Goal: Task Accomplishment & Management: Manage account settings

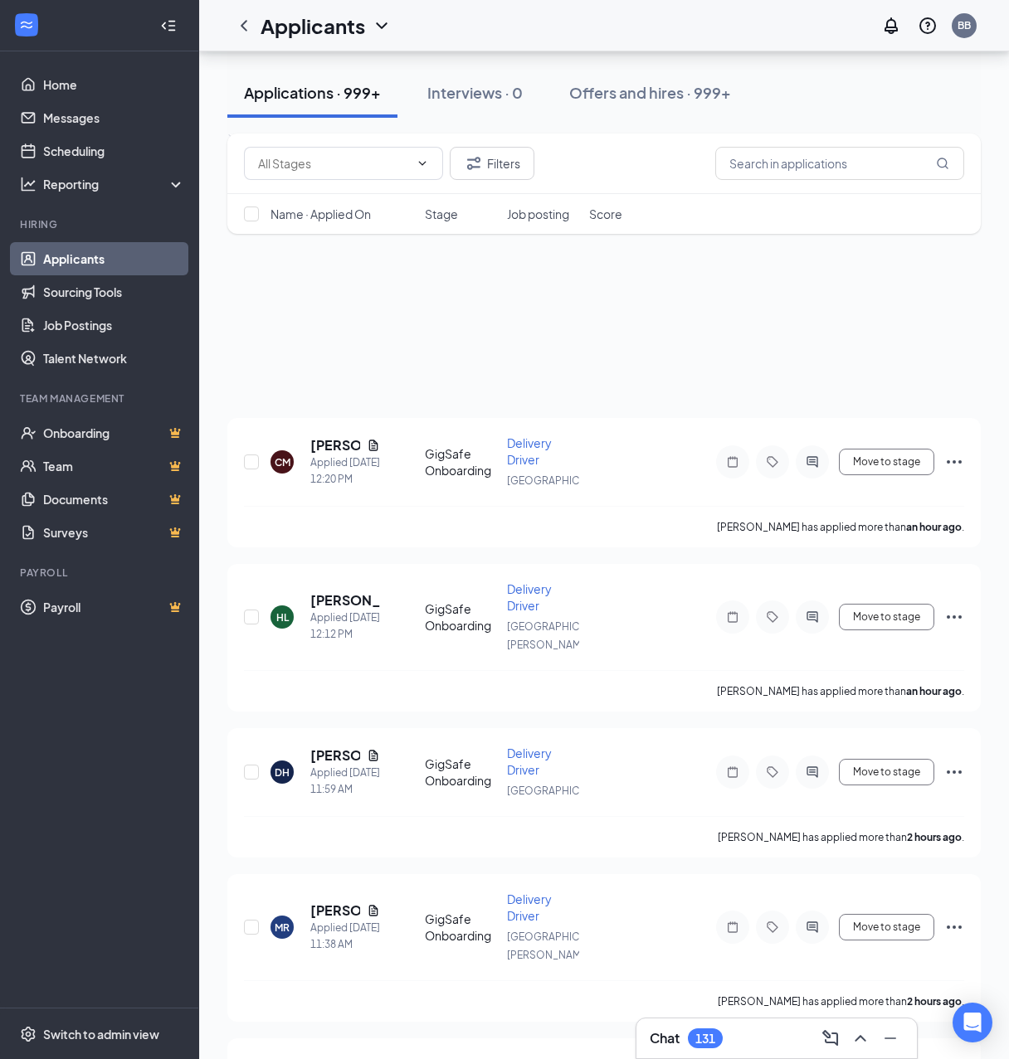
scroll to position [5227, 0]
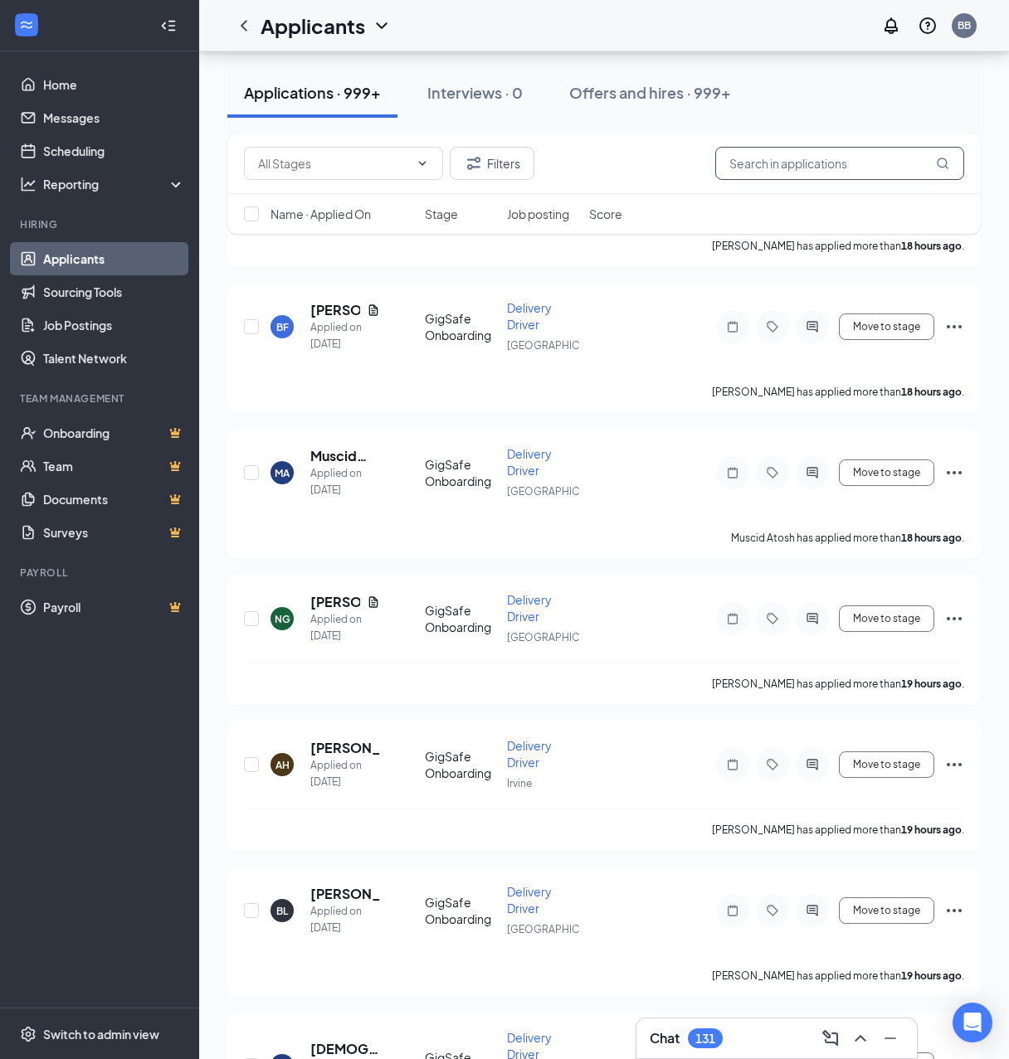
click at [829, 158] on input "text" at bounding box center [839, 163] width 249 height 33
paste input "[EMAIL_ADDRESS][DOMAIN_NAME]"
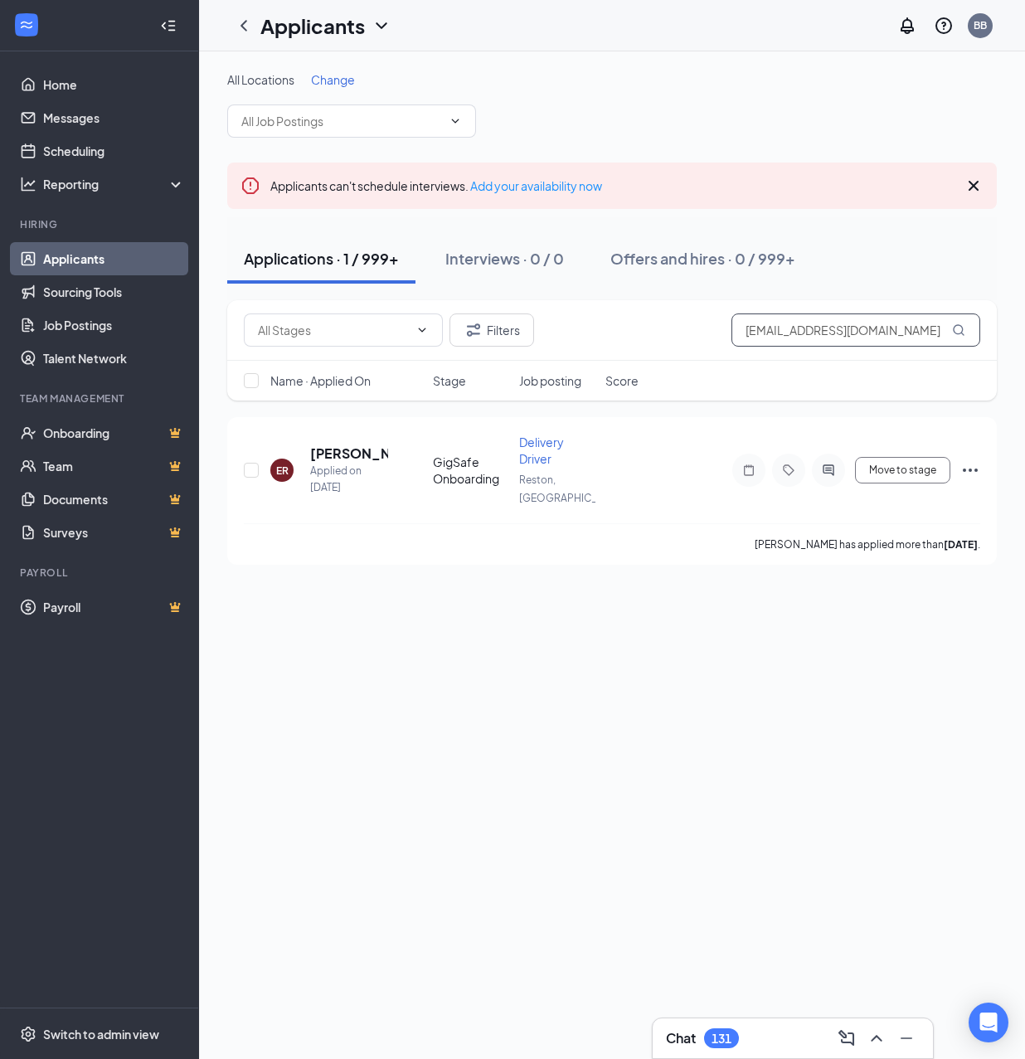
type input "[EMAIL_ADDRESS][DOMAIN_NAME]"
click at [345, 446] on h5 "[PERSON_NAME]" at bounding box center [349, 454] width 78 height 18
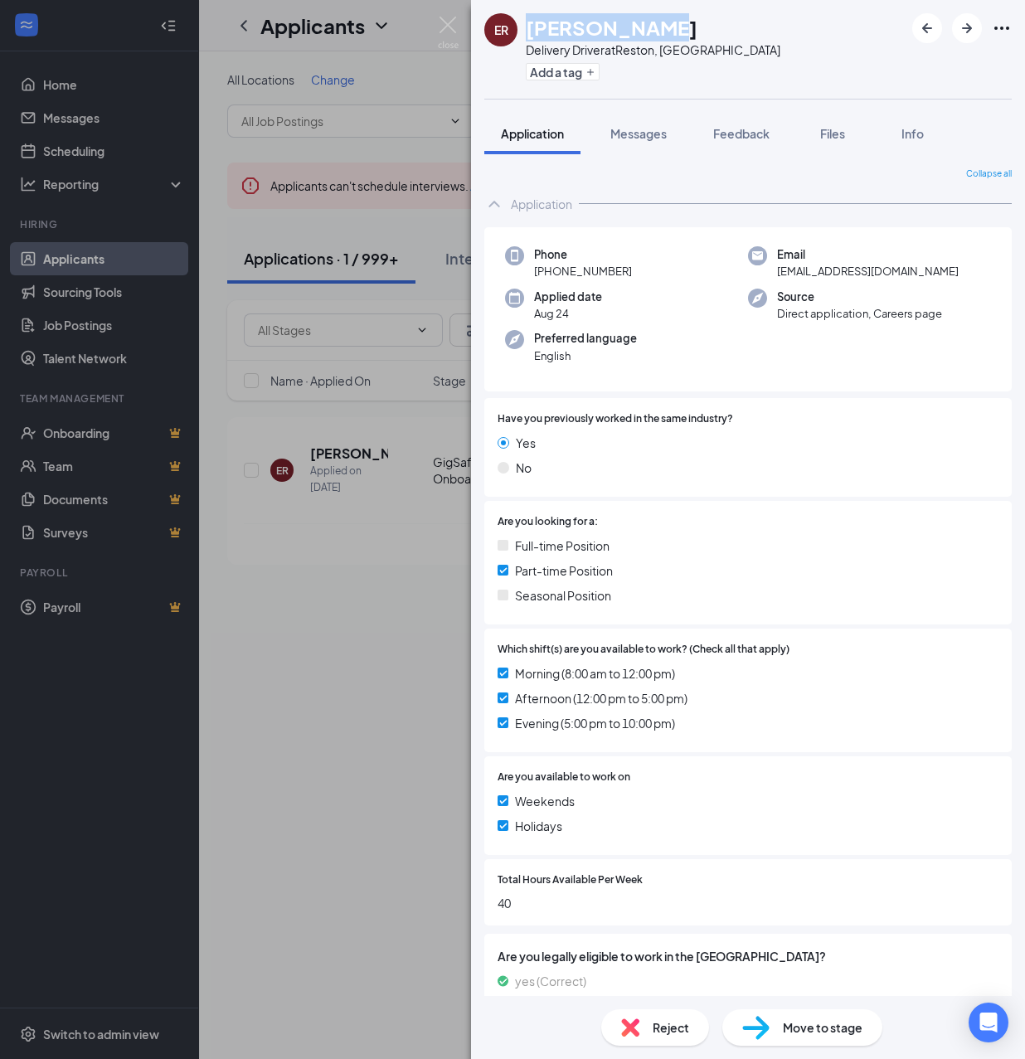
drag, startPoint x: 531, startPoint y: 33, endPoint x: 710, endPoint y: 36, distance: 179.2
click at [710, 36] on div "[PERSON_NAME] [PERSON_NAME] Delivery Driver at [GEOGRAPHIC_DATA], [GEOGRAPHIC_D…" at bounding box center [748, 49] width 554 height 99
copy h1 "[PERSON_NAME]"
drag, startPoint x: 622, startPoint y: 50, endPoint x: 688, endPoint y: 43, distance: 66.7
click at [688, 43] on div "[PERSON_NAME] [PERSON_NAME] Delivery Driver at [GEOGRAPHIC_DATA], [GEOGRAPHIC_D…" at bounding box center [748, 49] width 554 height 99
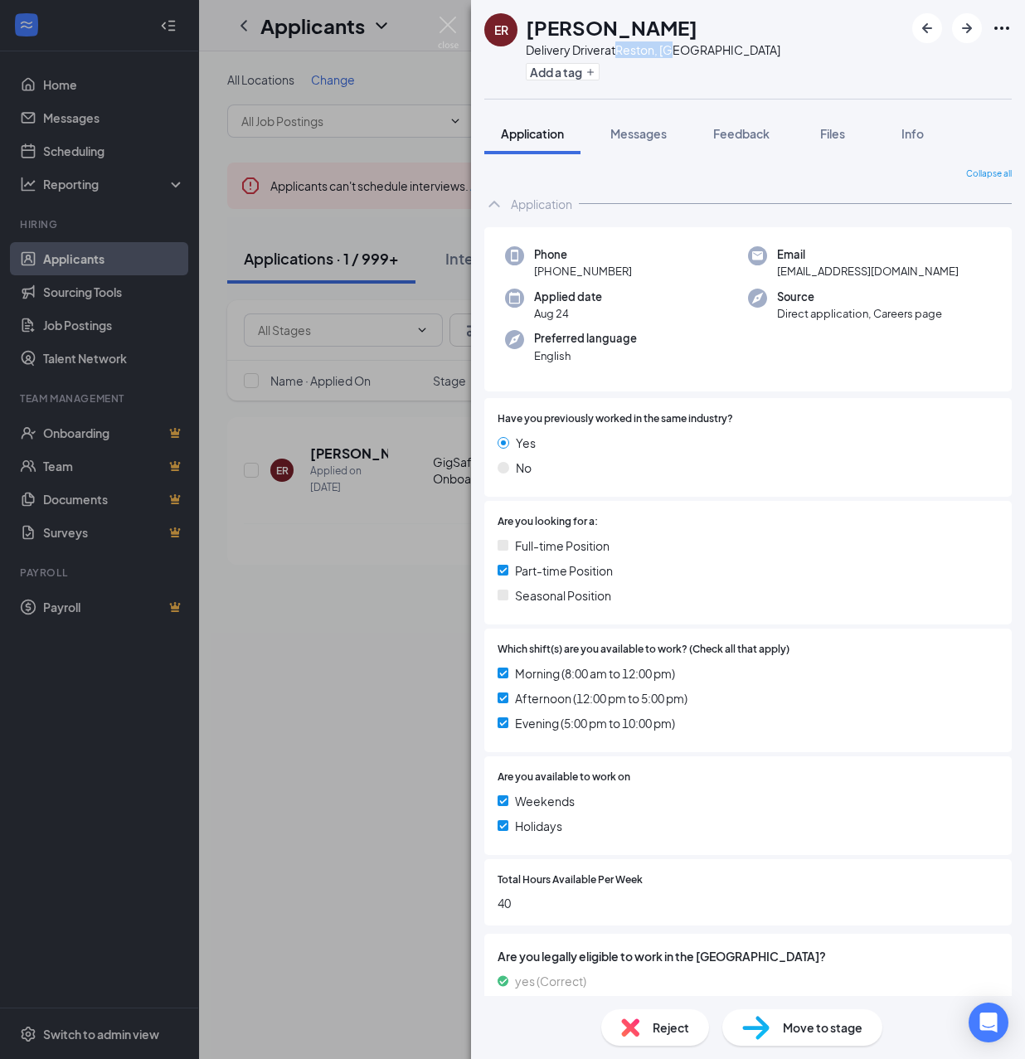
copy div "Reston, [GEOGRAPHIC_DATA]"
click at [575, 66] on button "Add a tag" at bounding box center [563, 71] width 74 height 17
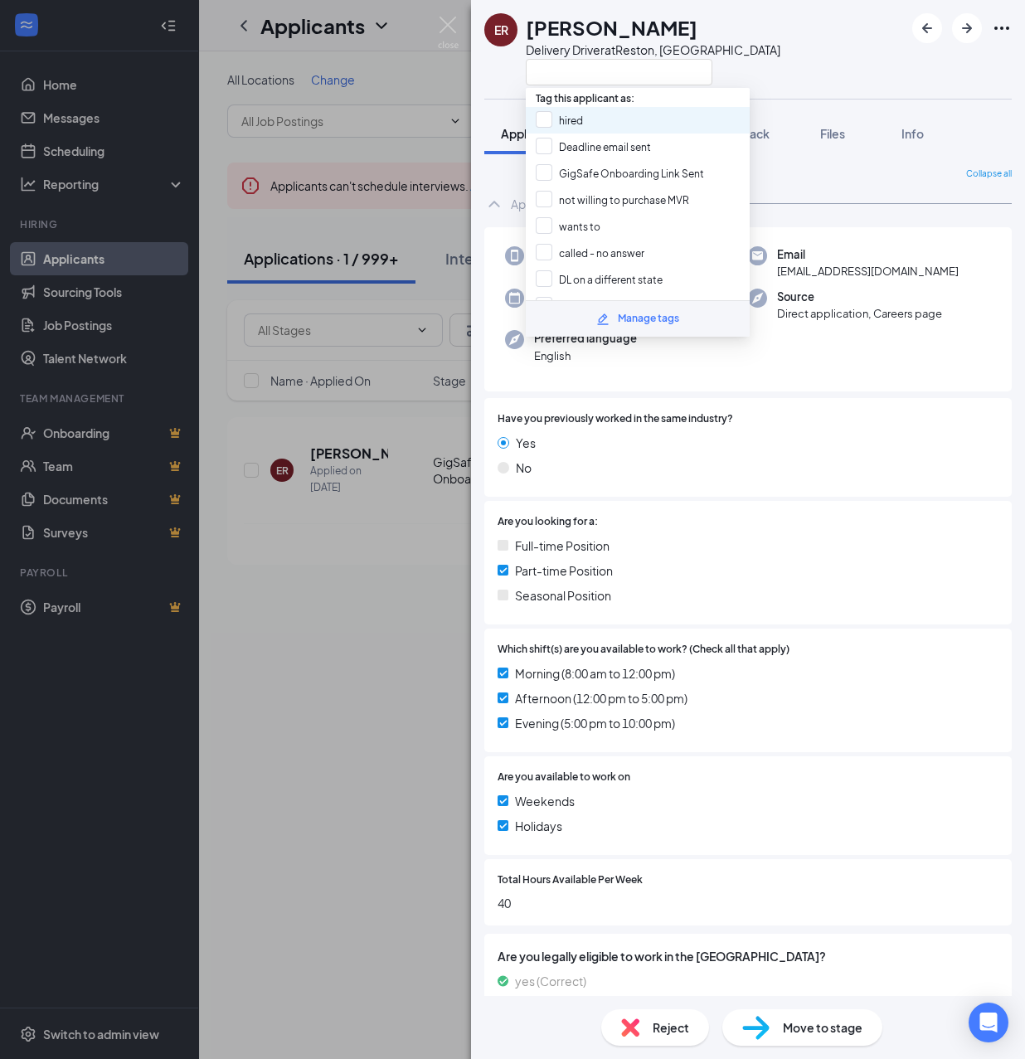
click at [625, 120] on div "hired" at bounding box center [638, 120] width 224 height 27
checkbox input "true"
click at [815, 1030] on span "Move to stage" at bounding box center [823, 1028] width 80 height 18
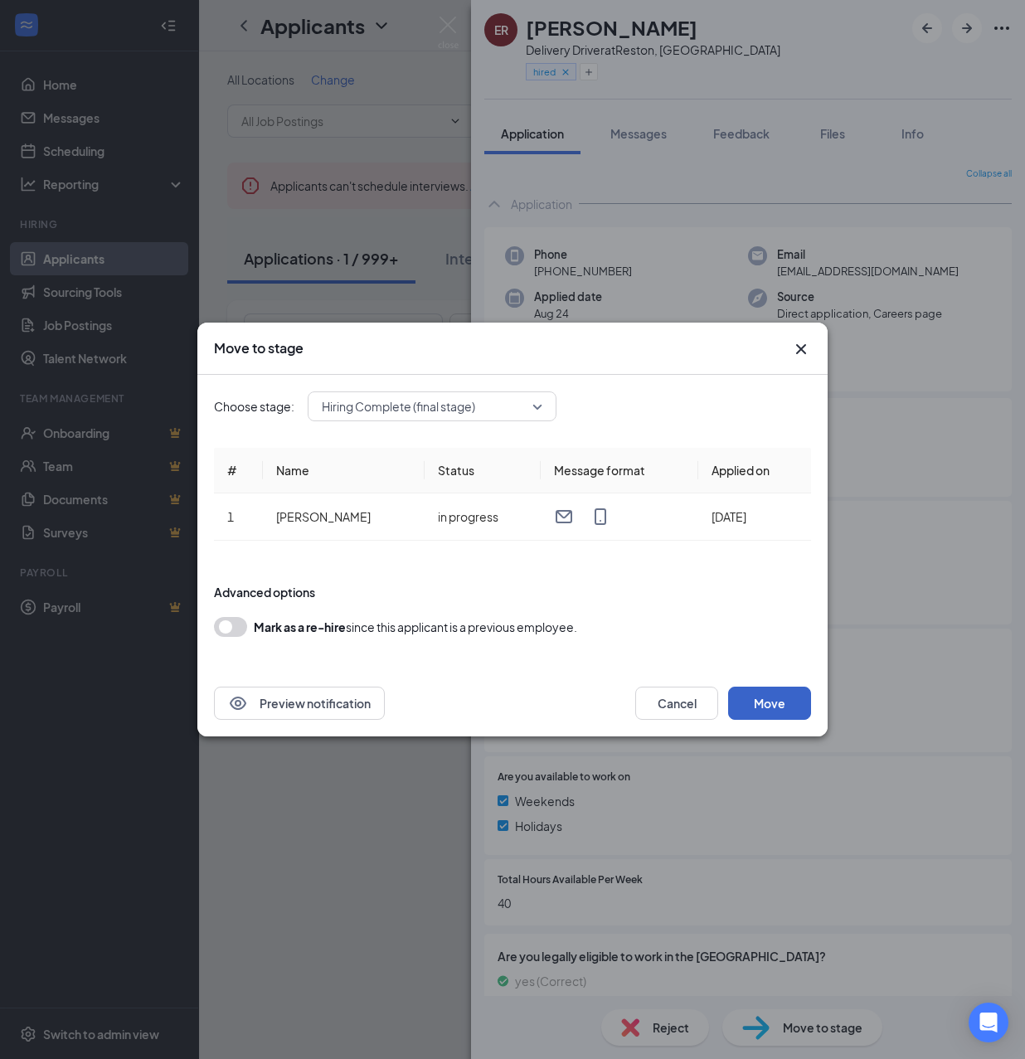
click at [764, 692] on button "Move" at bounding box center [769, 703] width 83 height 33
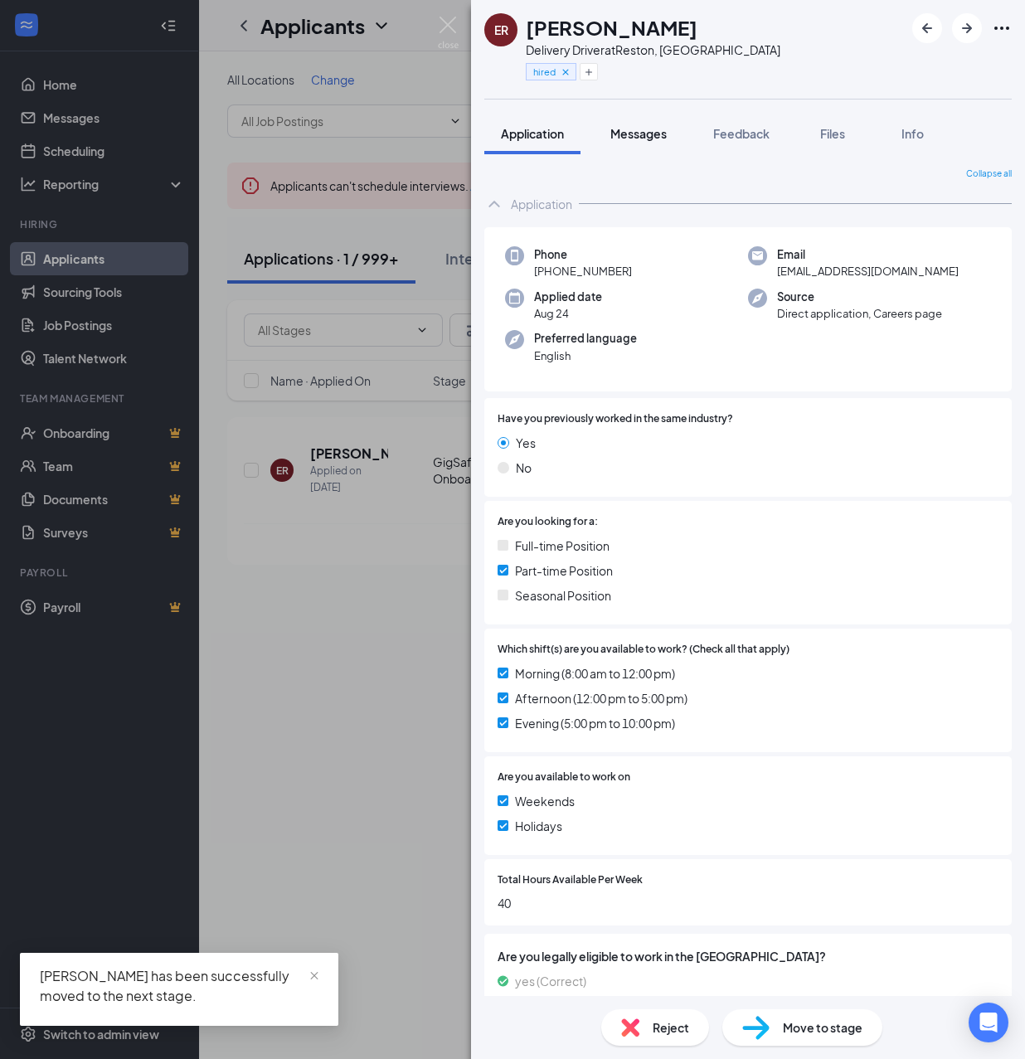
click at [630, 137] on span "Messages" at bounding box center [639, 133] width 56 height 15
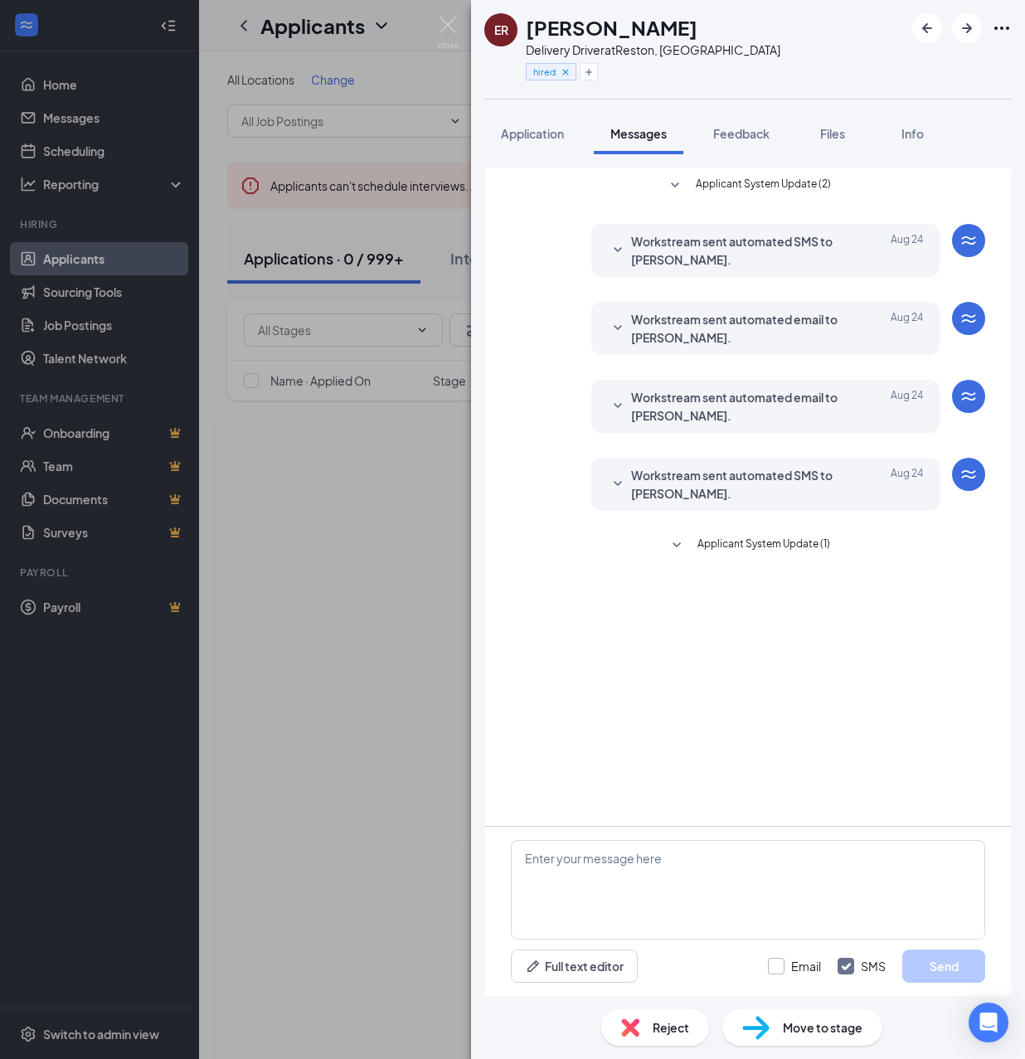
click at [777, 970] on input "Email" at bounding box center [794, 966] width 53 height 17
checkbox input "true"
click at [771, 820] on div "Applicant System Update (2) Workstream sent automated SMS to [PERSON_NAME]. [DA…" at bounding box center [748, 497] width 528 height 659
click at [784, 861] on textarea at bounding box center [748, 890] width 474 height 100
paste textarea "Cartwheel Credentials and Other Important Information Congratulations on comple…"
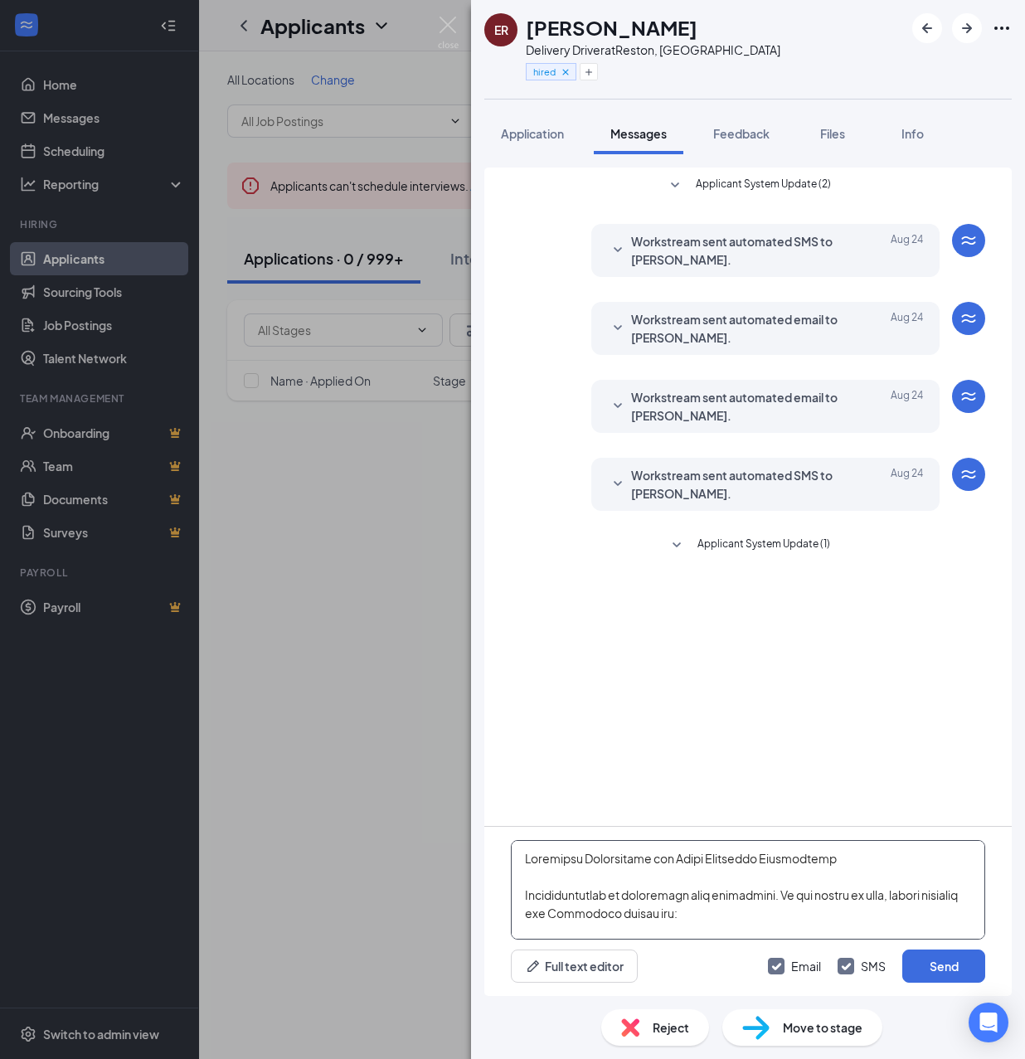
scroll to position [747, 0]
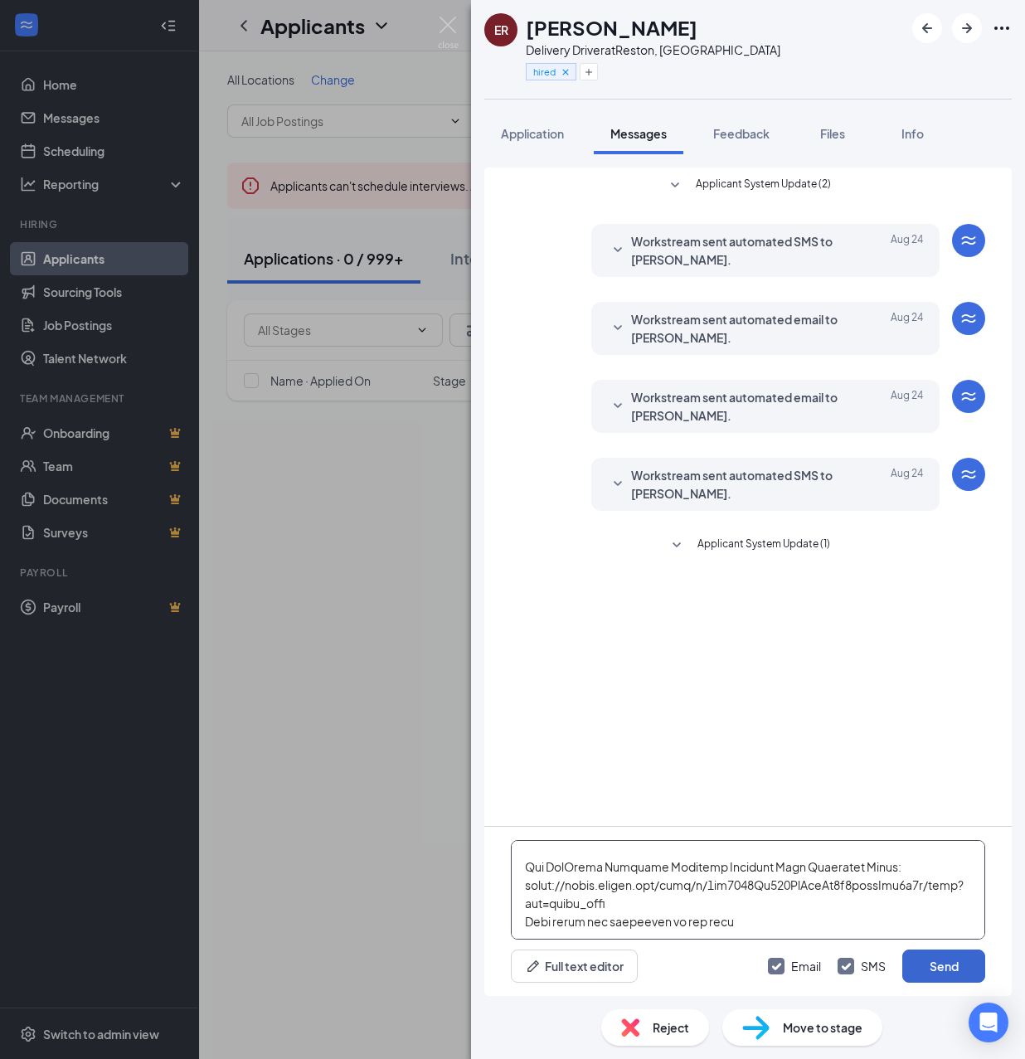
type textarea "Cartwheel Credentials and Other Important Information Congratulations on comple…"
click at [956, 966] on button "Send" at bounding box center [943, 966] width 83 height 33
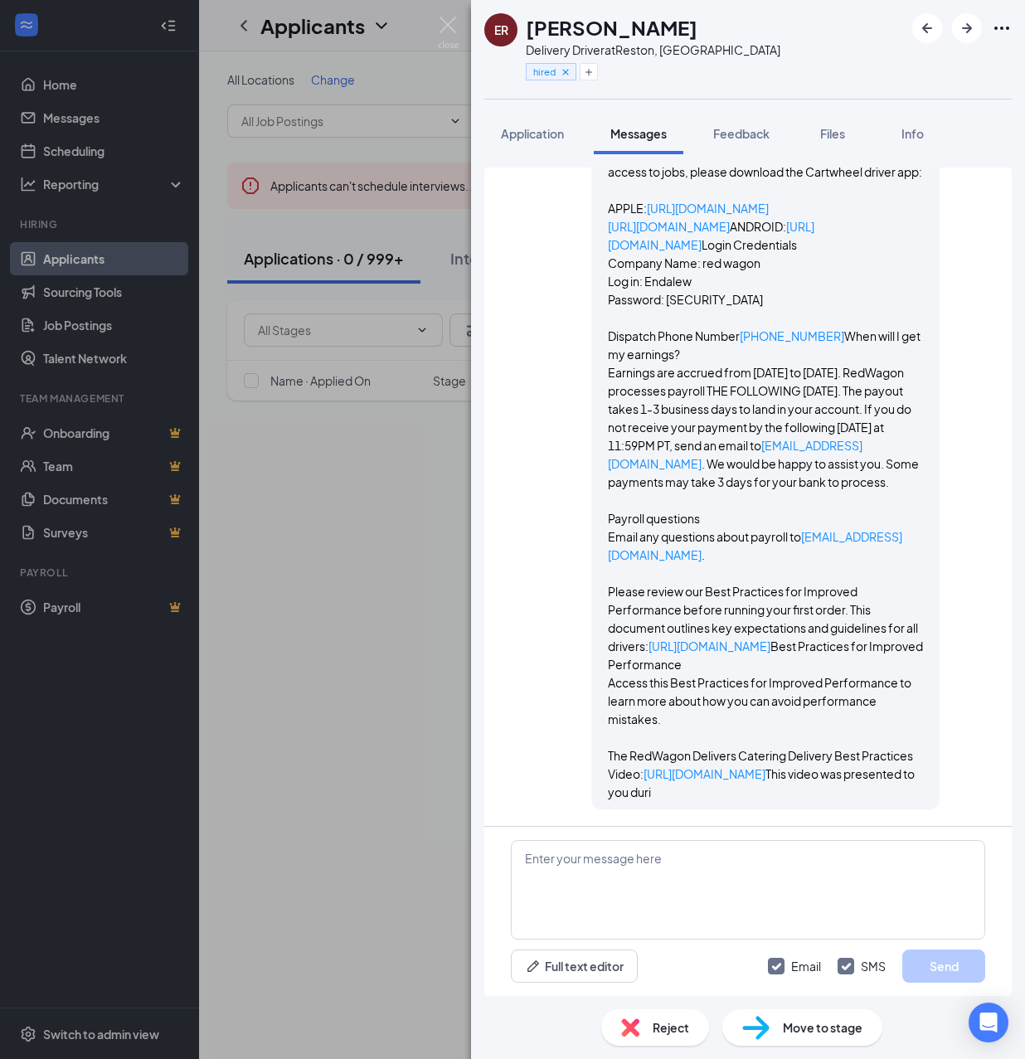
scroll to position [2089, 0]
click at [451, 17] on img at bounding box center [448, 33] width 21 height 32
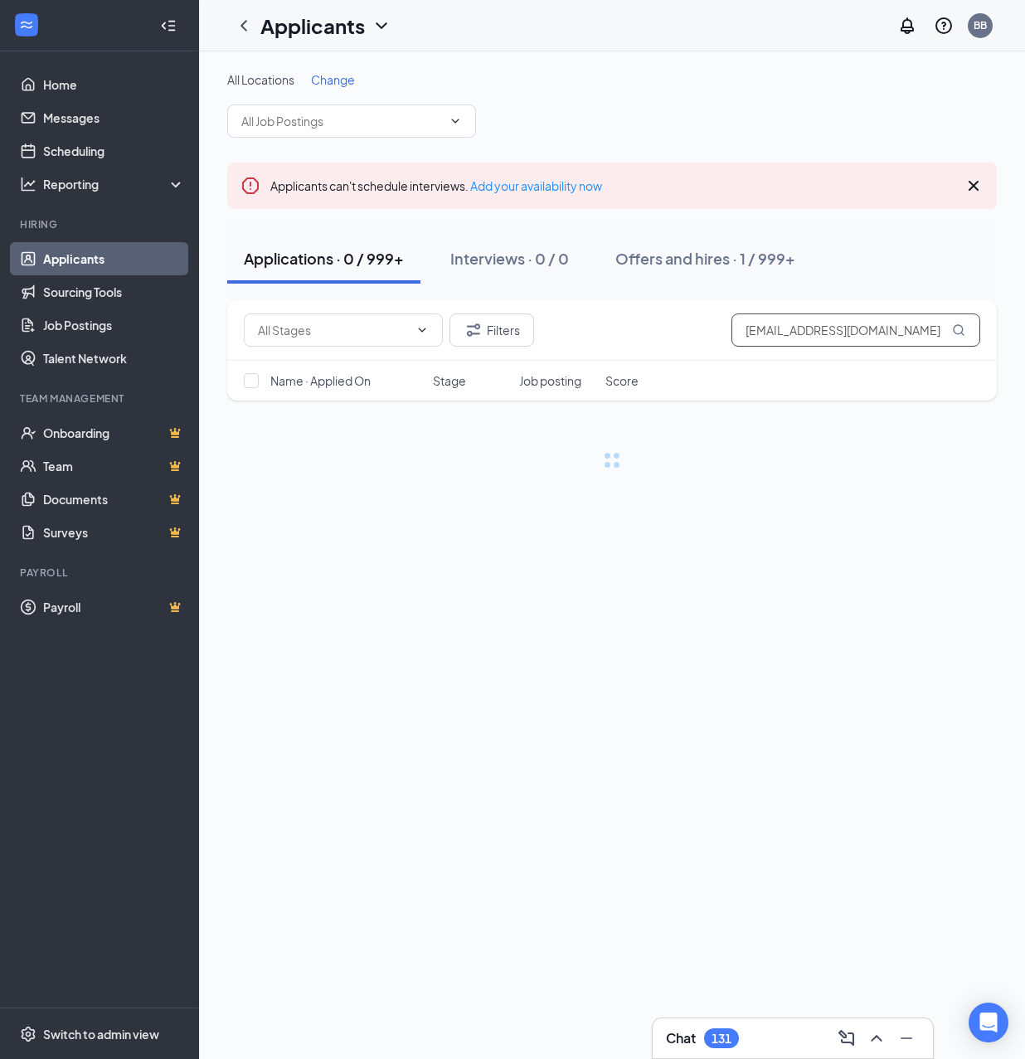
click at [897, 333] on input "[EMAIL_ADDRESS][DOMAIN_NAME]" at bounding box center [856, 330] width 249 height 33
paste input "Jshapwork"
type input "[EMAIL_ADDRESS][DOMAIN_NAME]"
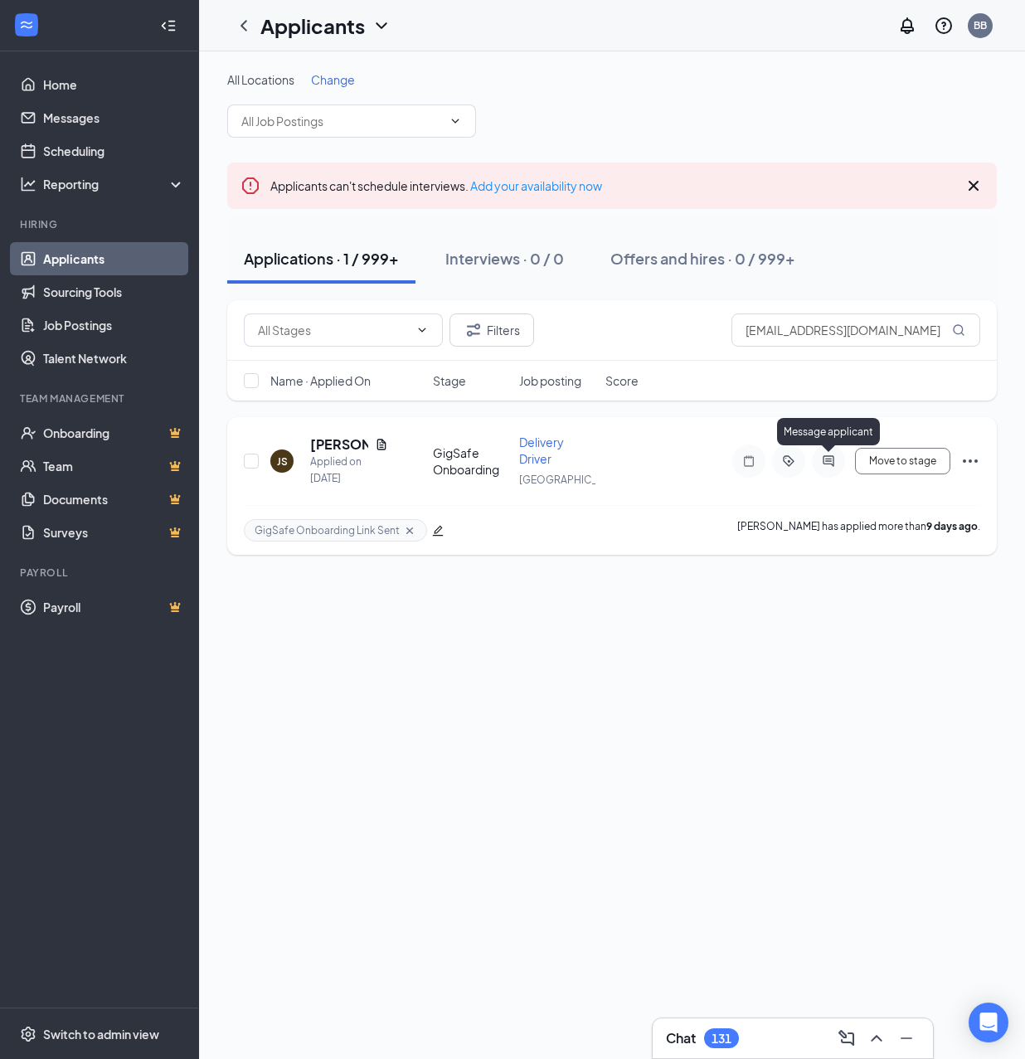
click at [828, 465] on icon "ActiveChat" at bounding box center [828, 460] width 11 height 11
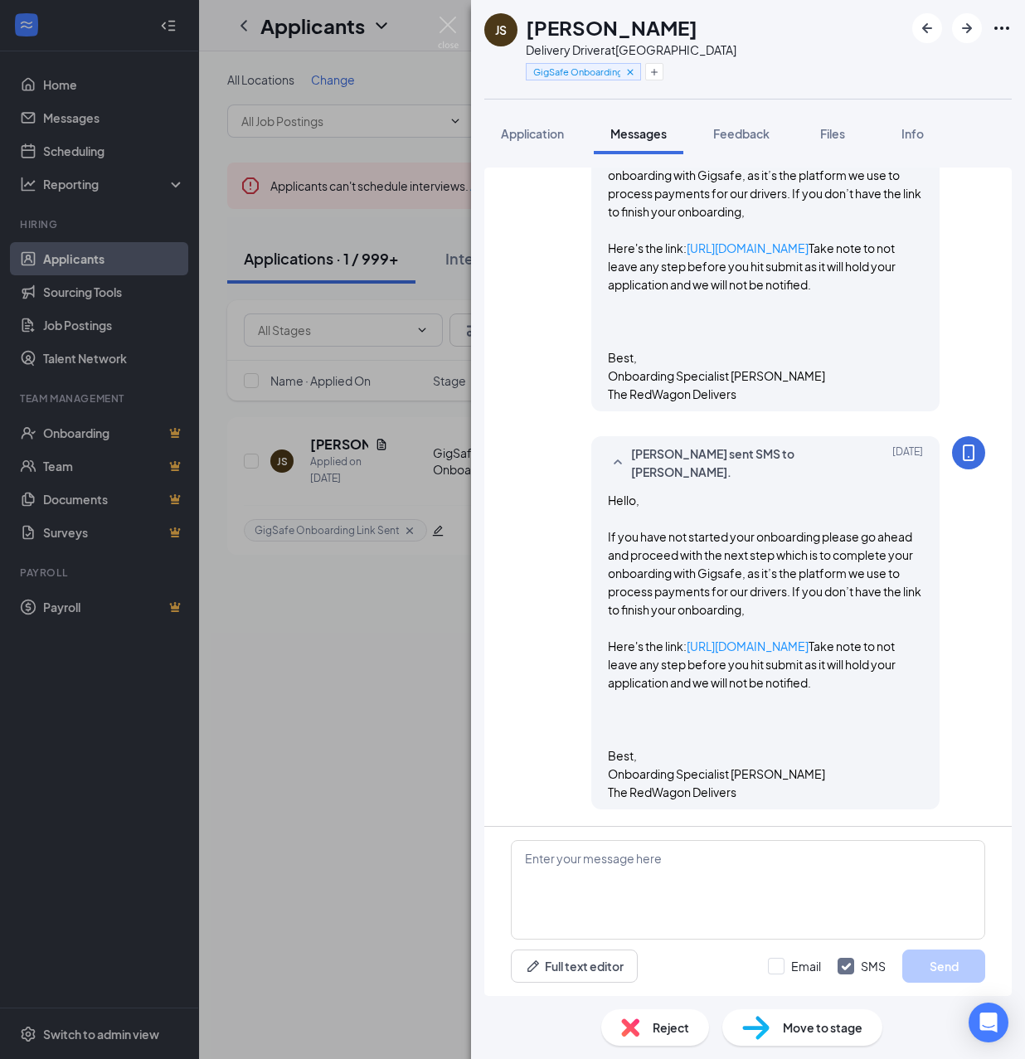
scroll to position [718, 0]
click at [629, 32] on h1 "[PERSON_NAME]" at bounding box center [612, 27] width 172 height 28
click at [628, 32] on h1 "[PERSON_NAME]" at bounding box center [612, 27] width 172 height 28
copy h1 "[PERSON_NAME]"
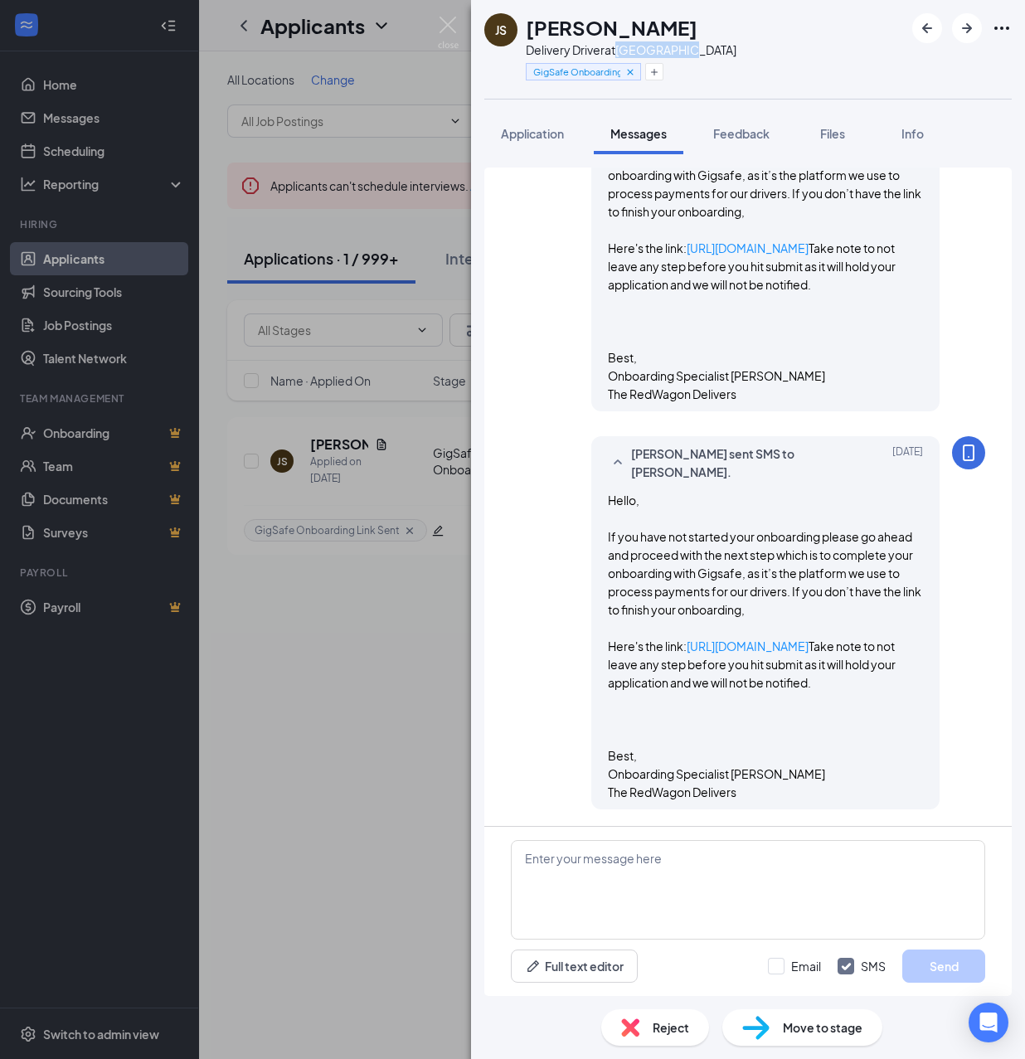
drag, startPoint x: 620, startPoint y: 51, endPoint x: 705, endPoint y: 43, distance: 85.0
click at [705, 43] on div "[PERSON_NAME] Delivery Driver at [GEOGRAPHIC_DATA] GigSafe Onboarding Link Sent" at bounding box center [748, 49] width 554 height 99
click at [658, 75] on icon "Plus" at bounding box center [654, 72] width 10 height 10
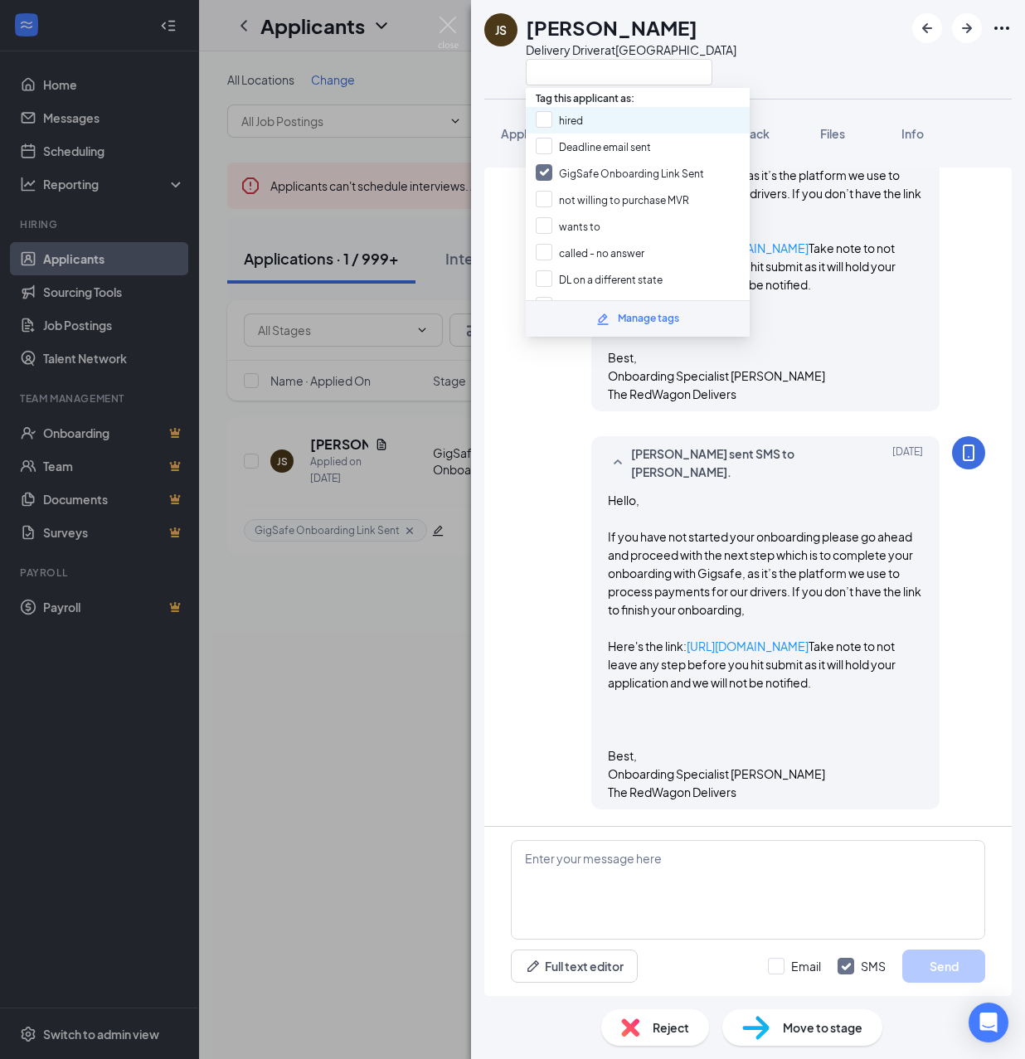
click at [585, 116] on div "hired" at bounding box center [638, 120] width 224 height 27
checkbox input "true"
click at [579, 167] on input "GigSafe Onboarding Link Sent" at bounding box center [620, 173] width 168 height 18
checkbox input "false"
click at [788, 1036] on div "Move to stage" at bounding box center [802, 1027] width 160 height 36
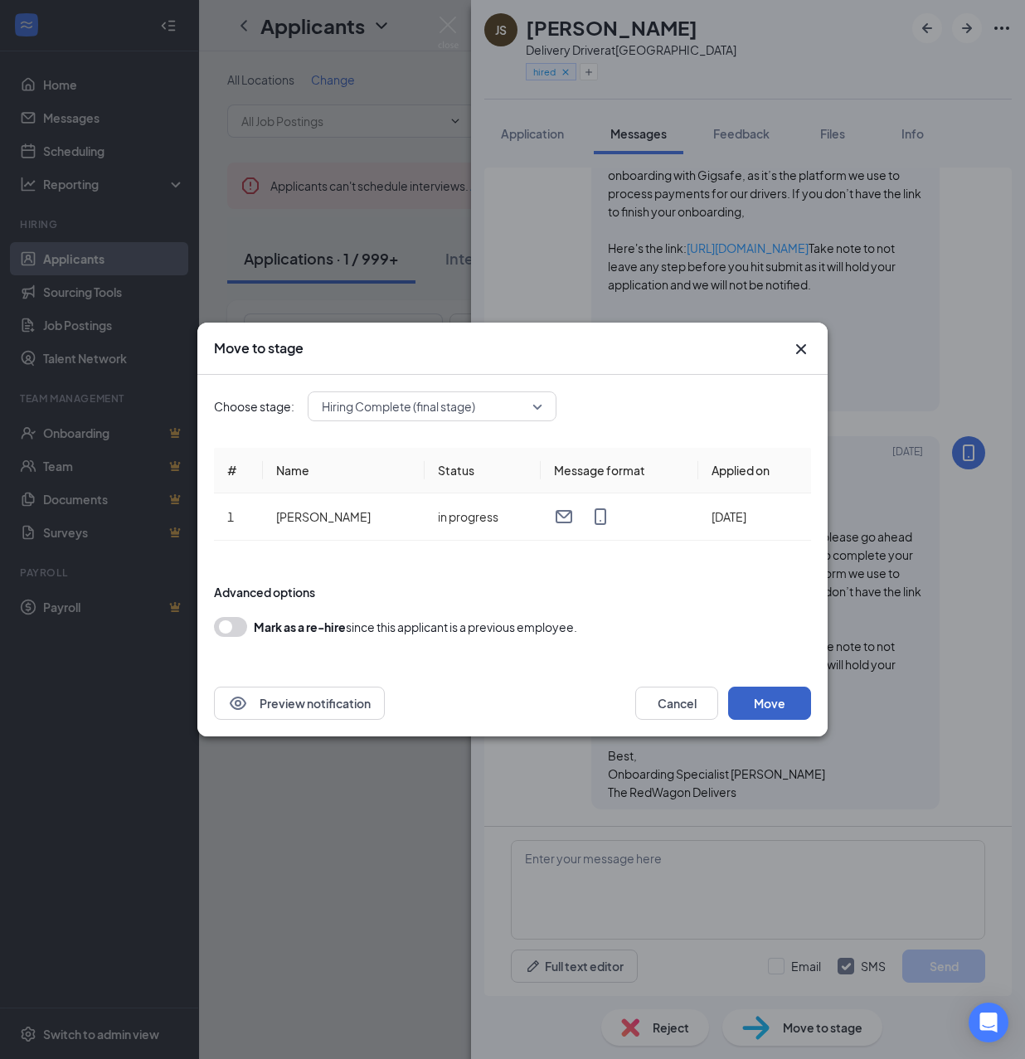
click at [761, 701] on button "Move" at bounding box center [769, 703] width 83 height 33
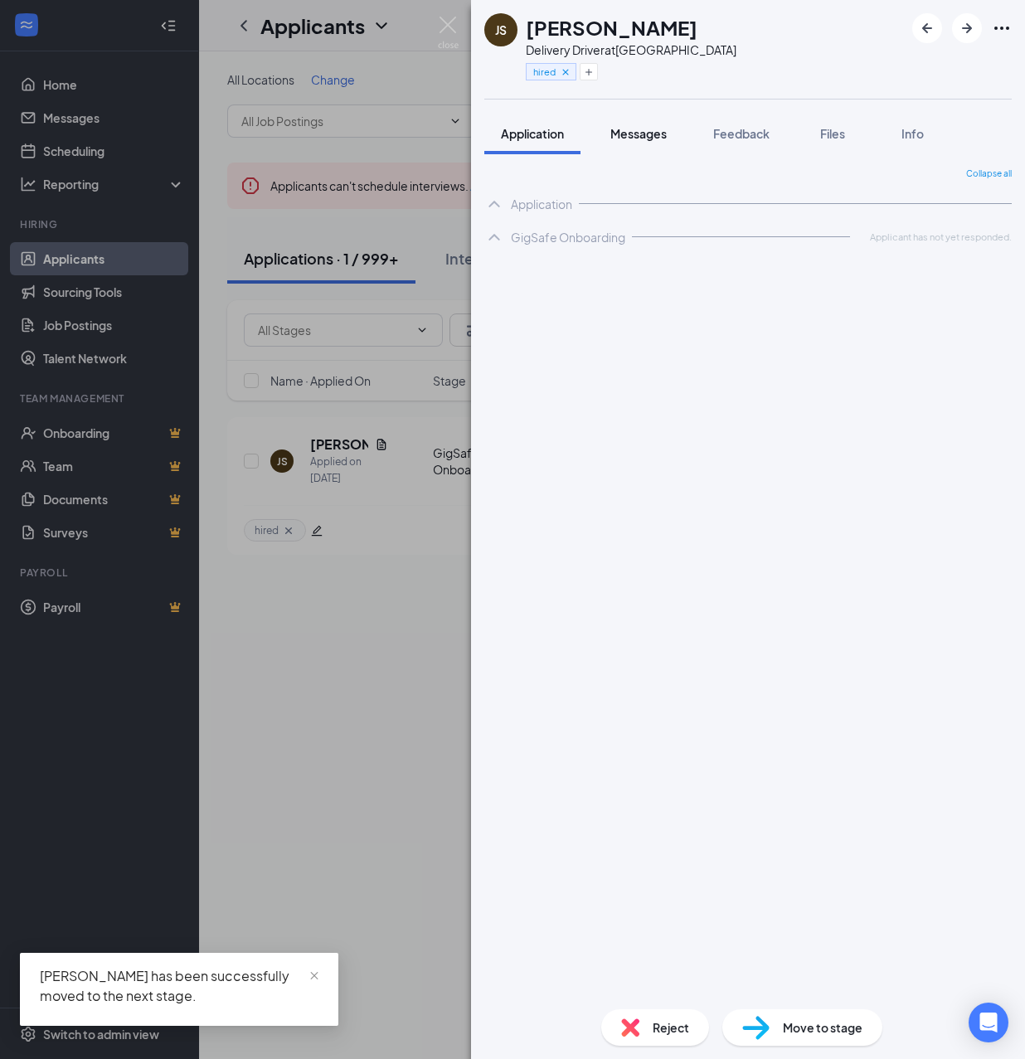
click at [635, 127] on span "Messages" at bounding box center [639, 133] width 56 height 15
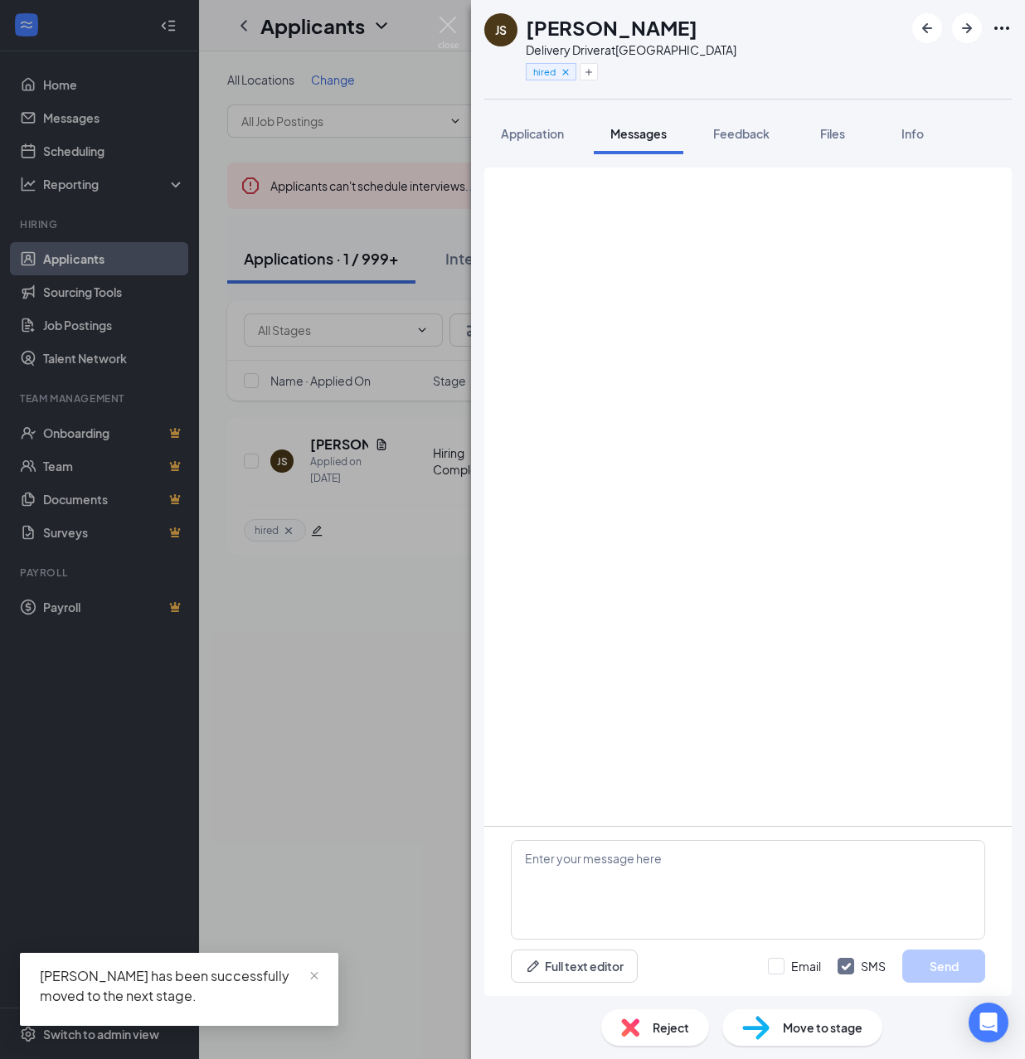
click at [639, 144] on button "Messages" at bounding box center [639, 133] width 90 height 41
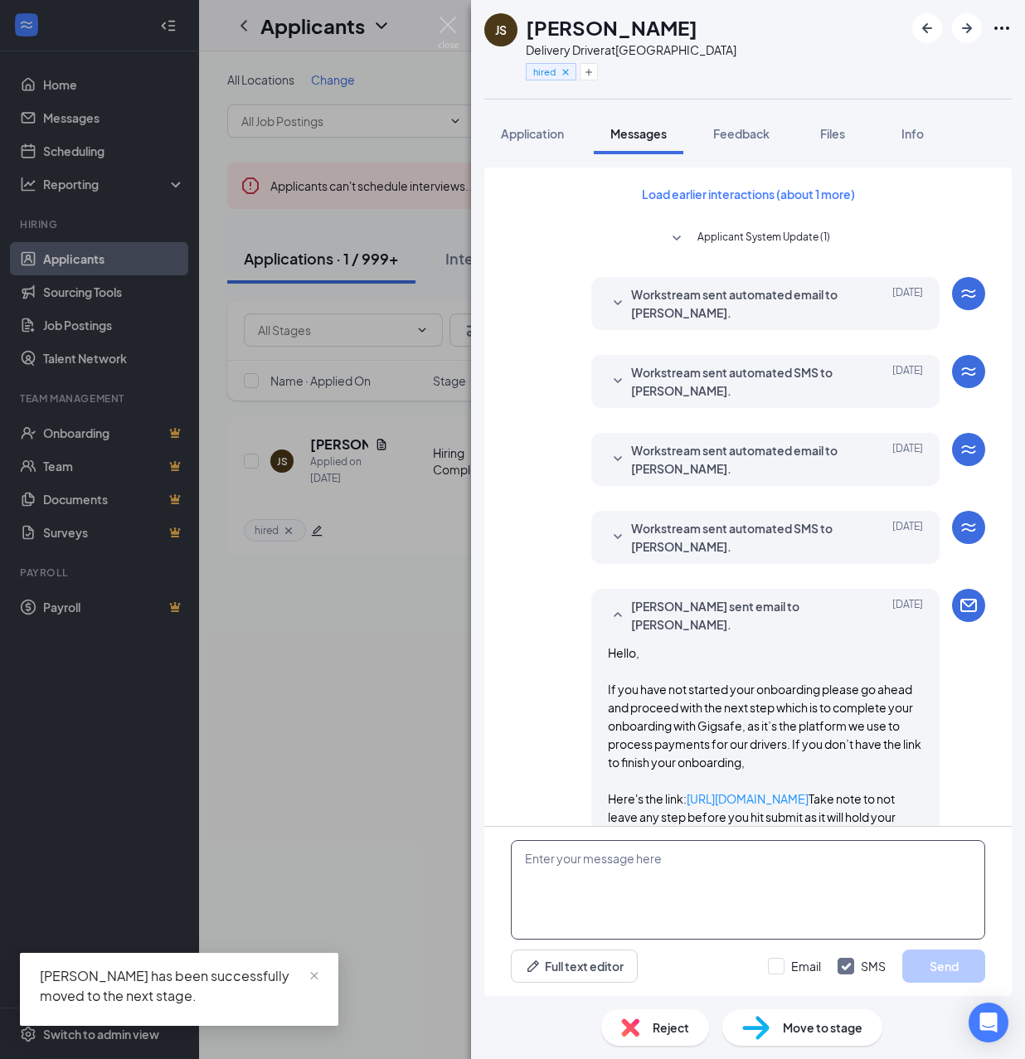
click at [727, 888] on textarea at bounding box center [748, 890] width 474 height 100
click at [733, 888] on textarea at bounding box center [748, 890] width 474 height 100
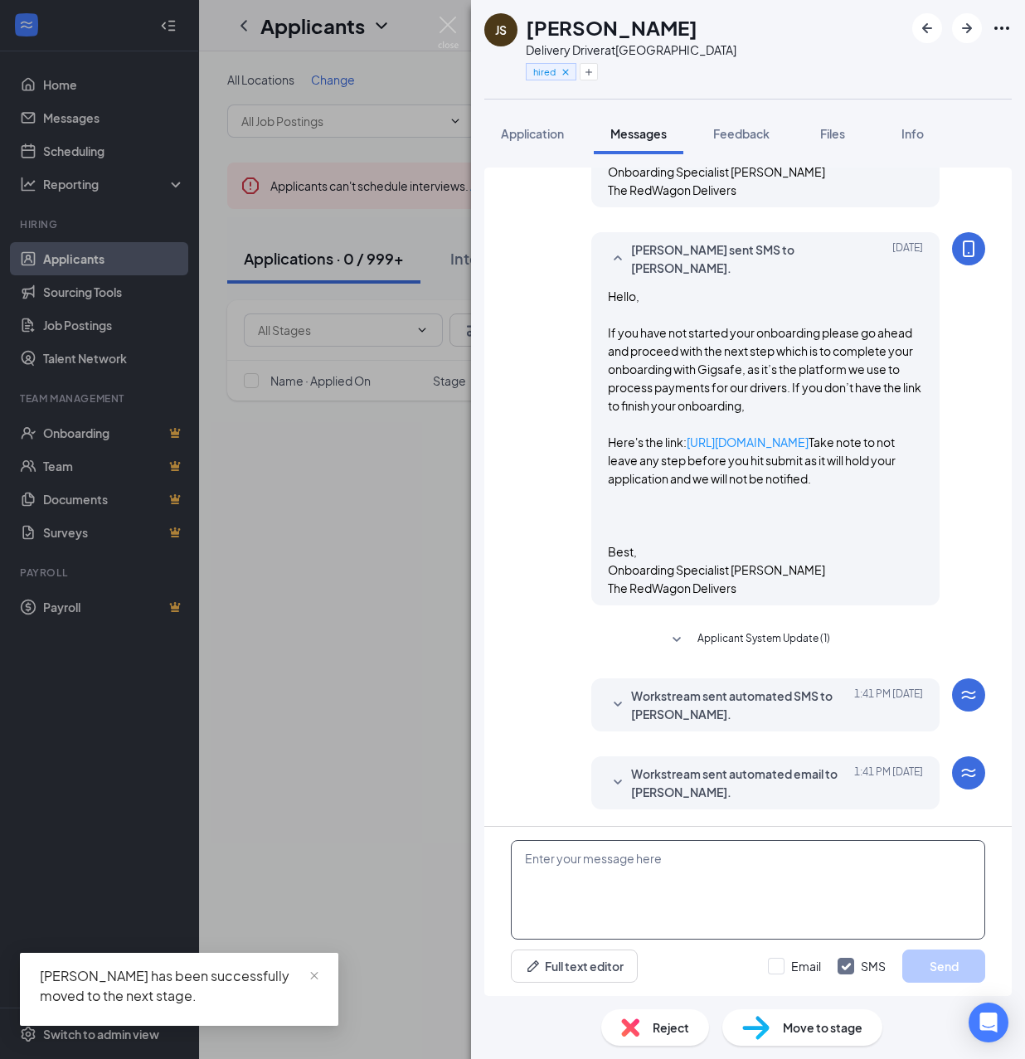
paste textarea "Cartwheel Credentials and Other Important Information Congratulations on comple…"
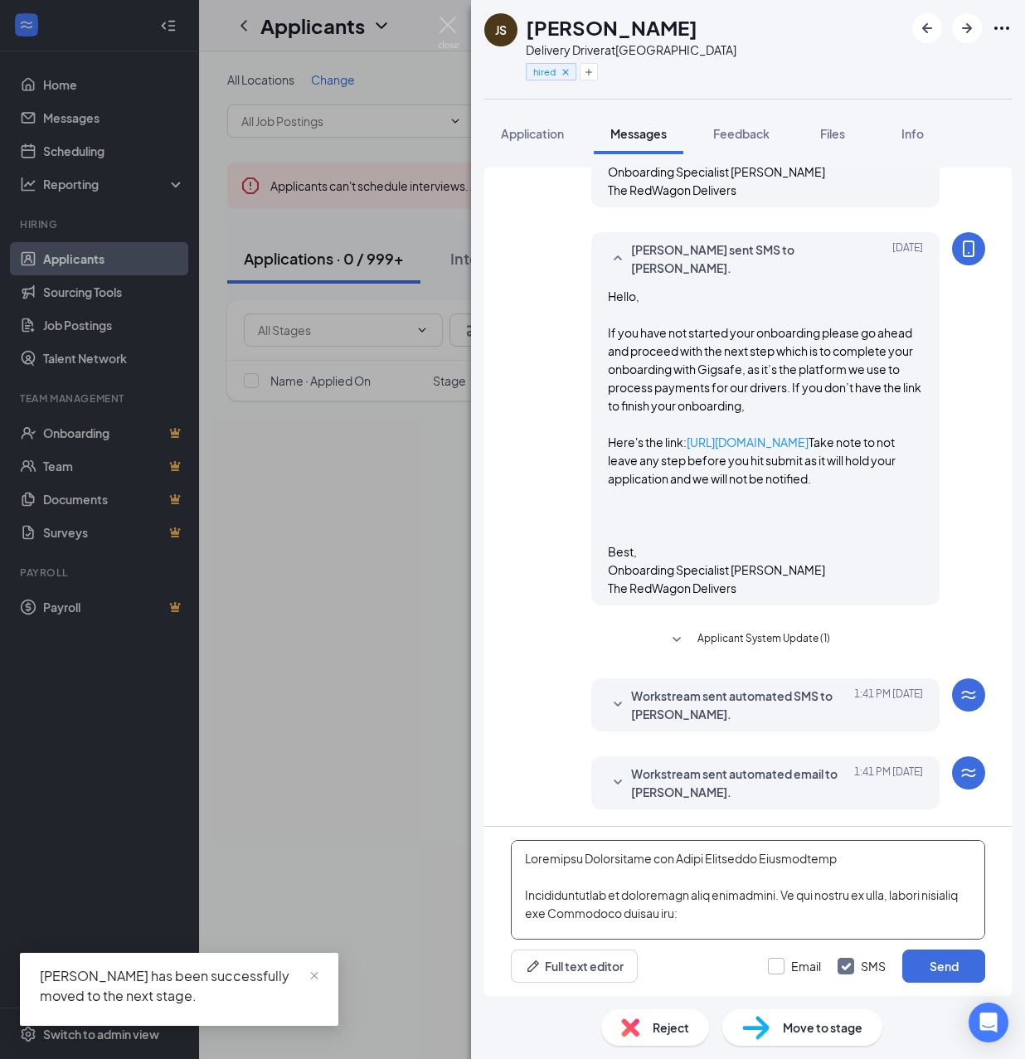
scroll to position [747, 0]
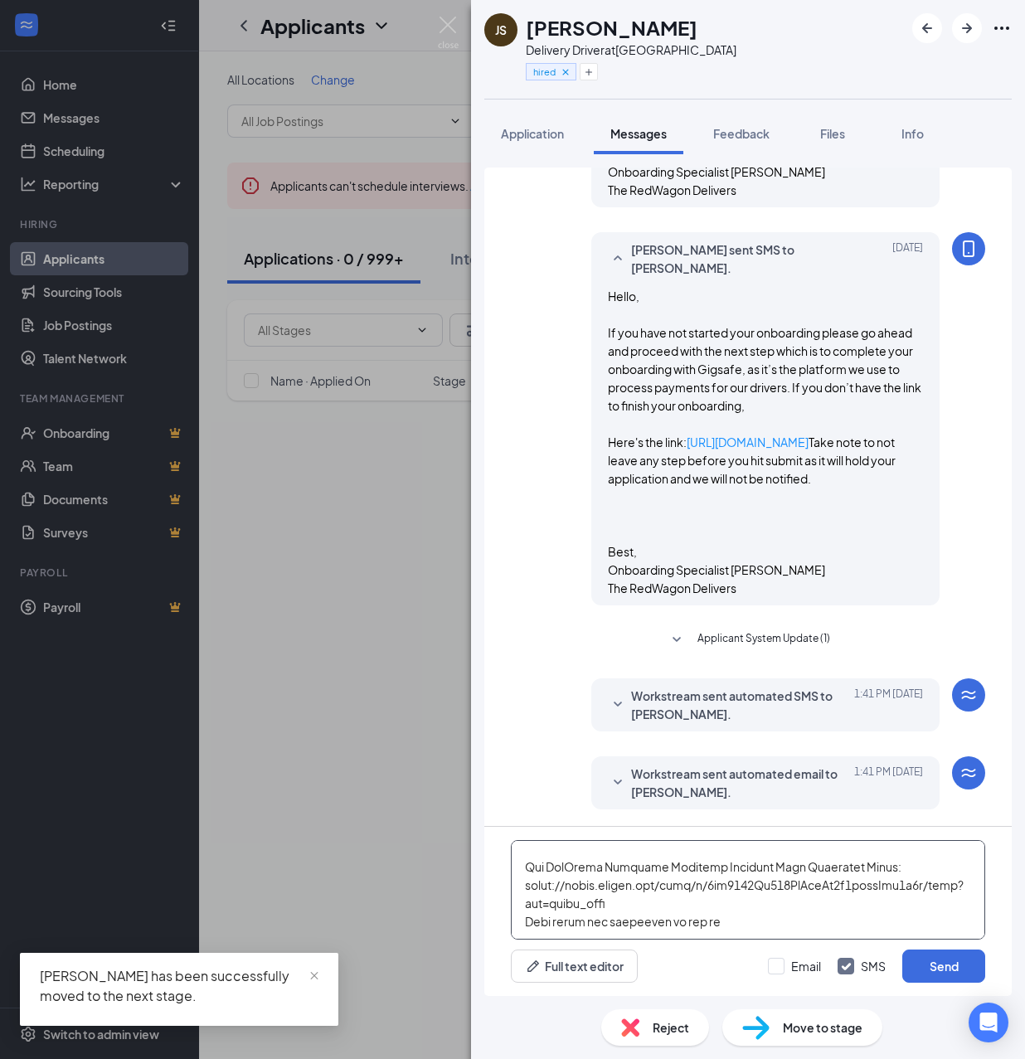
type textarea "Cartwheel Credentials and Other Important Information Congratulations on comple…"
click at [790, 976] on div "Email SMS Send" at bounding box center [876, 966] width 217 height 33
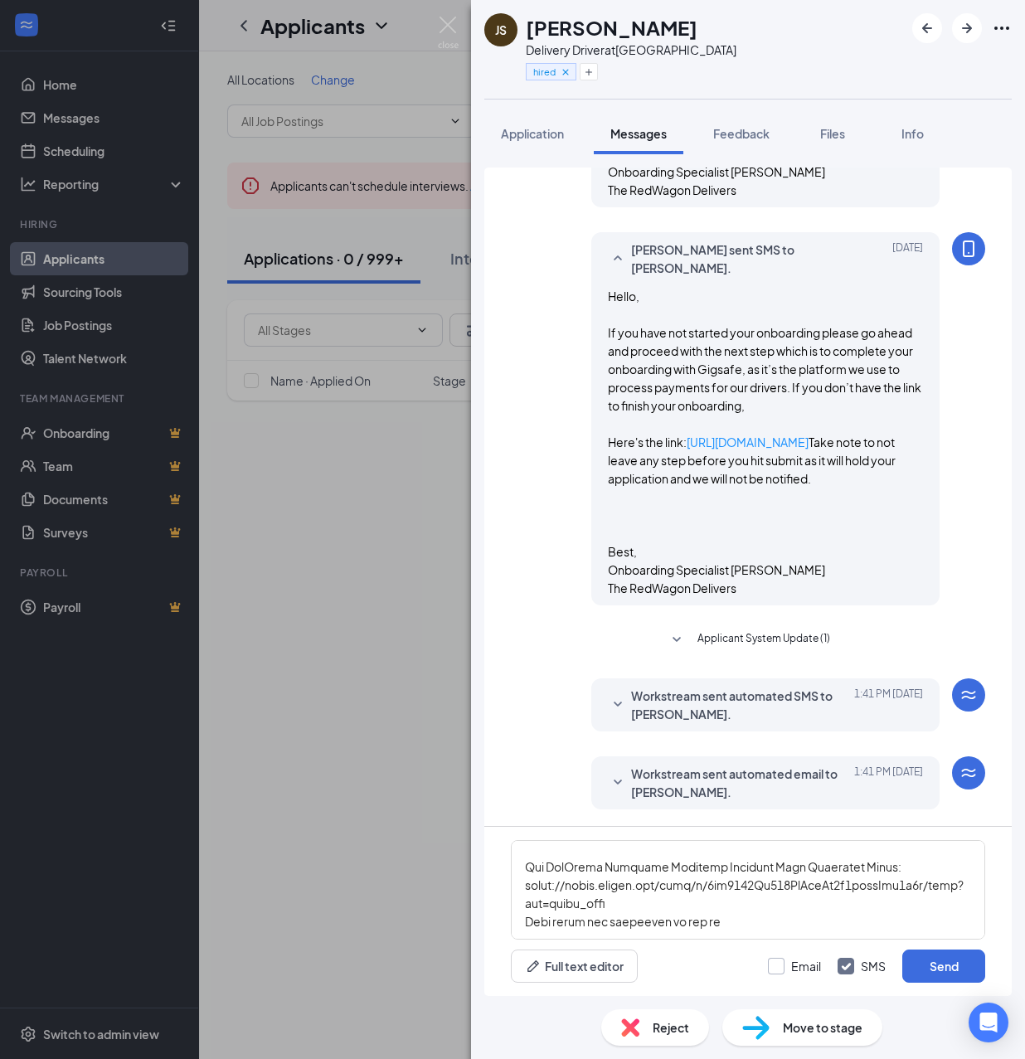
click at [776, 967] on input "Email" at bounding box center [794, 966] width 53 height 17
checkbox input "true"
click at [936, 970] on button "Send" at bounding box center [943, 966] width 83 height 33
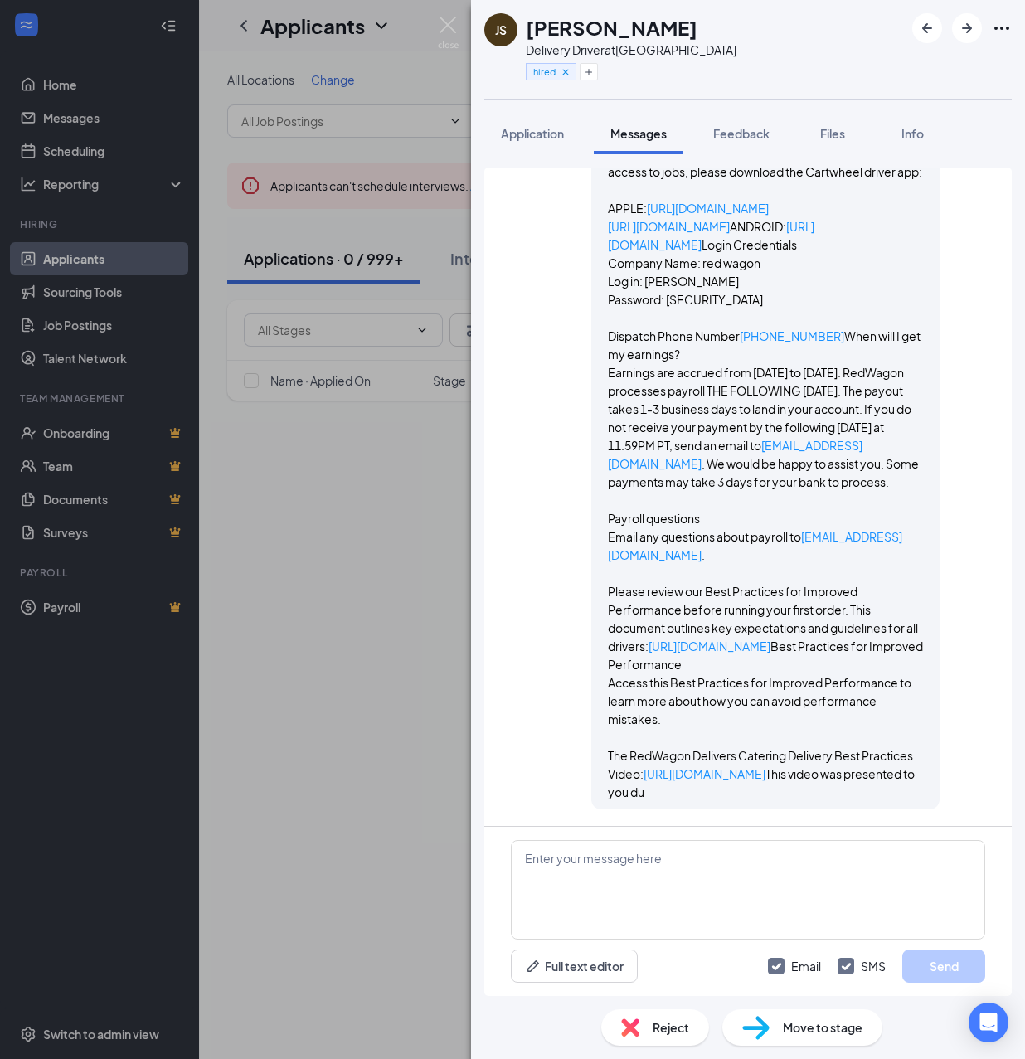
scroll to position [3157, 0]
click at [445, 21] on img at bounding box center [448, 33] width 21 height 32
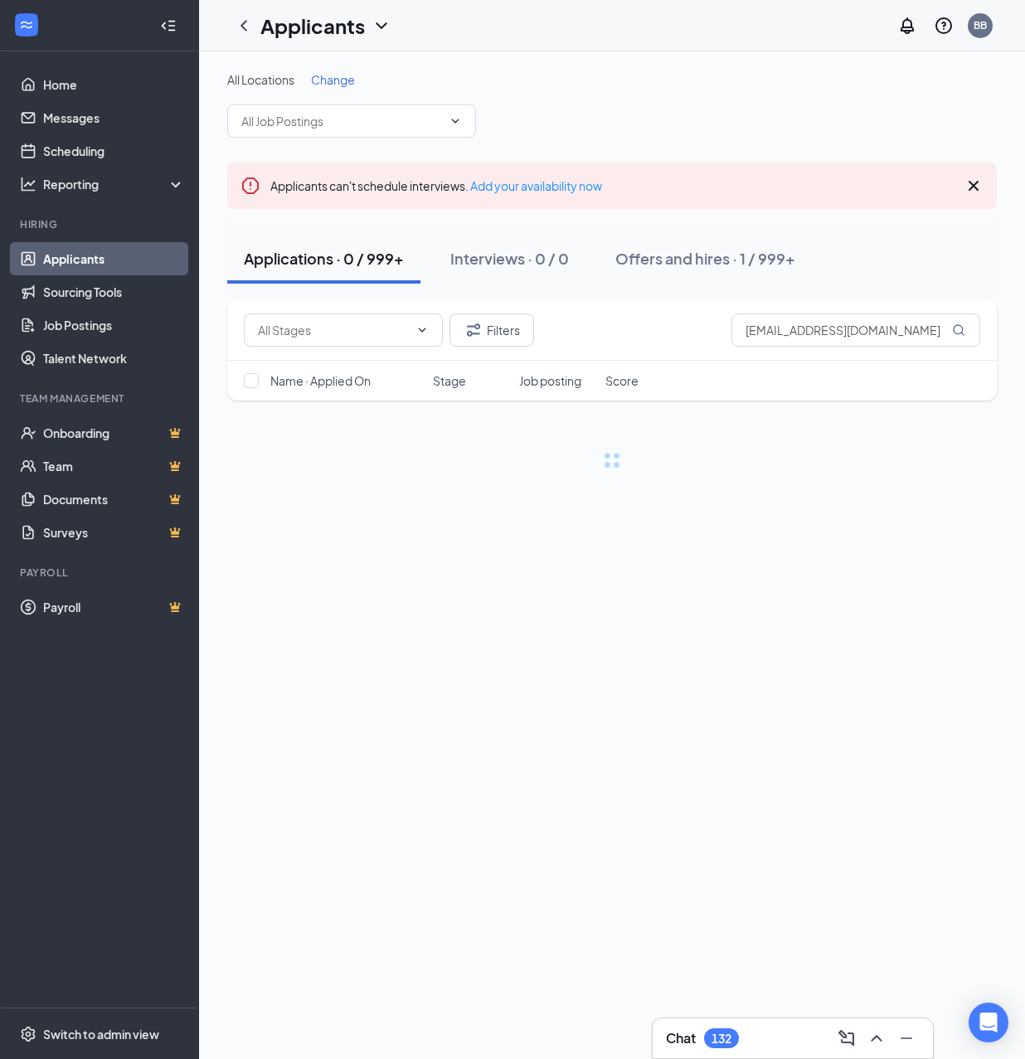
click at [795, 350] on div "Filters [EMAIL_ADDRESS][DOMAIN_NAME]" at bounding box center [612, 330] width 770 height 61
click at [808, 338] on input "[EMAIL_ADDRESS][DOMAIN_NAME]" at bounding box center [856, 330] width 249 height 33
paste input "ajavierh0930"
type input "[EMAIL_ADDRESS][DOMAIN_NAME]"
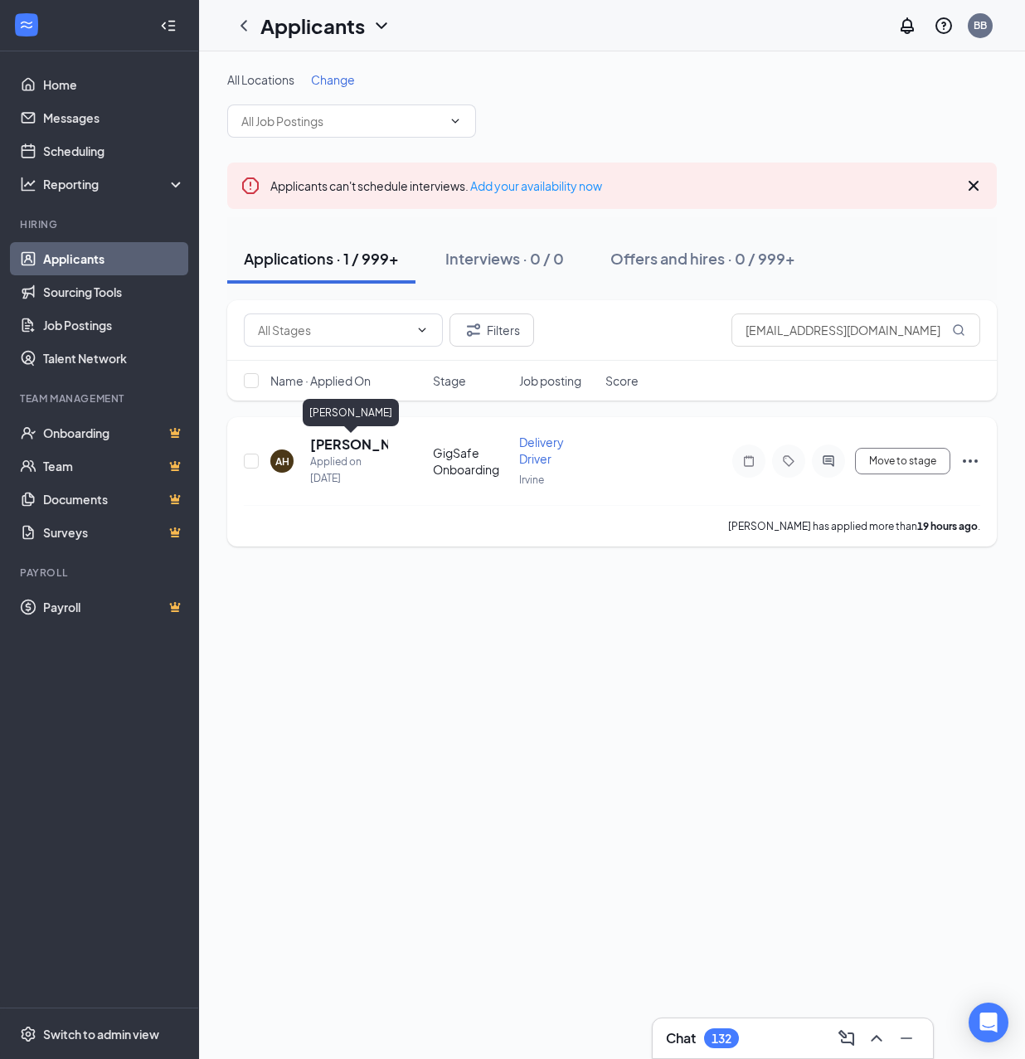
click at [332, 446] on h5 "[PERSON_NAME]" at bounding box center [349, 444] width 78 height 18
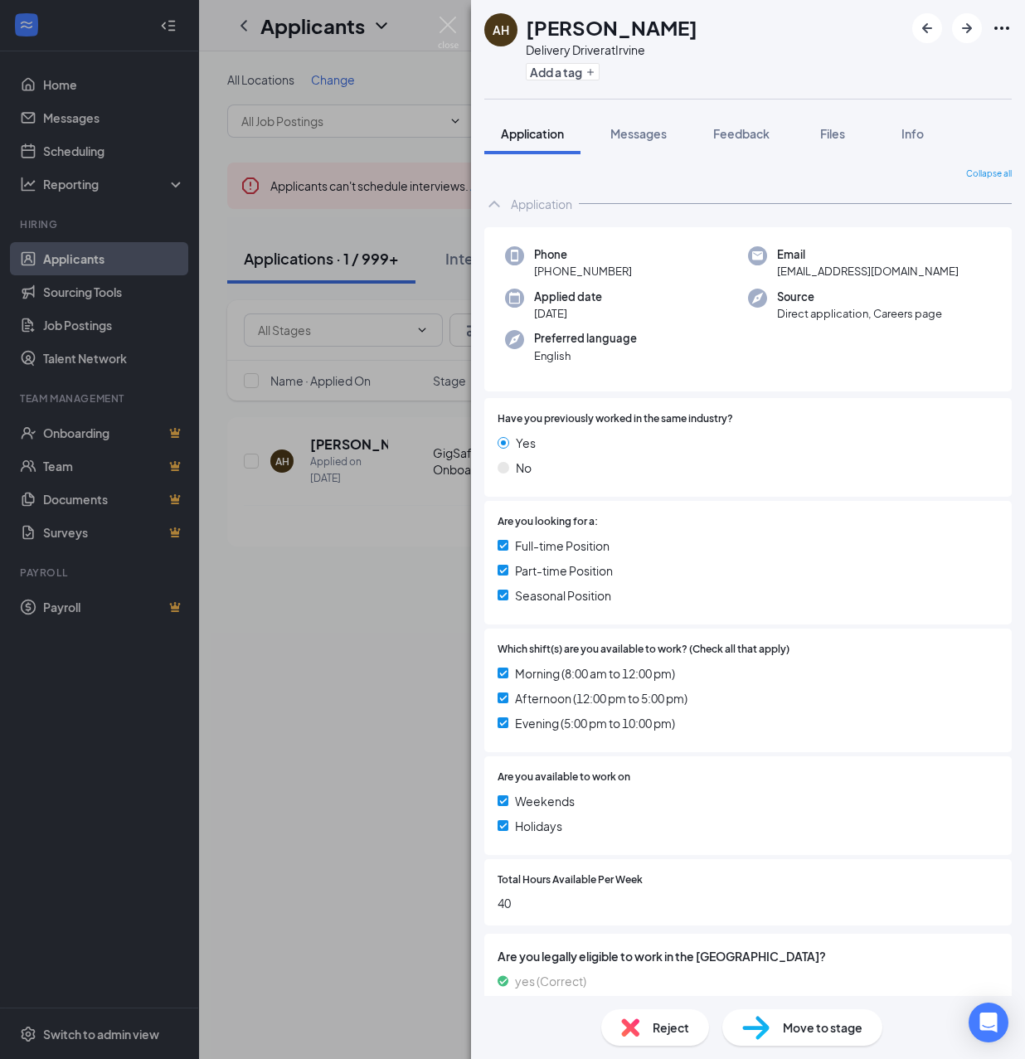
click at [641, 25] on h1 "[PERSON_NAME]" at bounding box center [612, 27] width 172 height 28
click at [644, 27] on h1 "[PERSON_NAME]" at bounding box center [612, 27] width 172 height 28
copy h1 "[PERSON_NAME]"
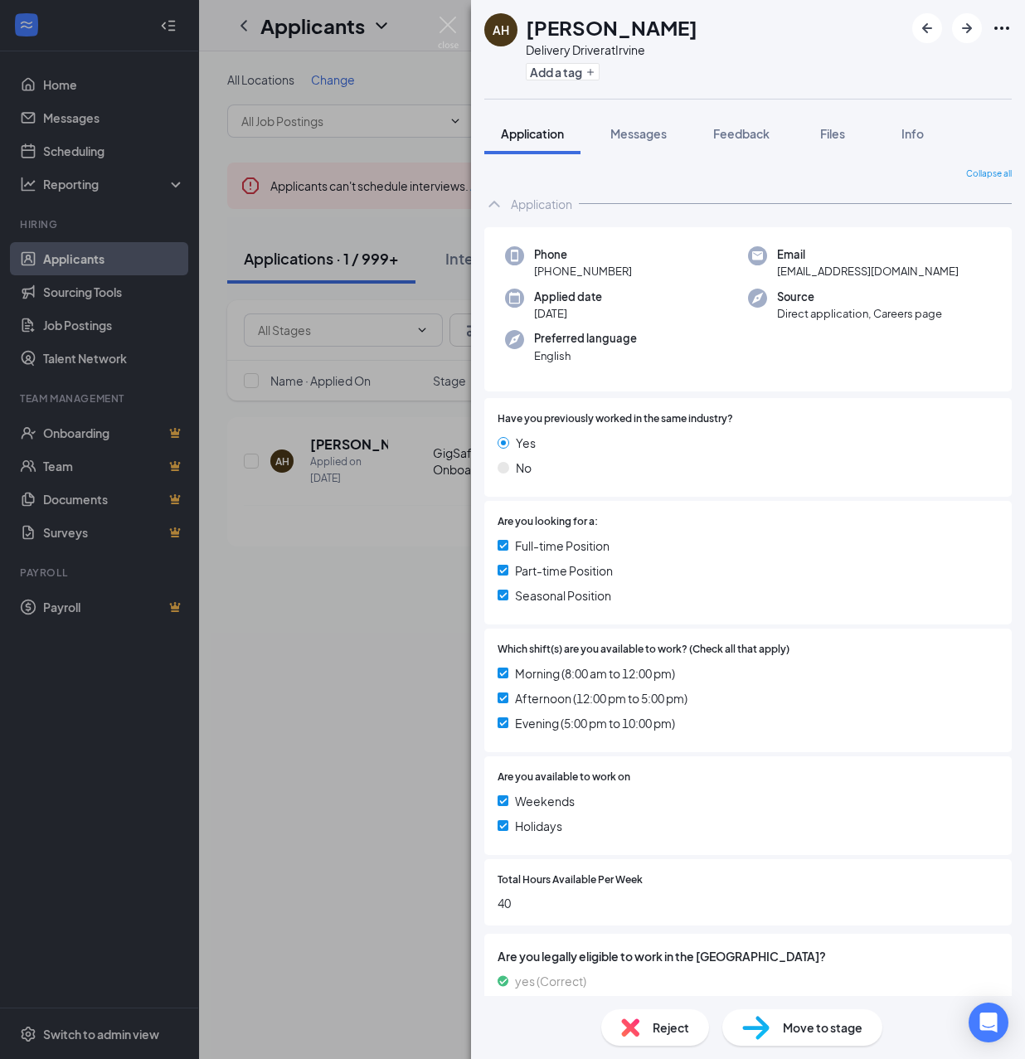
click at [627, 50] on div "Delivery Driver at [GEOGRAPHIC_DATA]" at bounding box center [612, 49] width 172 height 17
copy div "Irvine"
click at [569, 71] on button "Add a tag" at bounding box center [563, 71] width 74 height 17
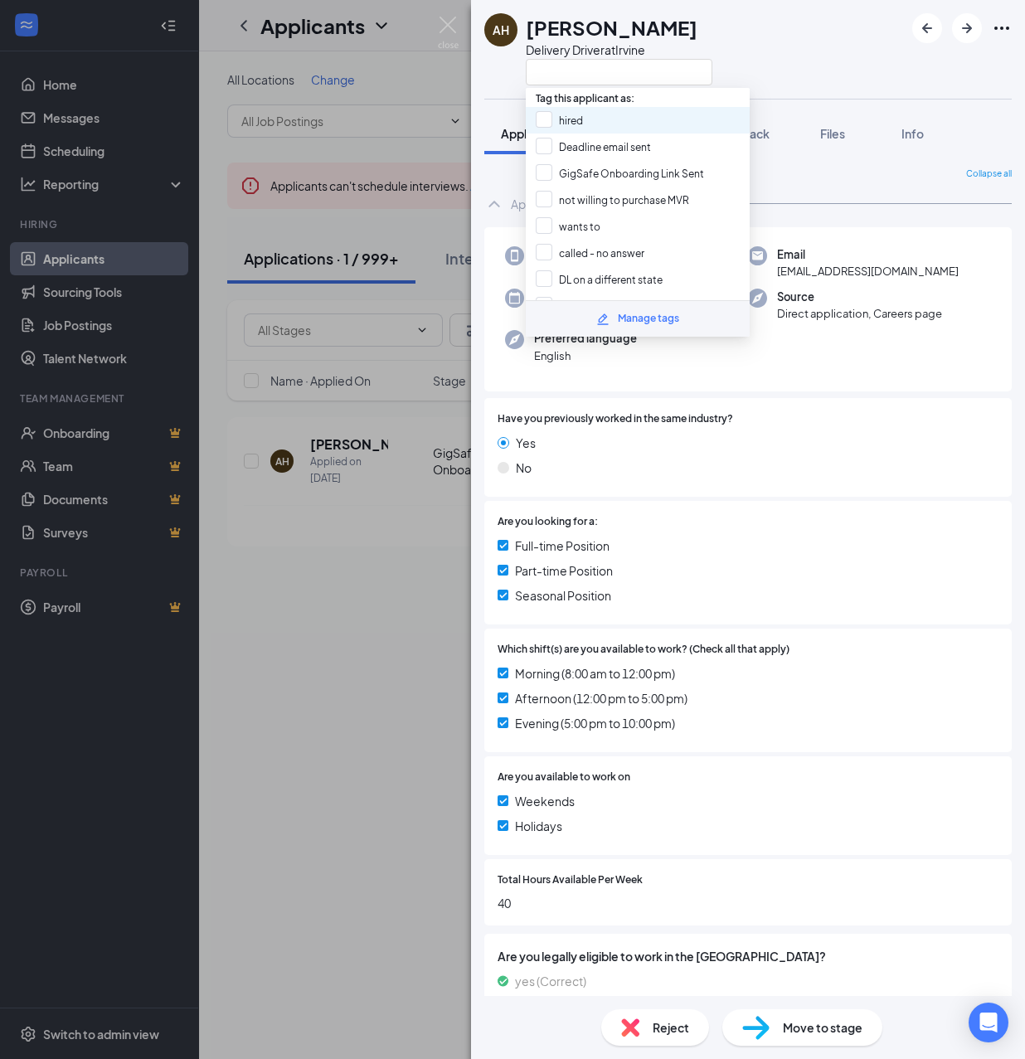
click at [595, 111] on div "hired" at bounding box center [638, 120] width 224 height 27
checkbox input "true"
click at [786, 1020] on span "Move to stage" at bounding box center [823, 1028] width 80 height 18
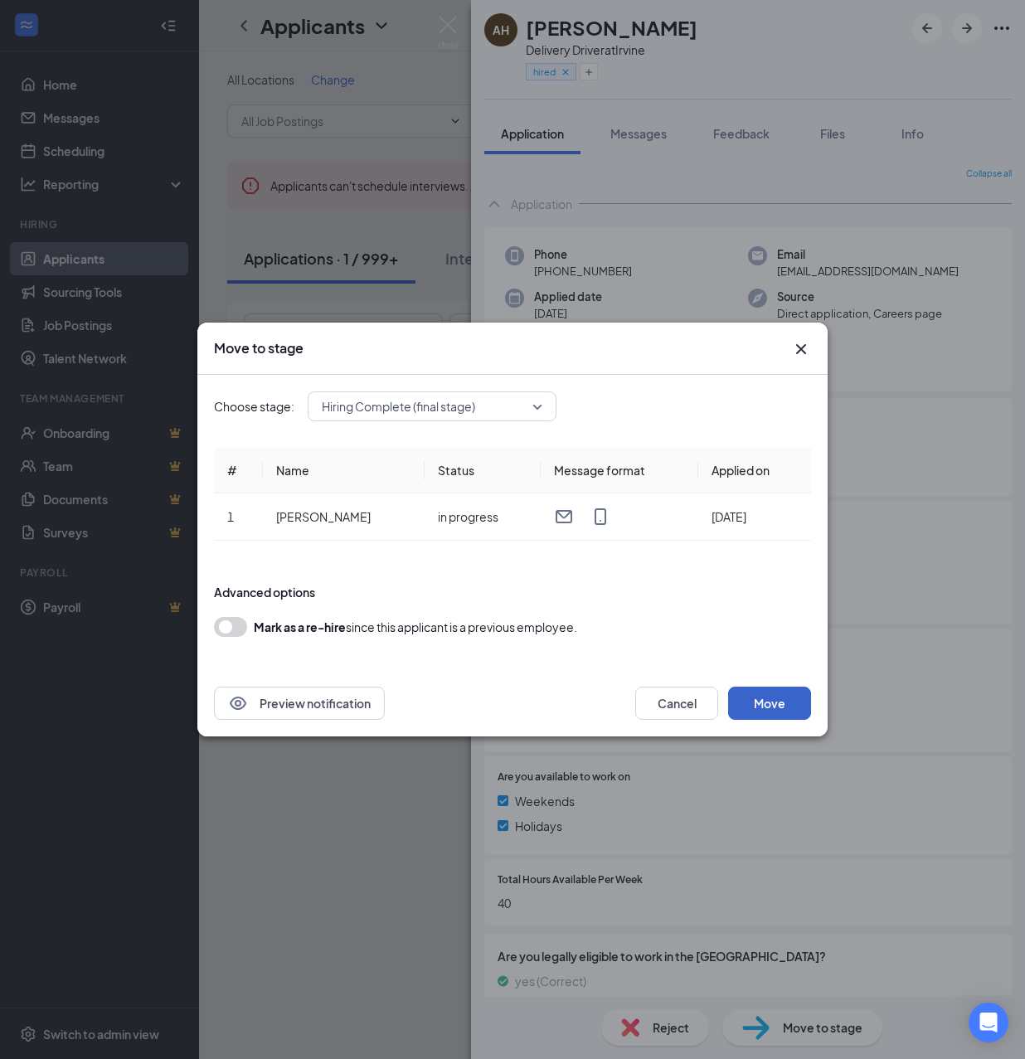
click at [783, 693] on button "Move" at bounding box center [769, 703] width 83 height 33
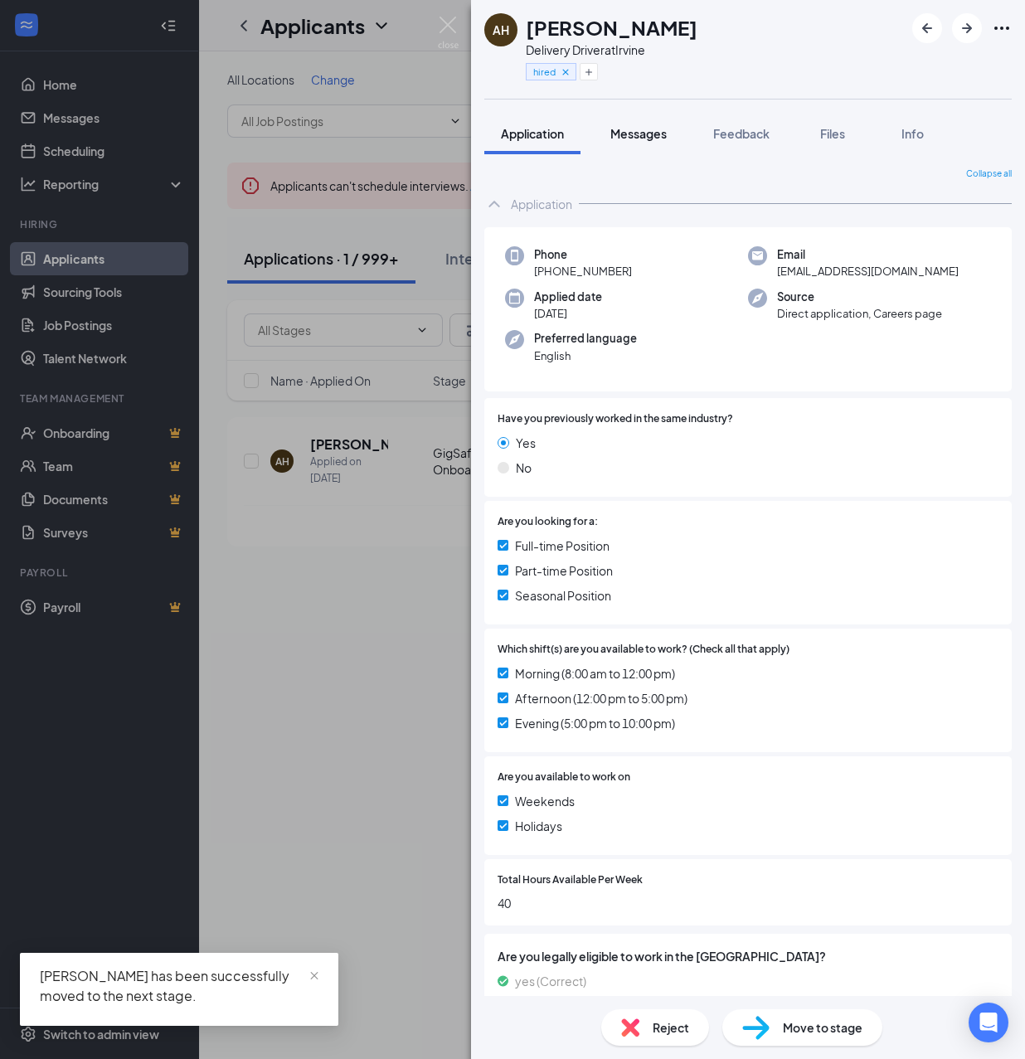
click at [649, 133] on span "Messages" at bounding box center [639, 133] width 56 height 15
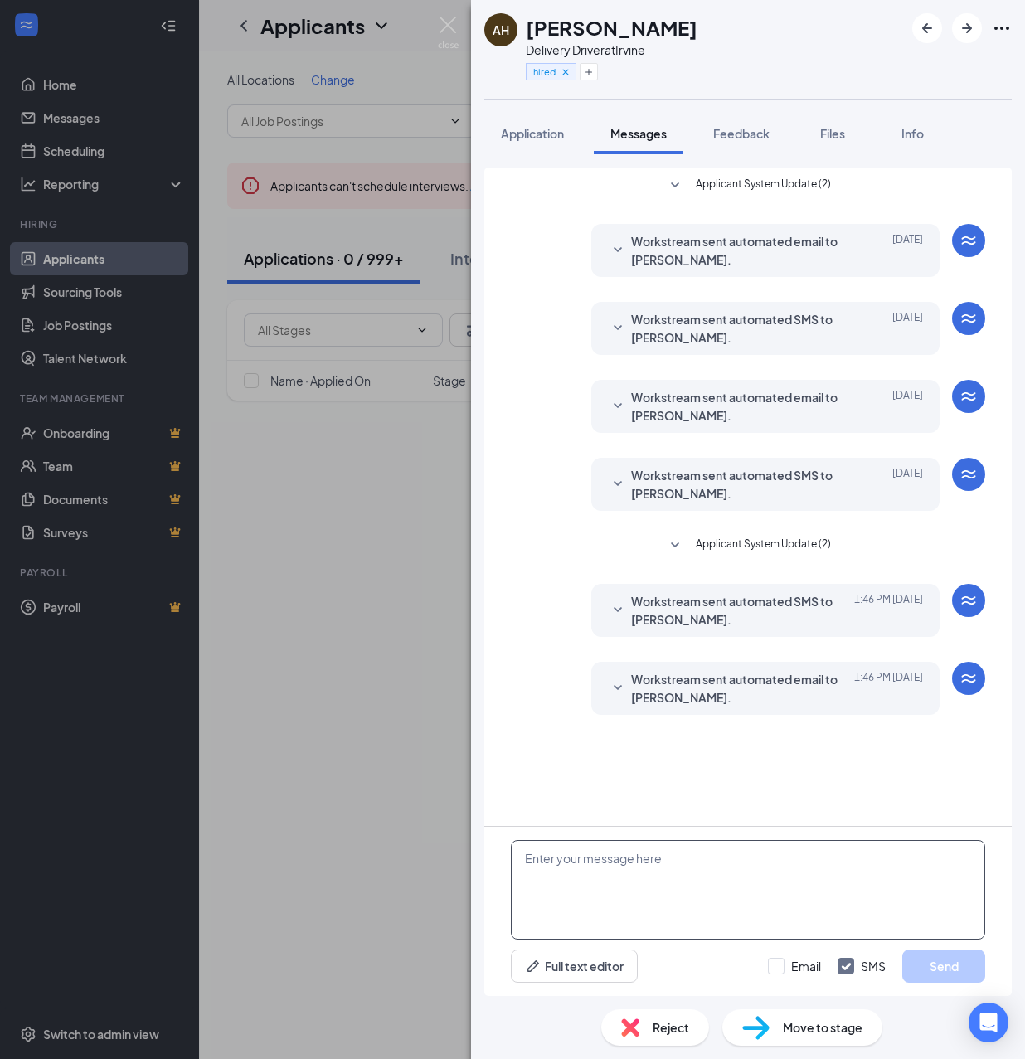
click at [767, 873] on textarea at bounding box center [748, 890] width 474 height 100
paste textarea "Cartwheel Credentials and Other Important Information Congratulations on comple…"
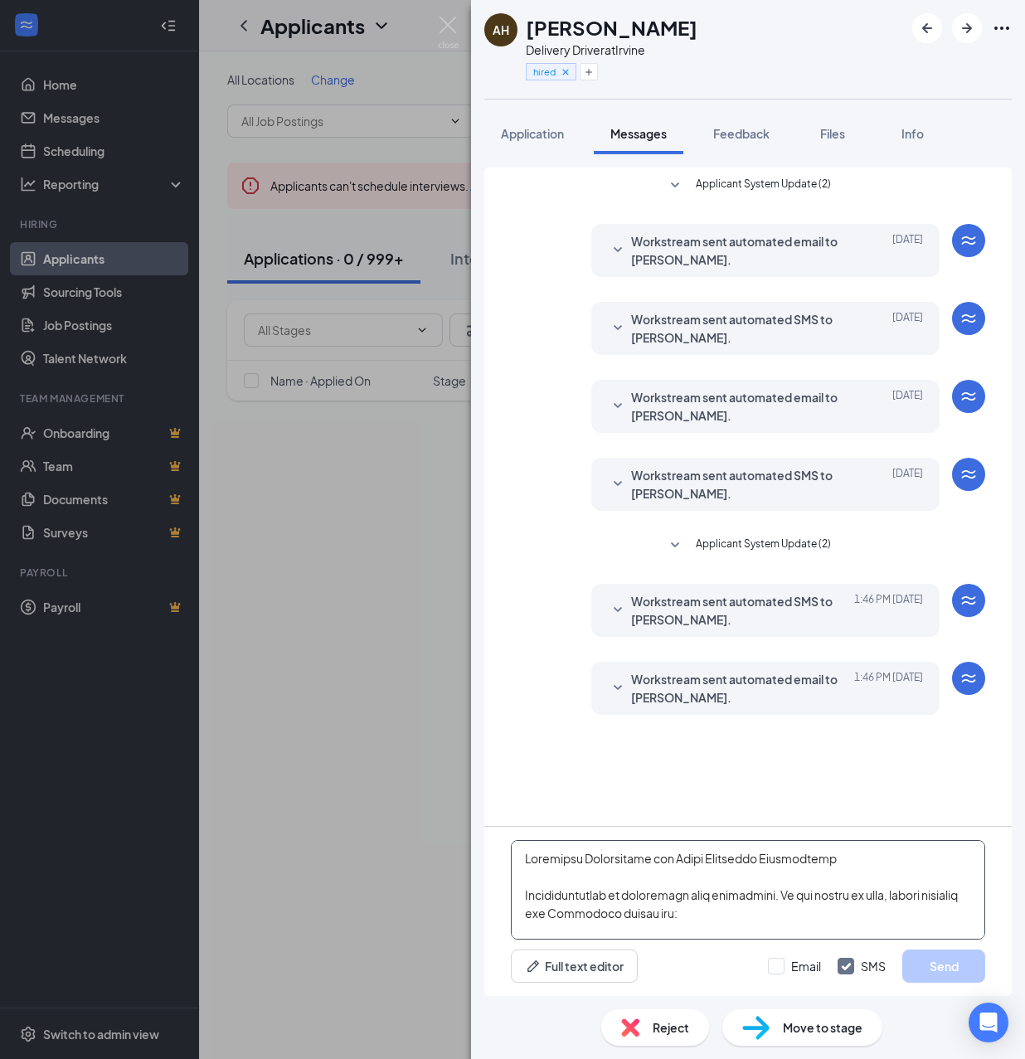
scroll to position [747, 0]
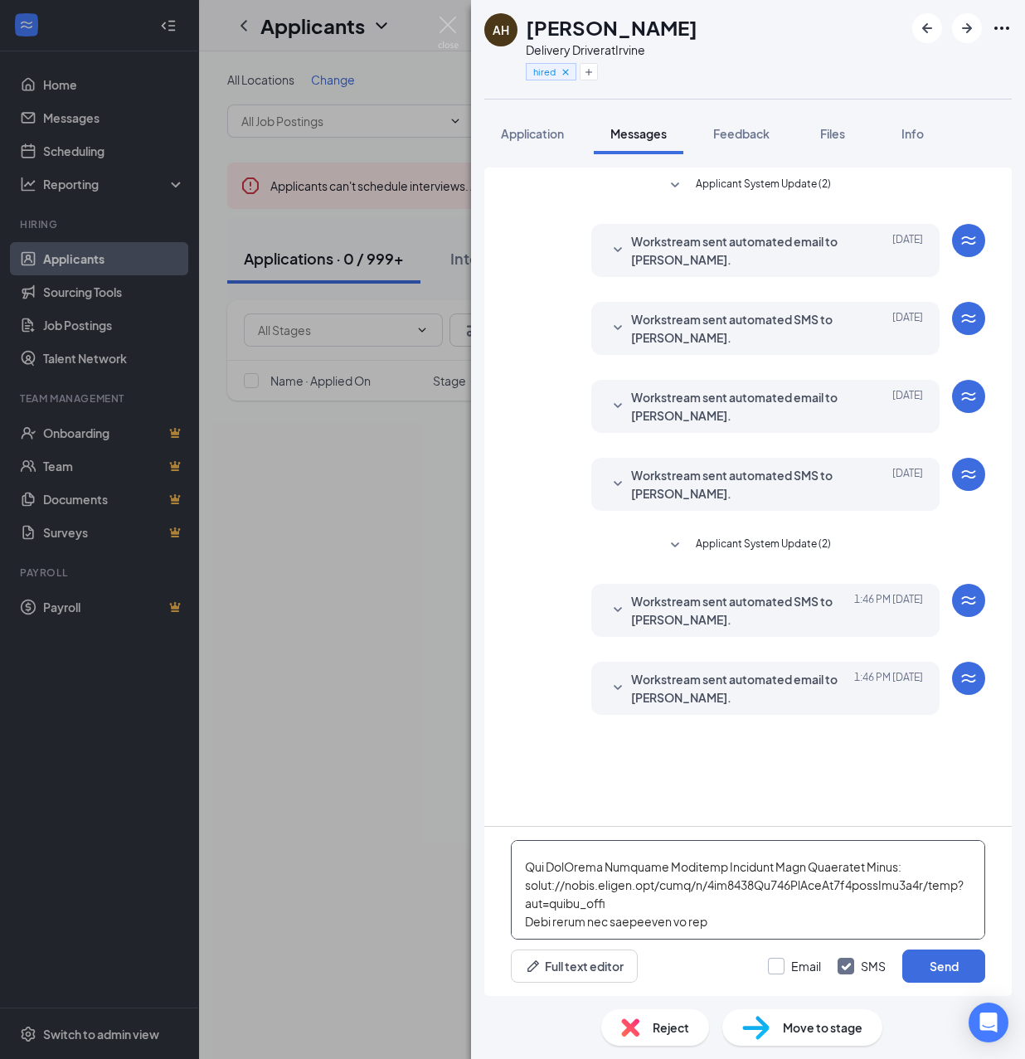
type textarea "Cartwheel Credentials and Other Important Information Congratulations on comple…"
click at [791, 969] on input "Email" at bounding box center [794, 966] width 53 height 17
checkbox input "true"
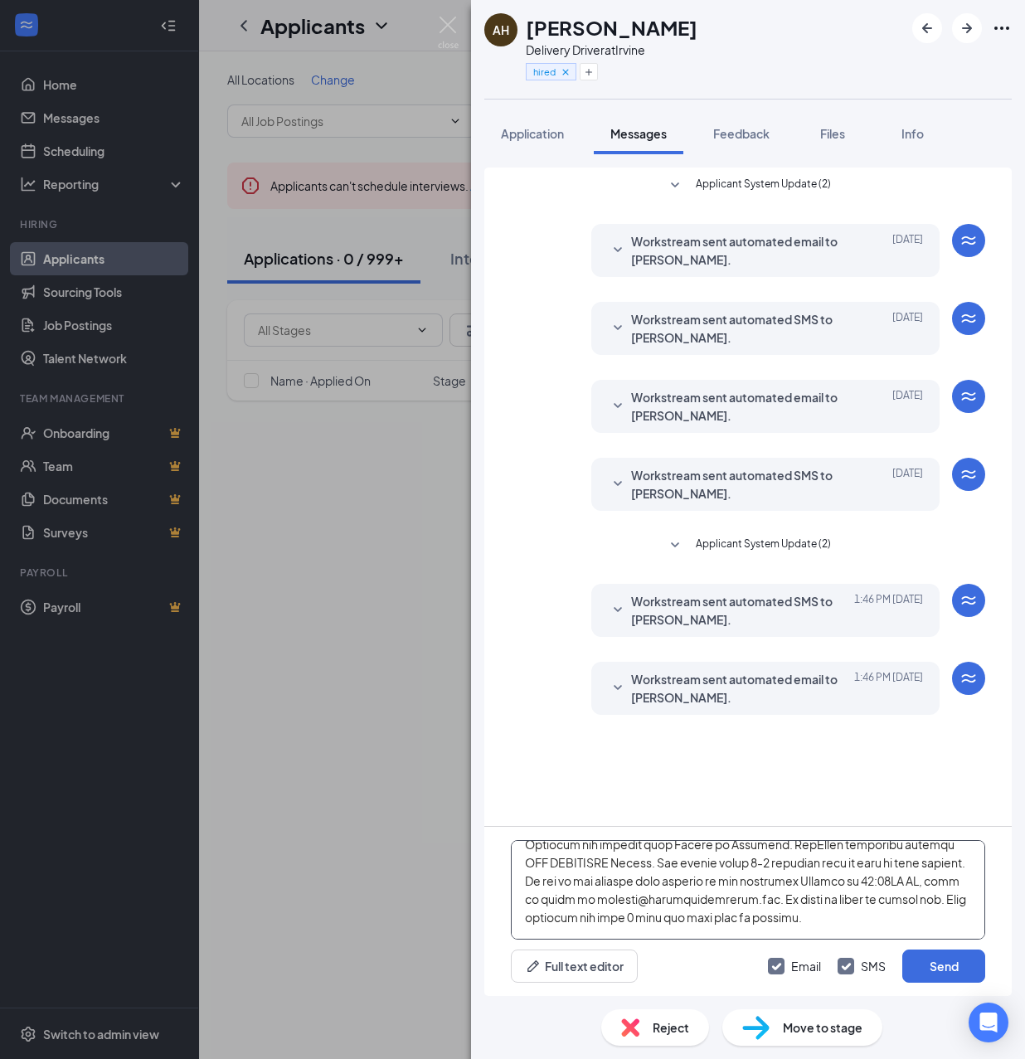
scroll to position [194, 0]
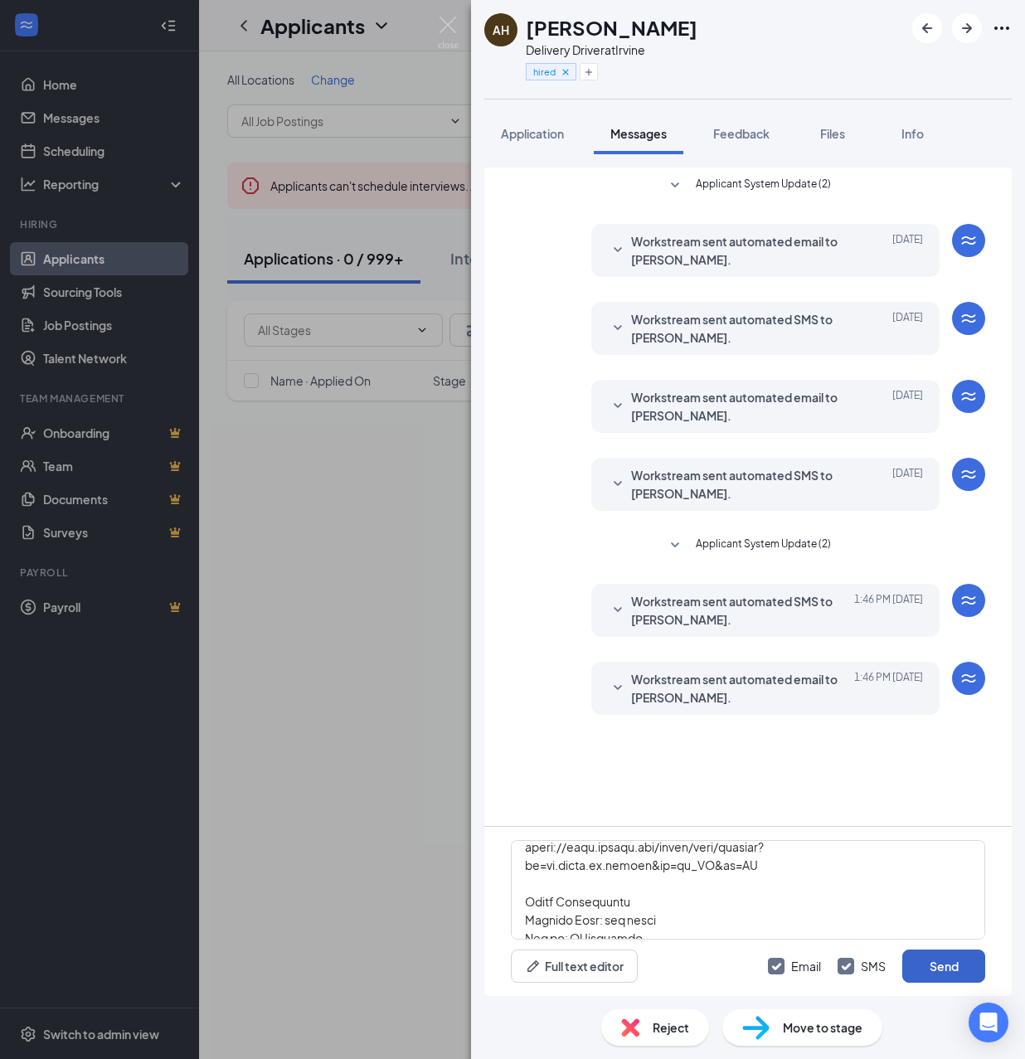
click at [929, 964] on button "Send" at bounding box center [943, 966] width 83 height 33
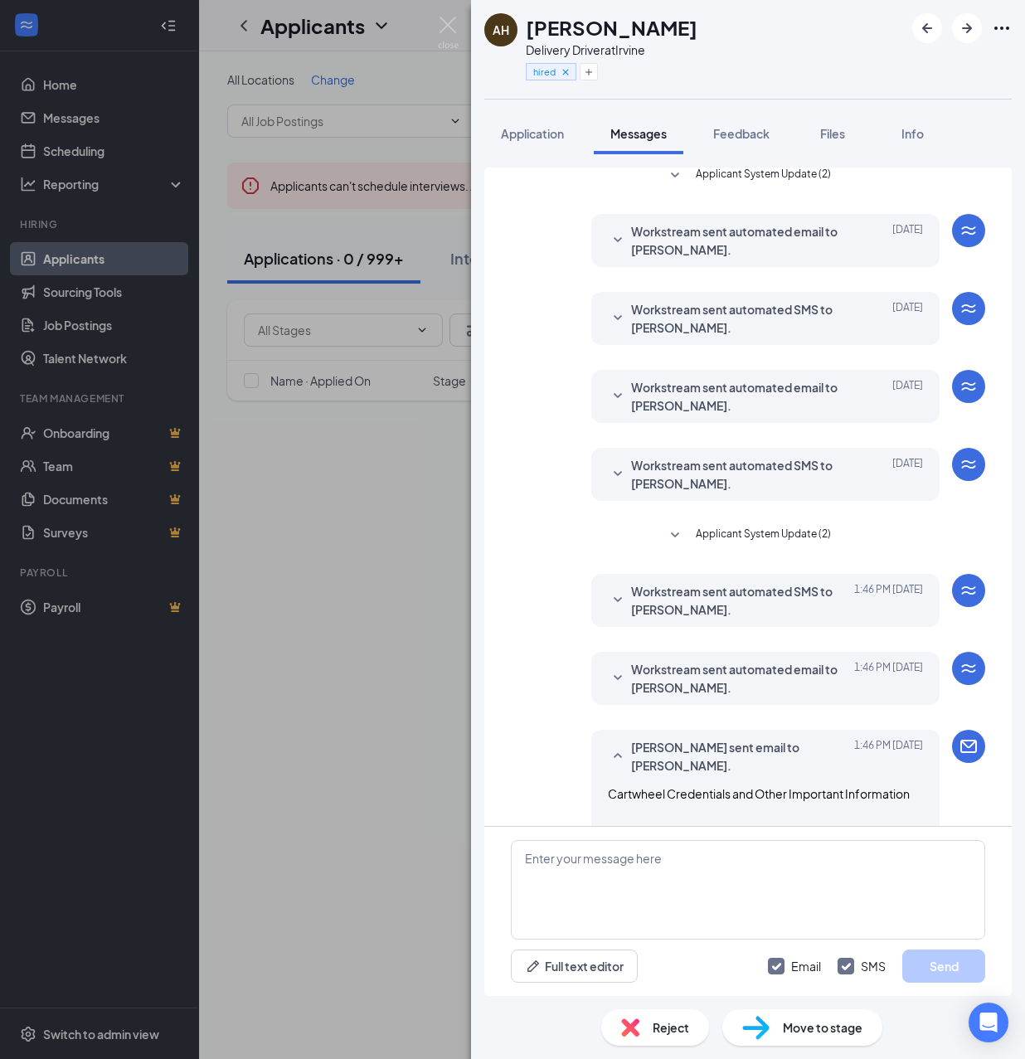
scroll to position [0, 0]
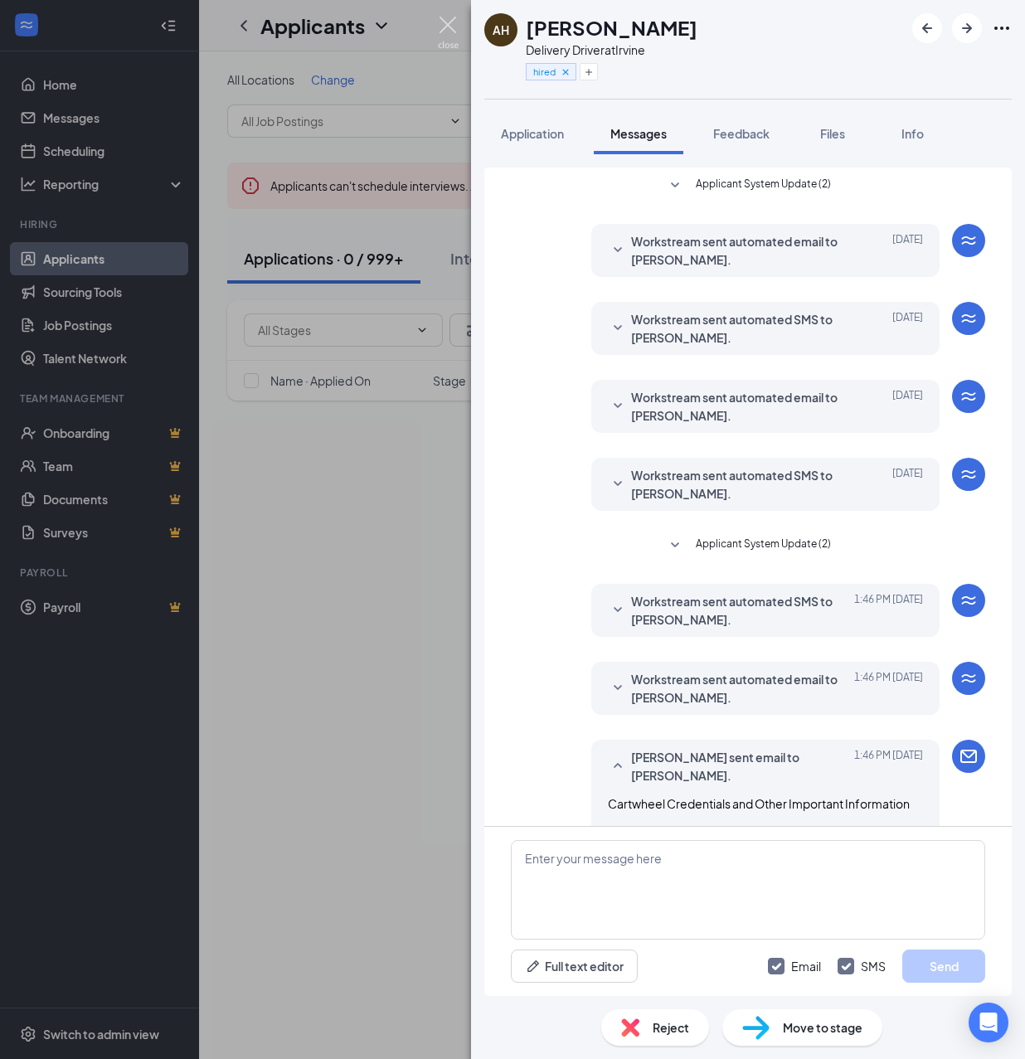
click at [455, 22] on img at bounding box center [448, 33] width 21 height 32
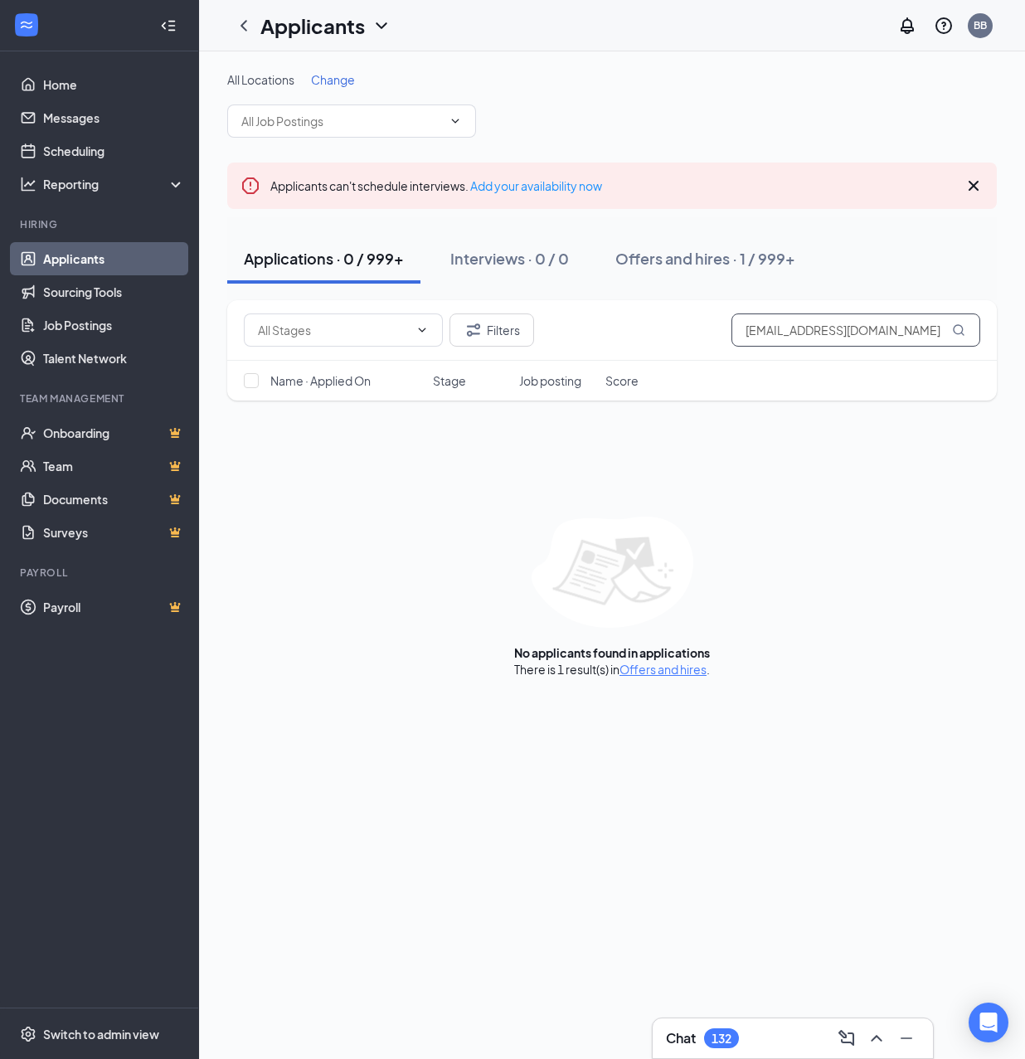
click at [833, 332] on input "[EMAIL_ADDRESS][DOMAIN_NAME]" at bounding box center [856, 330] width 249 height 33
paste input "Moniquewatts0505"
type input "[EMAIL_ADDRESS][DOMAIN_NAME]"
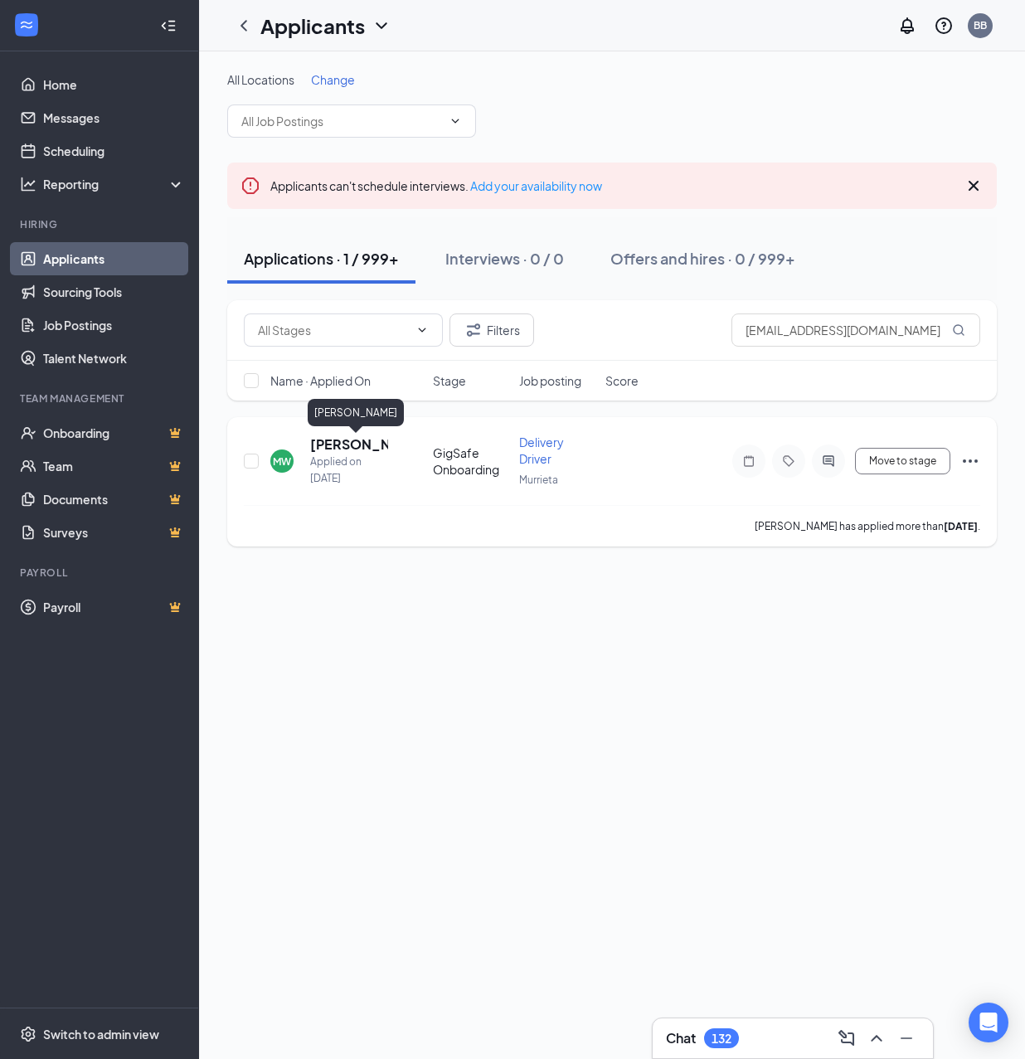
click at [343, 449] on h5 "[PERSON_NAME]" at bounding box center [349, 444] width 78 height 18
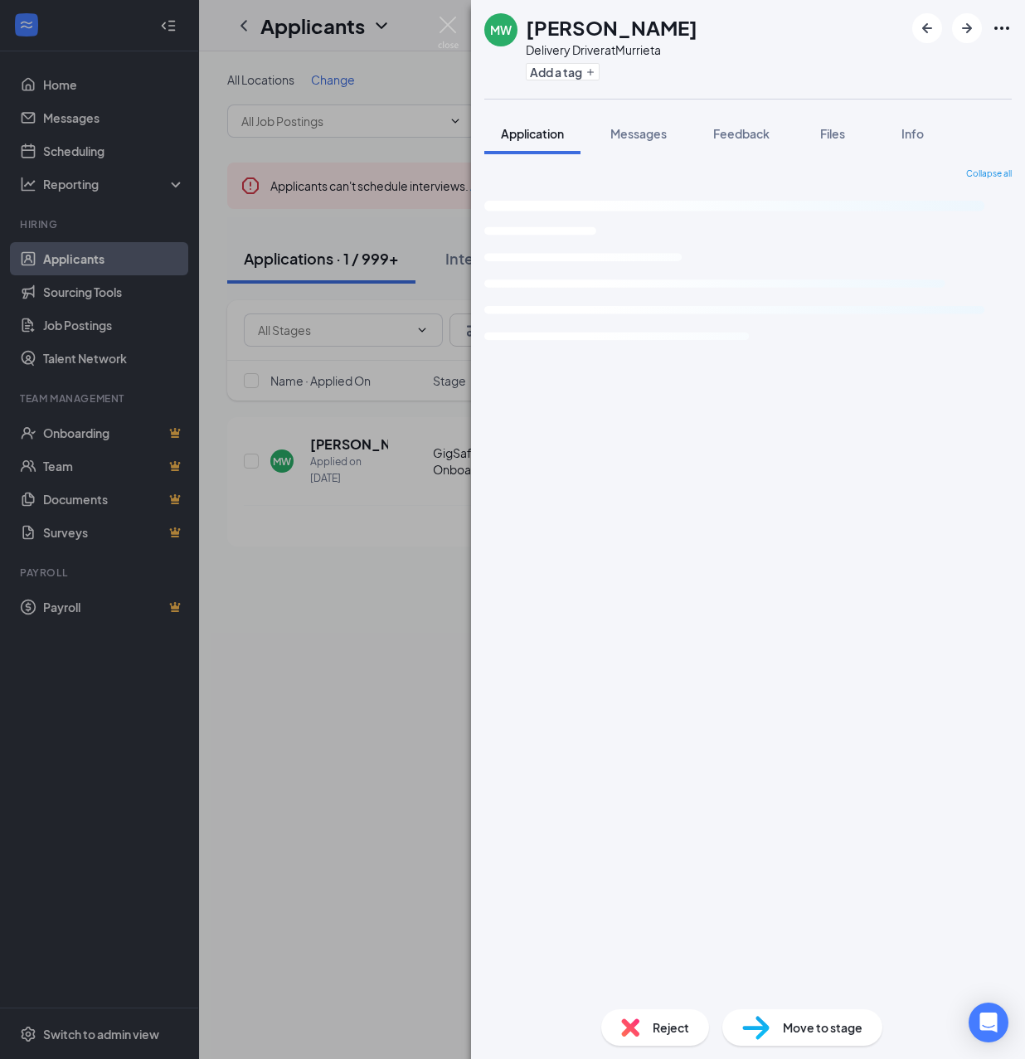
click at [545, 31] on h1 "[PERSON_NAME]" at bounding box center [612, 27] width 172 height 28
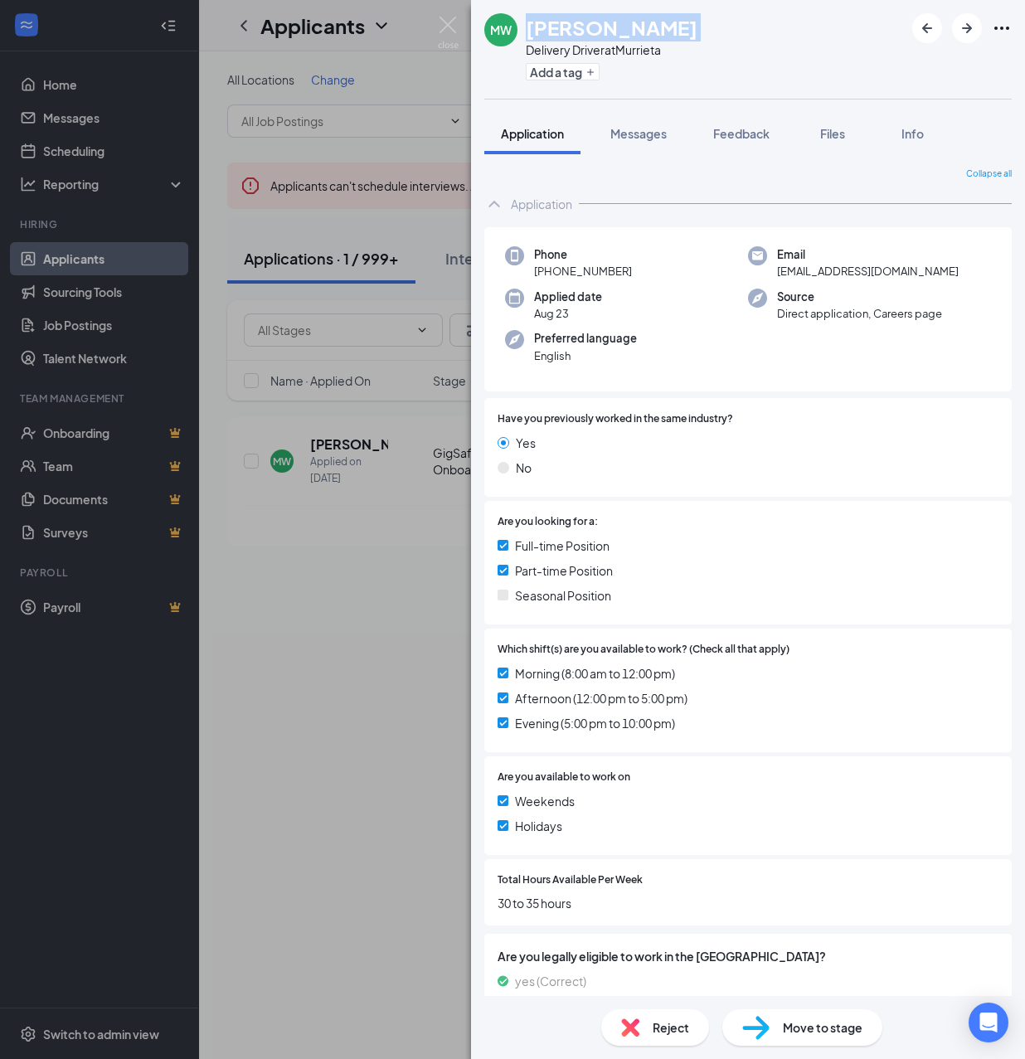
click at [642, 47] on div "Delivery Driver at [GEOGRAPHIC_DATA]" at bounding box center [612, 49] width 172 height 17
click at [566, 61] on div "Add a tag" at bounding box center [612, 71] width 172 height 27
click at [567, 70] on button "Add a tag" at bounding box center [563, 71] width 74 height 17
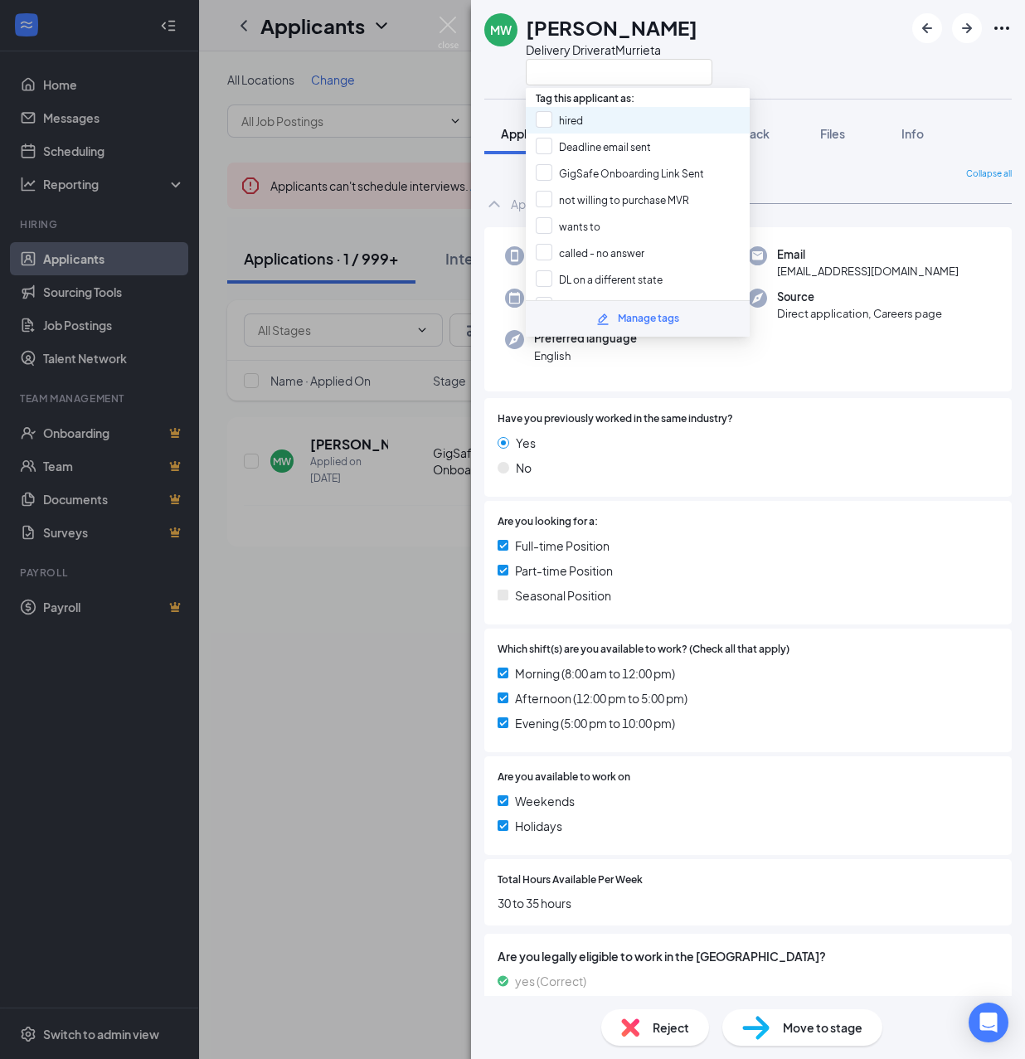
click at [596, 118] on div "hired" at bounding box center [638, 120] width 224 height 27
checkbox input "true"
click at [794, 1032] on span "Move to stage" at bounding box center [823, 1028] width 80 height 18
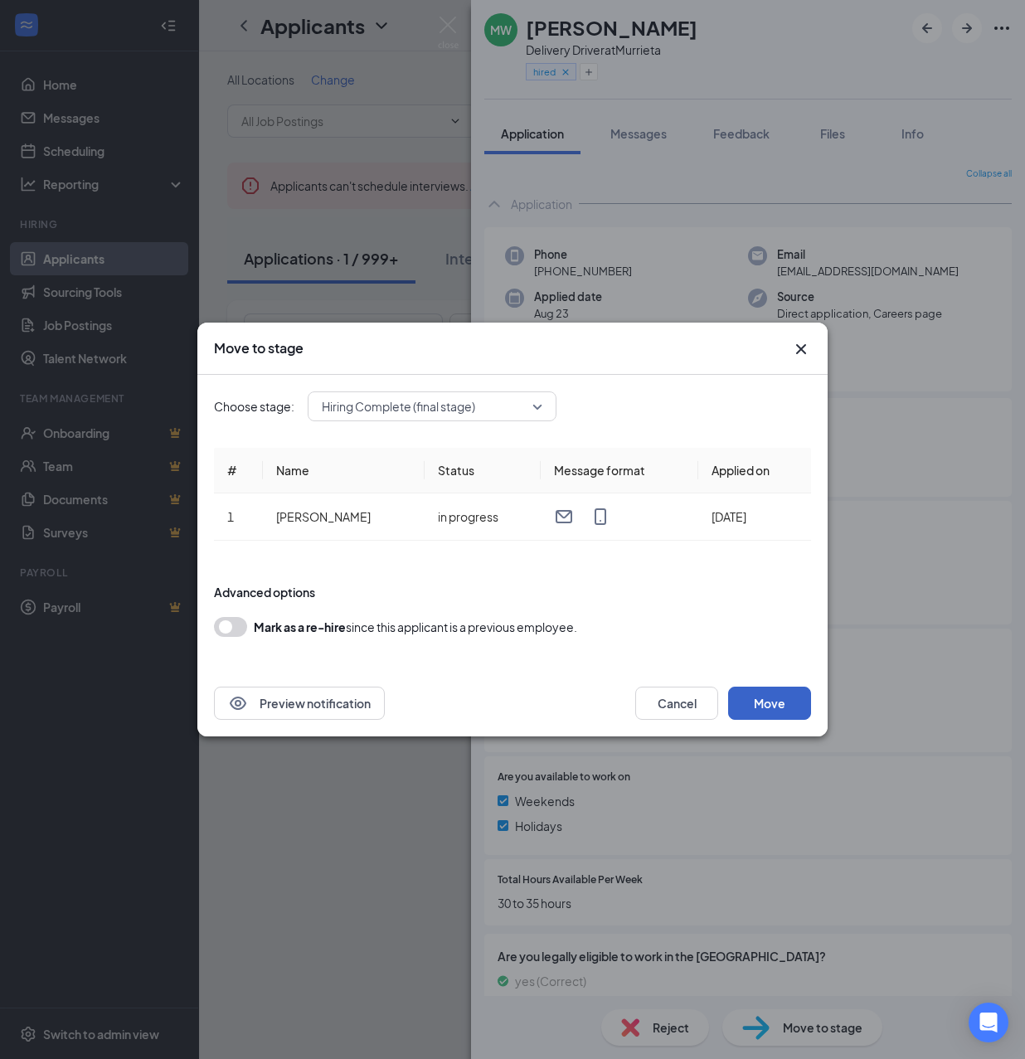
click at [770, 707] on button "Move" at bounding box center [769, 703] width 83 height 33
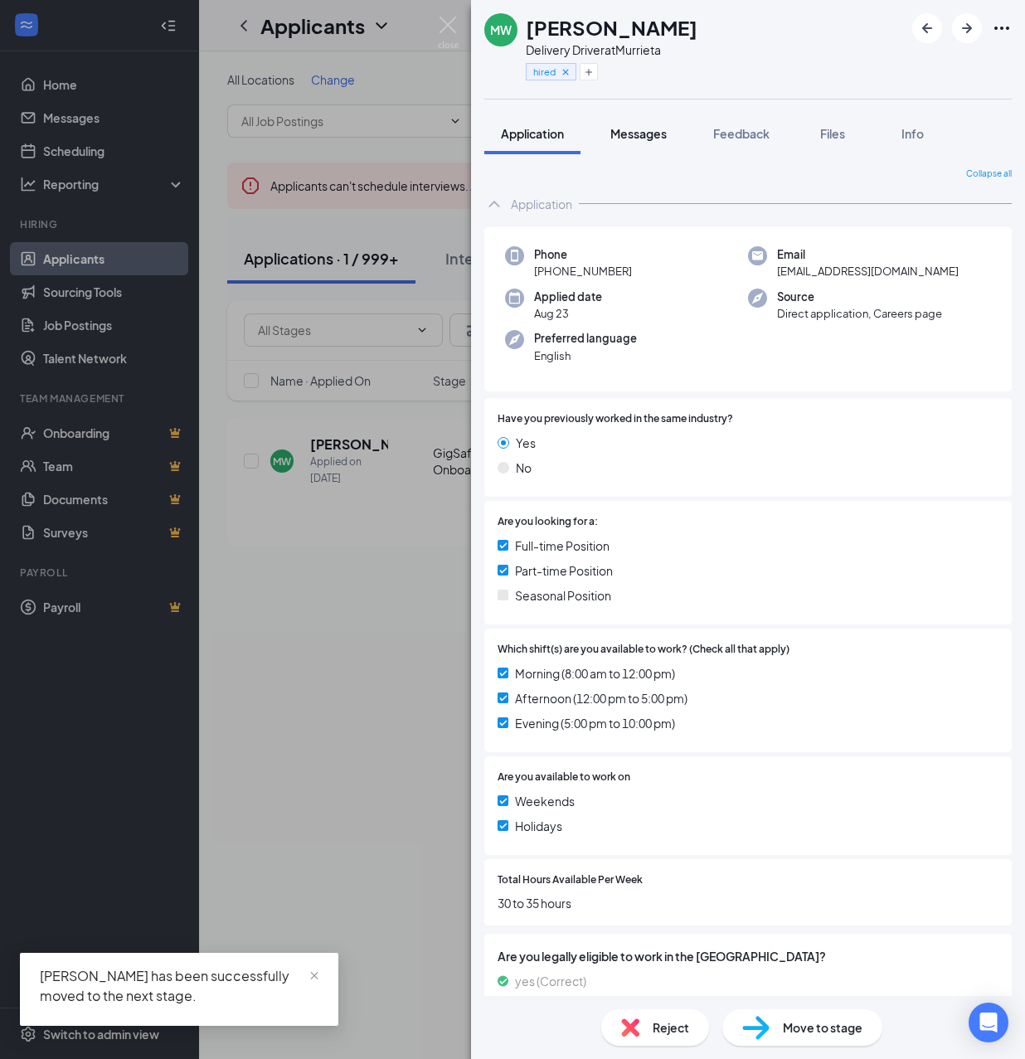
click at [624, 134] on span "Messages" at bounding box center [639, 133] width 56 height 15
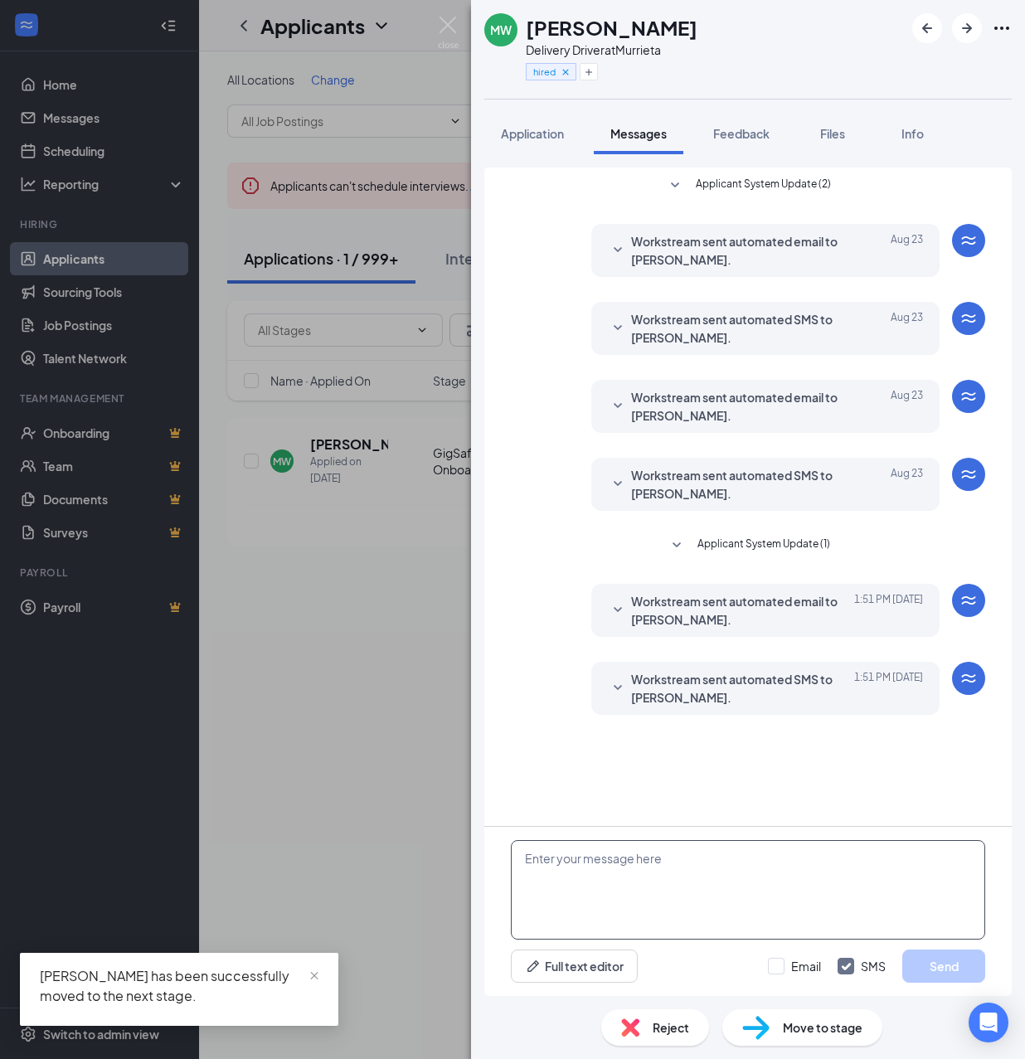
click at [760, 883] on textarea at bounding box center [748, 890] width 474 height 100
paste textarea "Cartwheel Credentials and Other Important Information Congratulations on comple…"
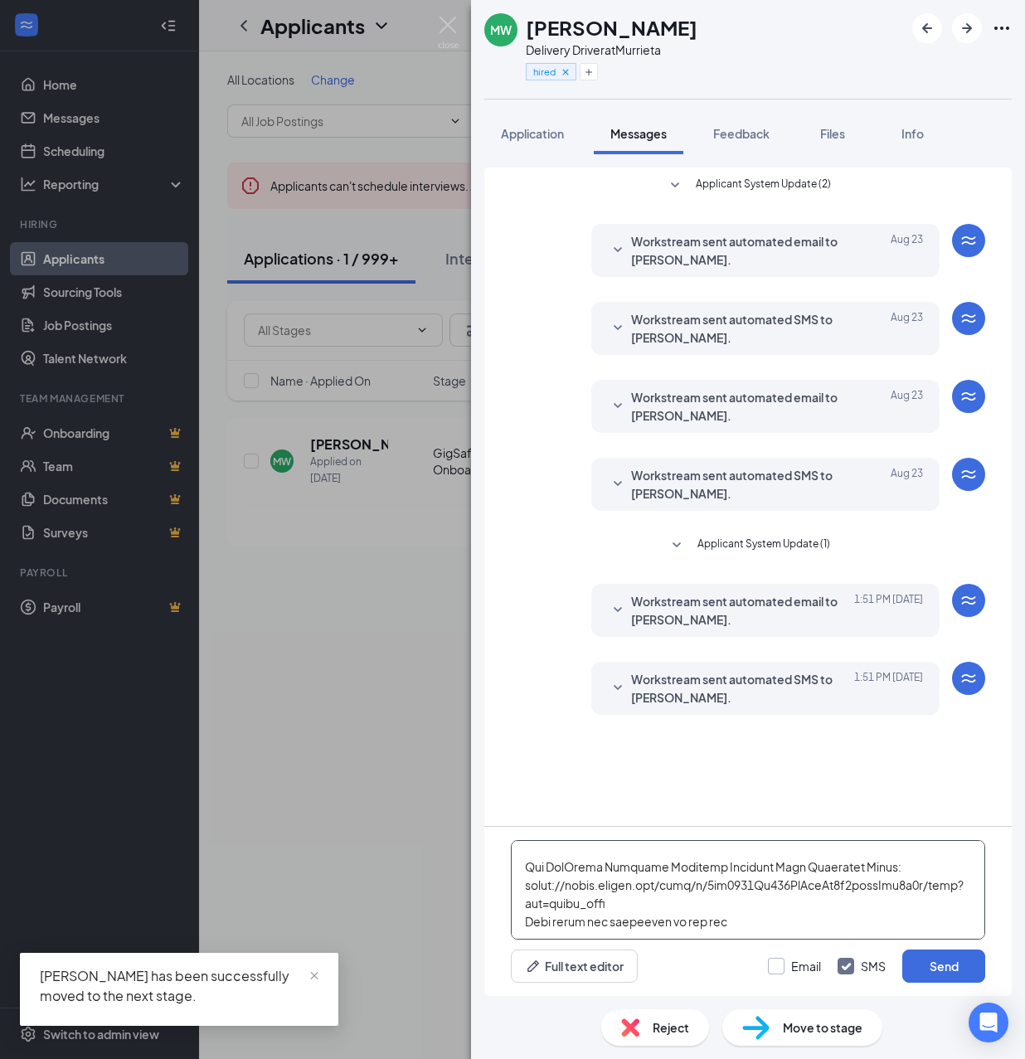
type textarea "Cartwheel Credentials and Other Important Information Congratulations on comple…"
click at [796, 967] on input "Email" at bounding box center [794, 966] width 53 height 17
checkbox input "true"
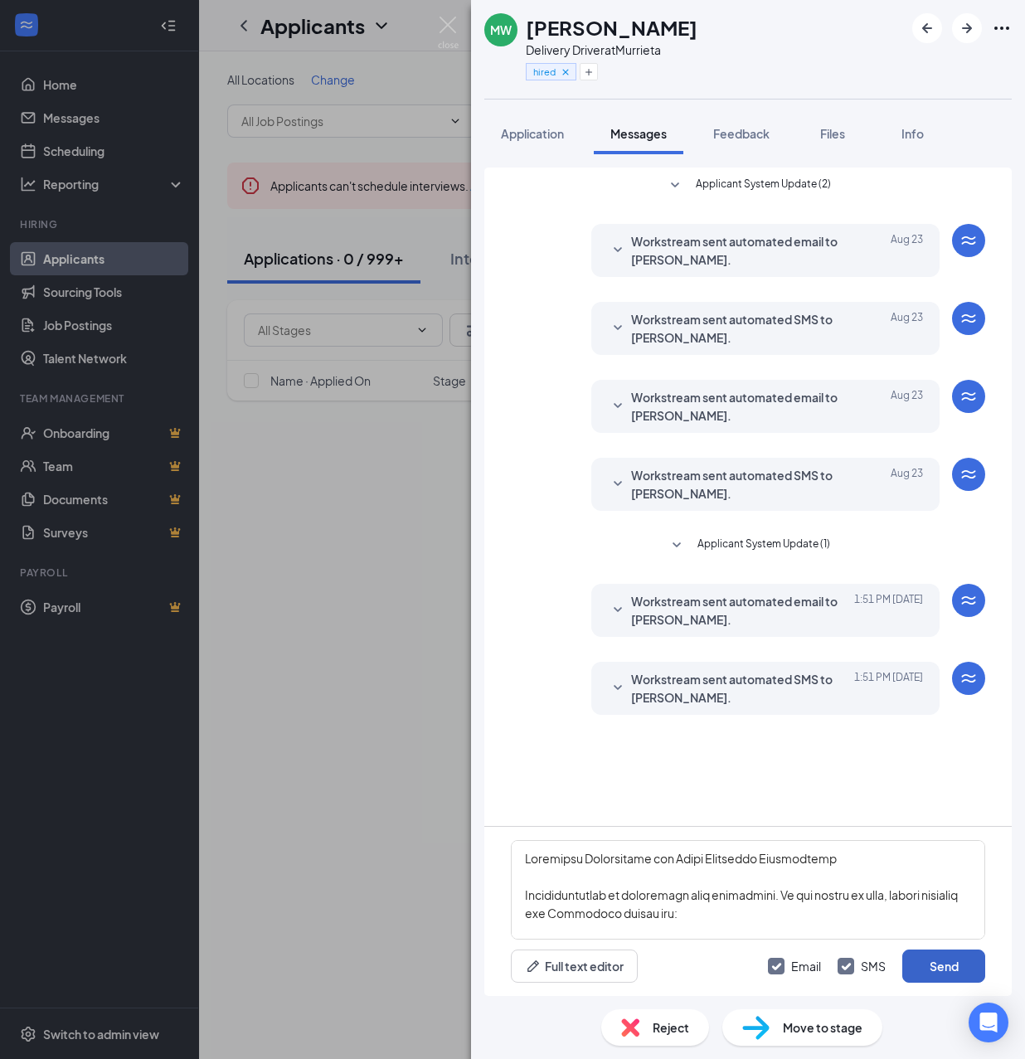
drag, startPoint x: 947, startPoint y: 975, endPoint x: 909, endPoint y: 969, distance: 38.7
click at [946, 973] on button "Send" at bounding box center [943, 966] width 83 height 33
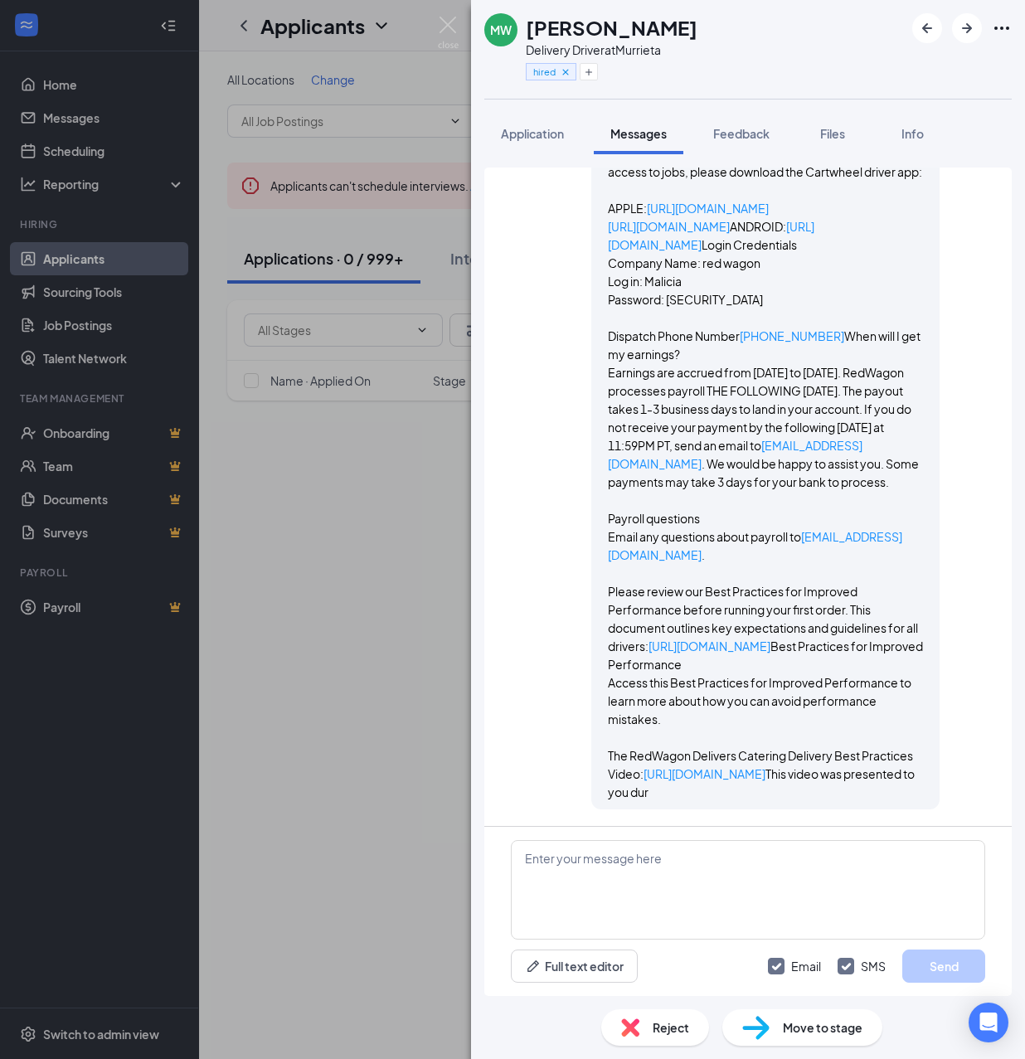
scroll to position [2089, 0]
drag, startPoint x: 389, startPoint y: 554, endPoint x: 751, endPoint y: 295, distance: 444.7
click at [389, 554] on div "MW [PERSON_NAME] Delivery Driver at [PERSON_NAME] hired Application Messages Fe…" at bounding box center [512, 529] width 1025 height 1059
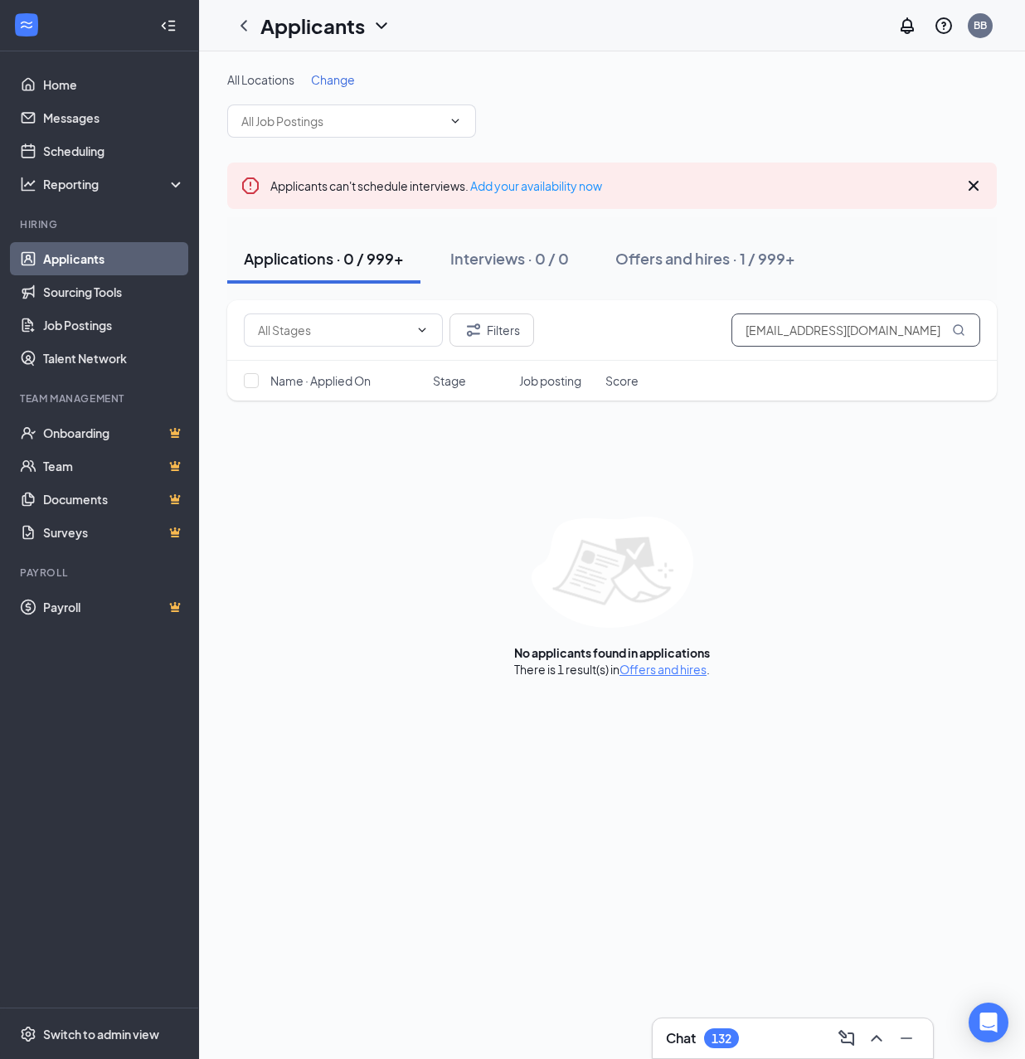
click at [826, 340] on input "[EMAIL_ADDRESS][DOMAIN_NAME]" at bounding box center [856, 330] width 249 height 33
paste input "Shalonmcmullen"
type input "[EMAIL_ADDRESS][DOMAIN_NAME]"
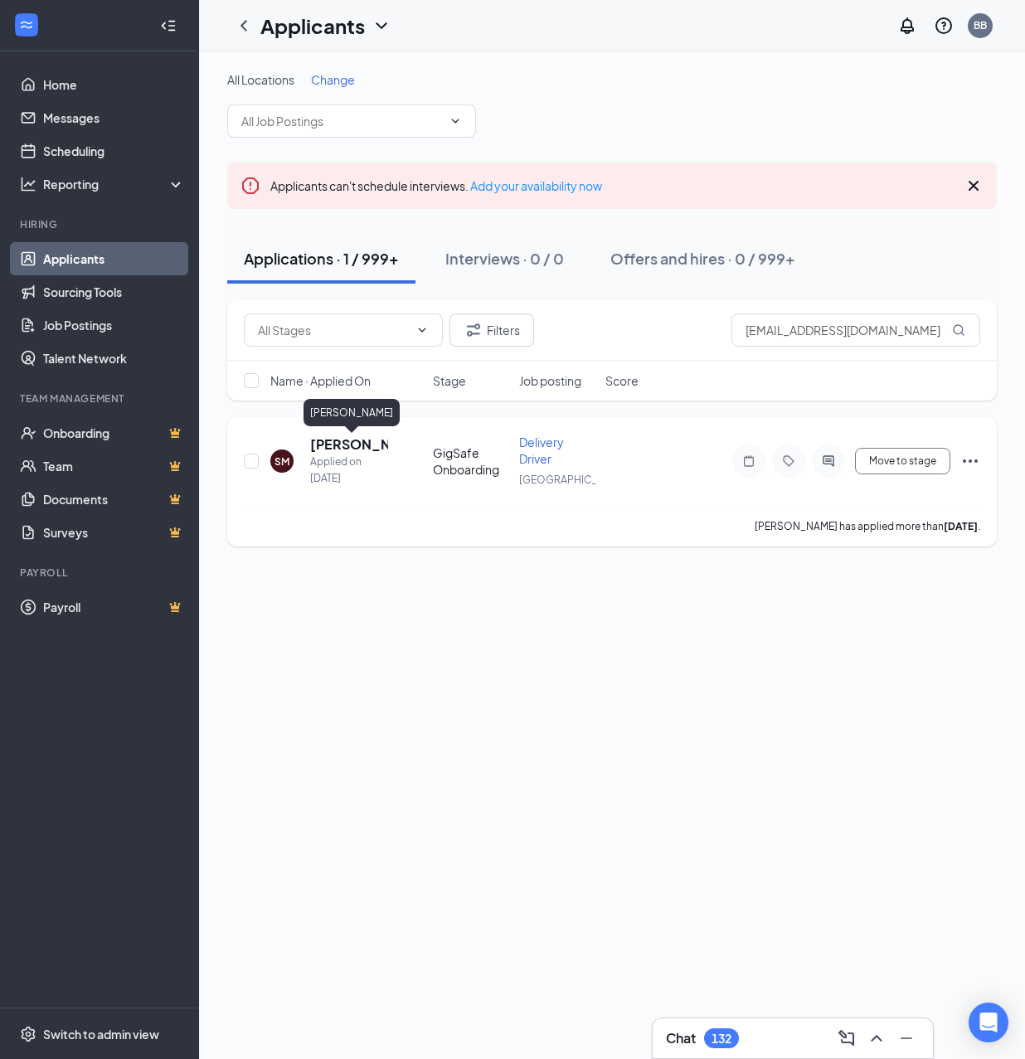
click at [328, 445] on h5 "[PERSON_NAME]" at bounding box center [349, 444] width 78 height 18
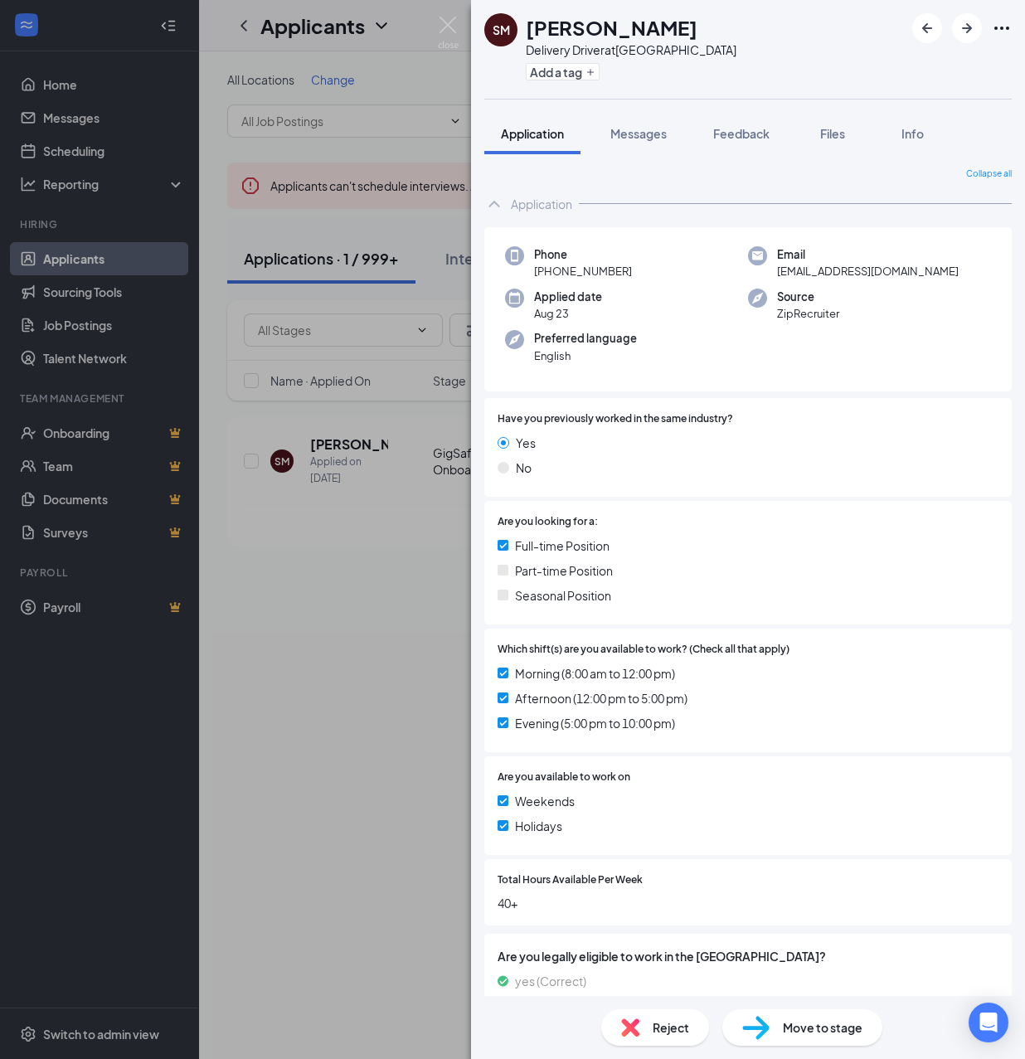
click at [577, 28] on h1 "[PERSON_NAME]" at bounding box center [612, 27] width 172 height 28
click at [577, 30] on h1 "[PERSON_NAME]" at bounding box center [612, 27] width 172 height 28
click at [577, 32] on h1 "[PERSON_NAME]" at bounding box center [612, 27] width 172 height 28
copy h1 "[PERSON_NAME]"
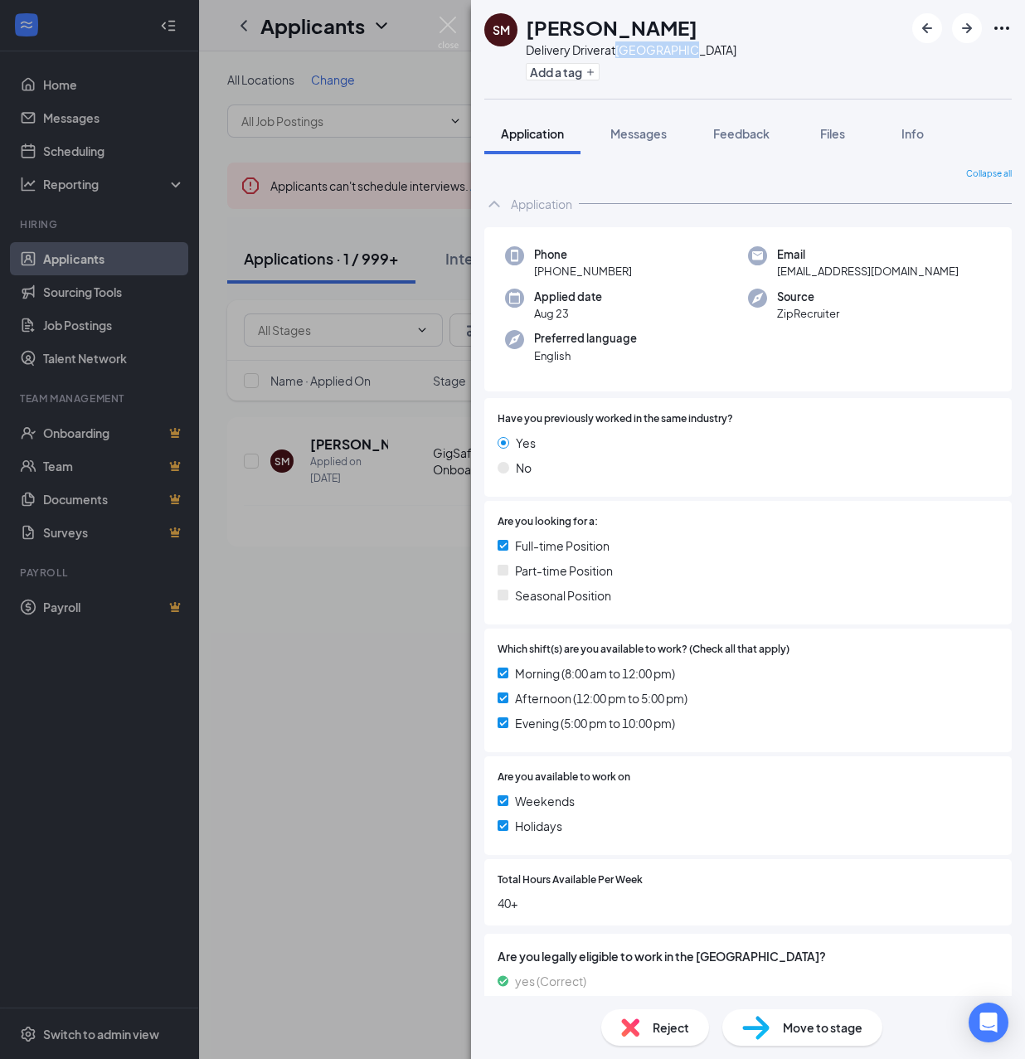
drag, startPoint x: 621, startPoint y: 51, endPoint x: 754, endPoint y: 50, distance: 132.7
click at [754, 50] on div "SM [PERSON_NAME] Delivery Driver at [GEOGRAPHIC_DATA] Add a tag" at bounding box center [748, 49] width 554 height 99
copy div "[GEOGRAPHIC_DATA]"
click at [559, 65] on button "Add a tag" at bounding box center [563, 71] width 74 height 17
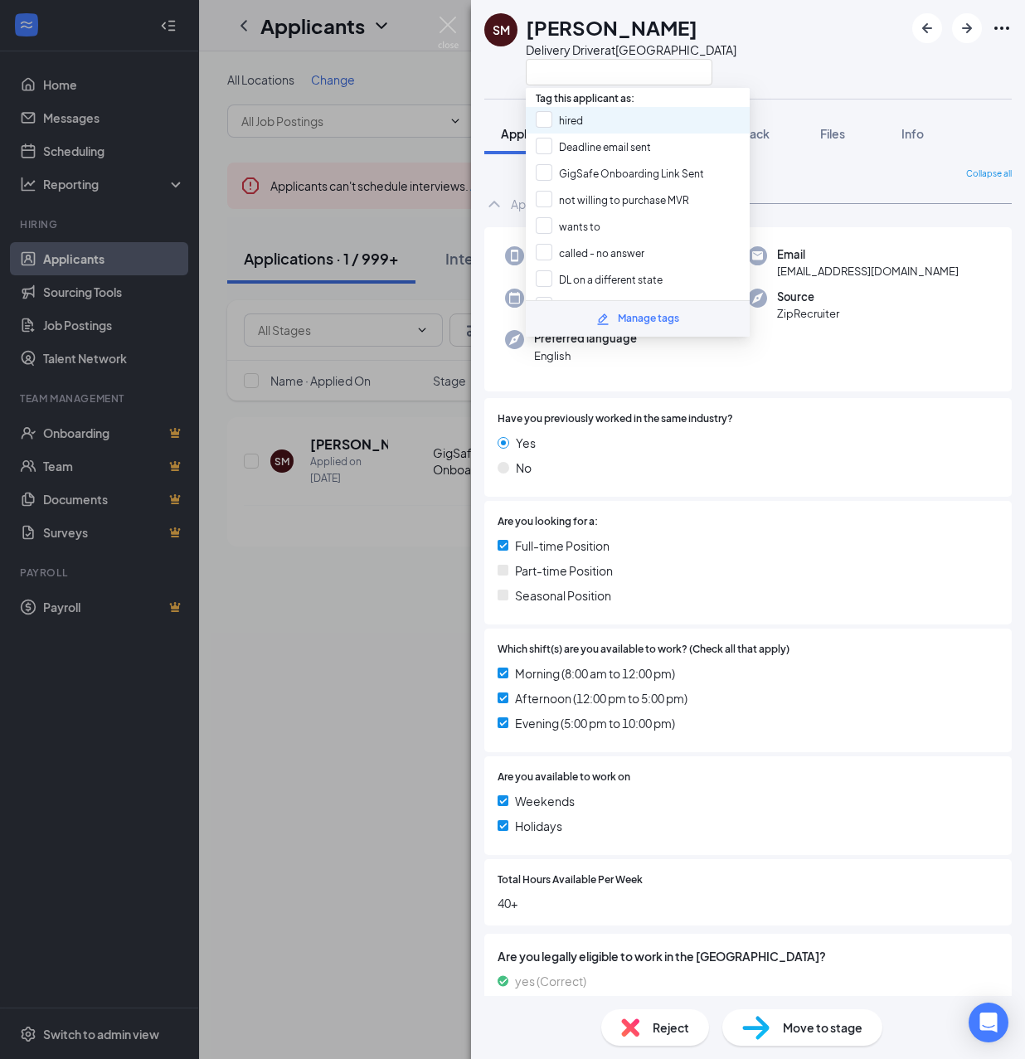
click at [598, 119] on div "hired" at bounding box center [638, 120] width 224 height 27
checkbox input "true"
click at [768, 1024] on img at bounding box center [755, 1028] width 27 height 24
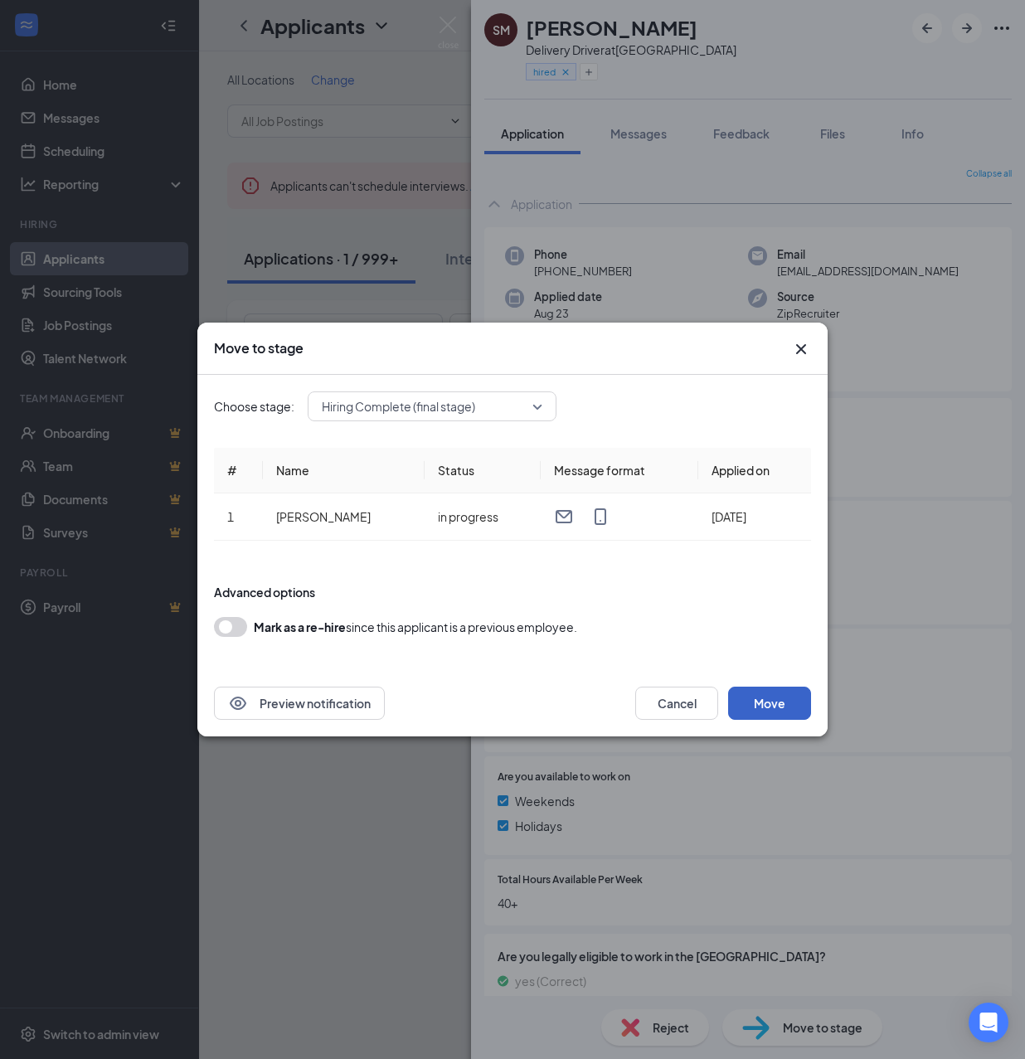
click at [761, 691] on button "Move" at bounding box center [769, 703] width 83 height 33
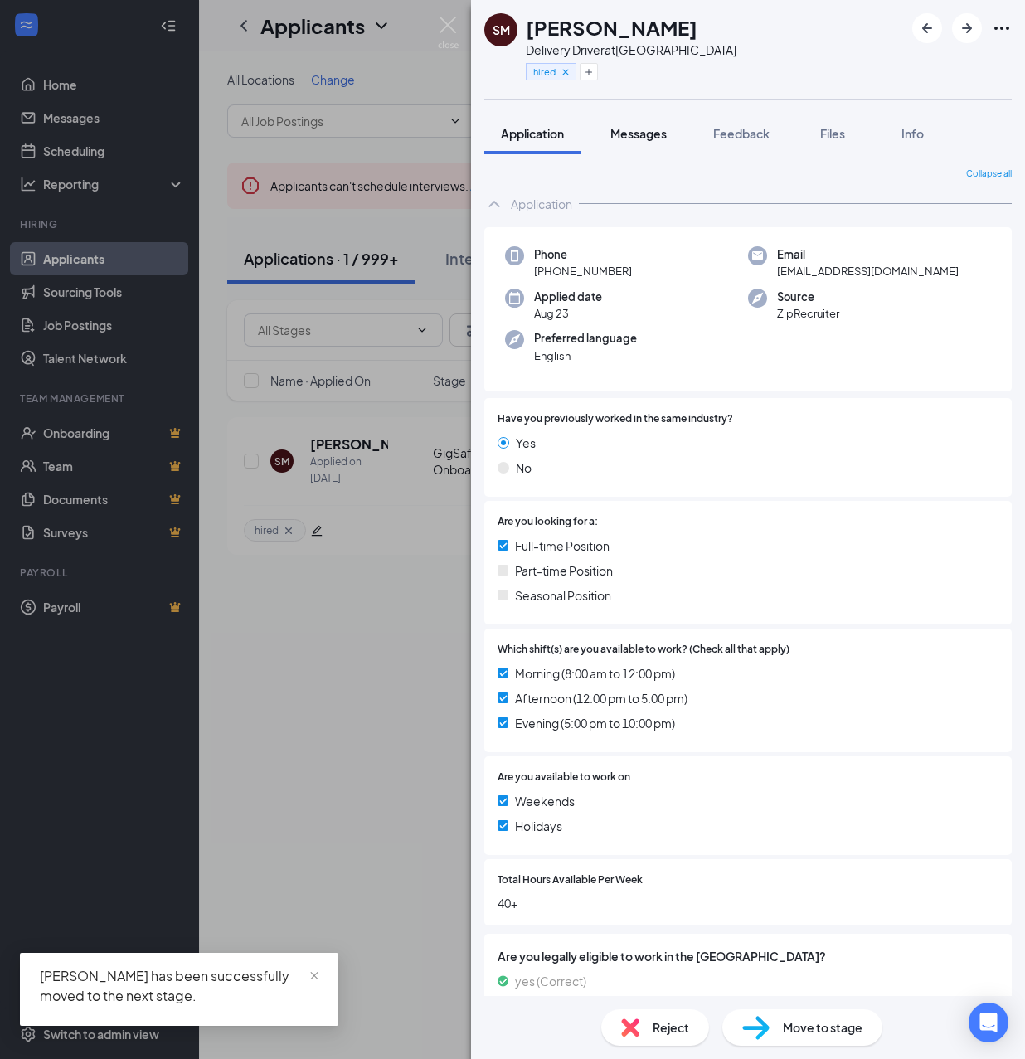
click at [651, 139] on span "Messages" at bounding box center [639, 133] width 56 height 15
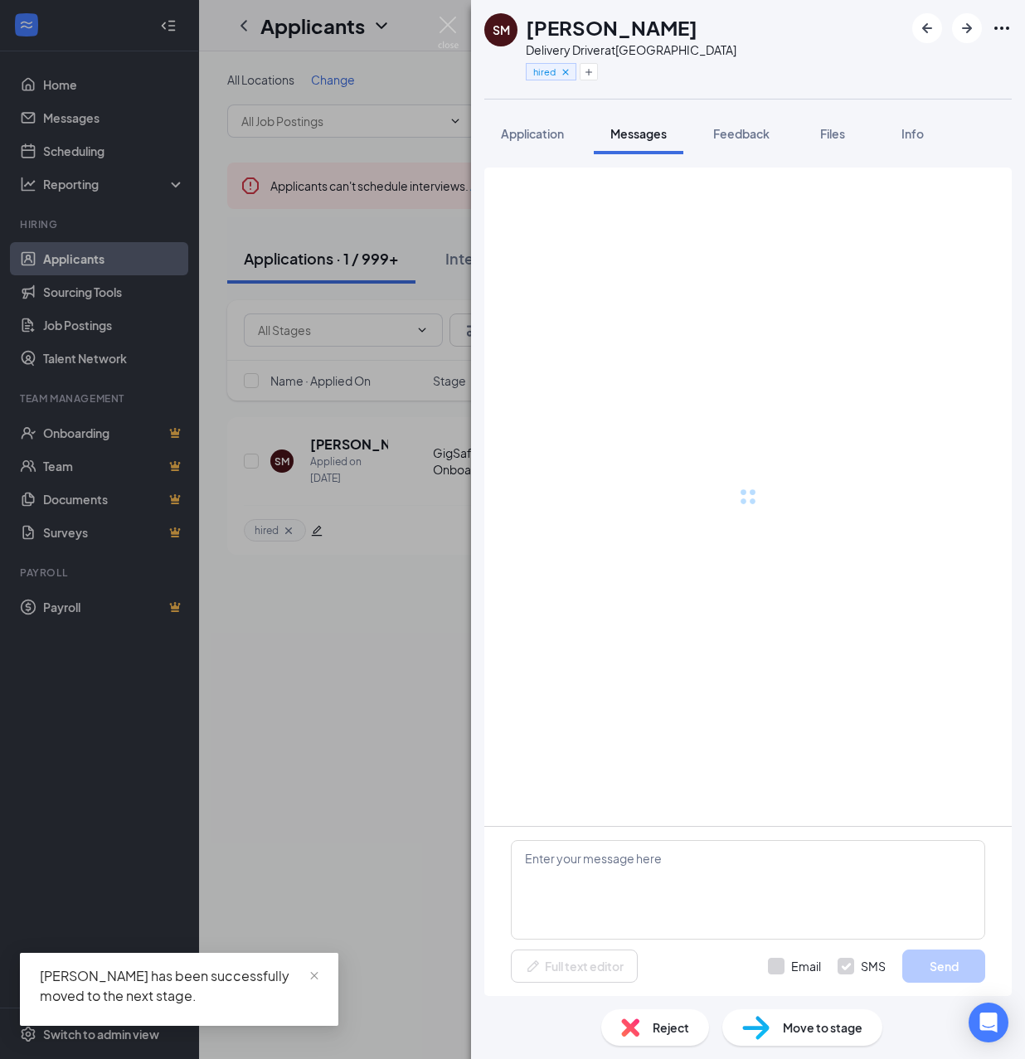
click at [642, 138] on span "Messages" at bounding box center [639, 133] width 56 height 15
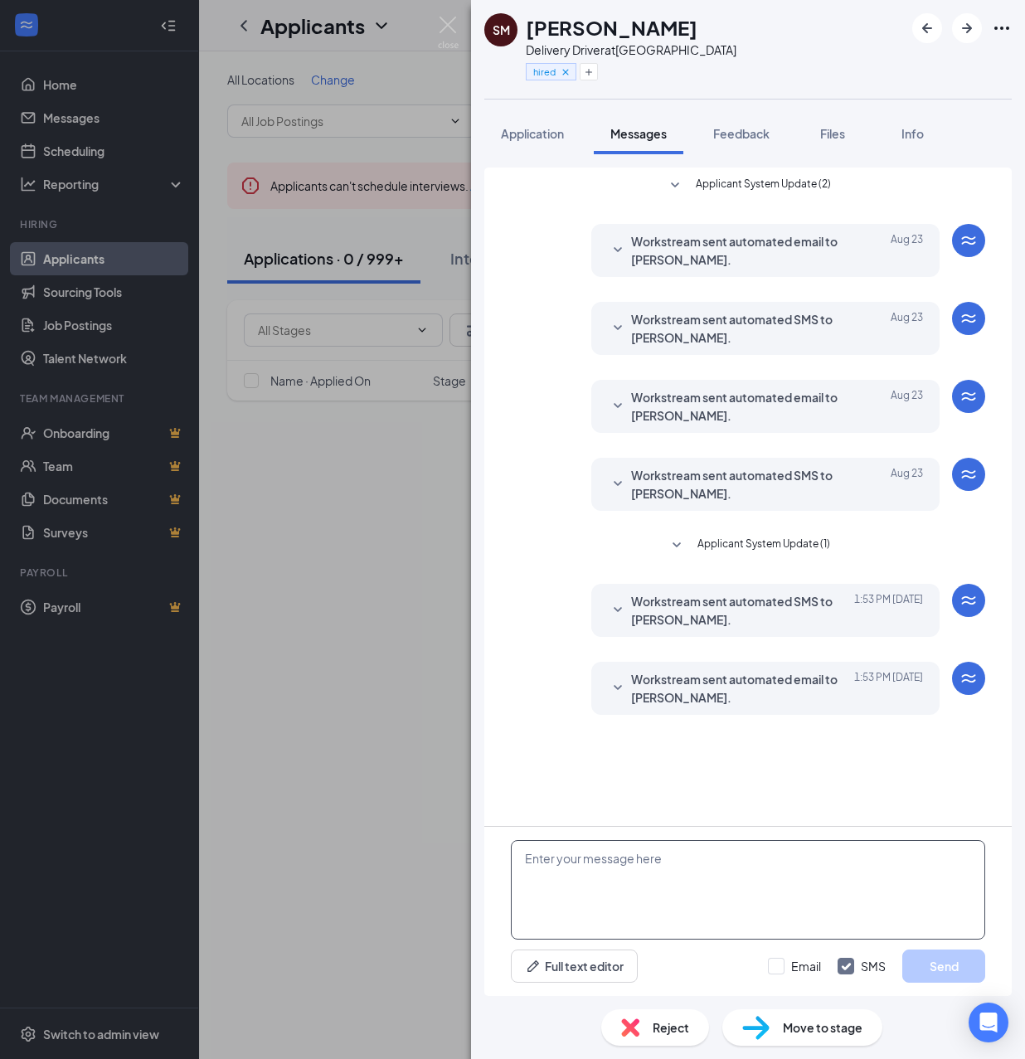
click at [814, 858] on textarea at bounding box center [748, 890] width 474 height 100
paste textarea "Cartwheel Credentials and Other Important Information Congratulations on comple…"
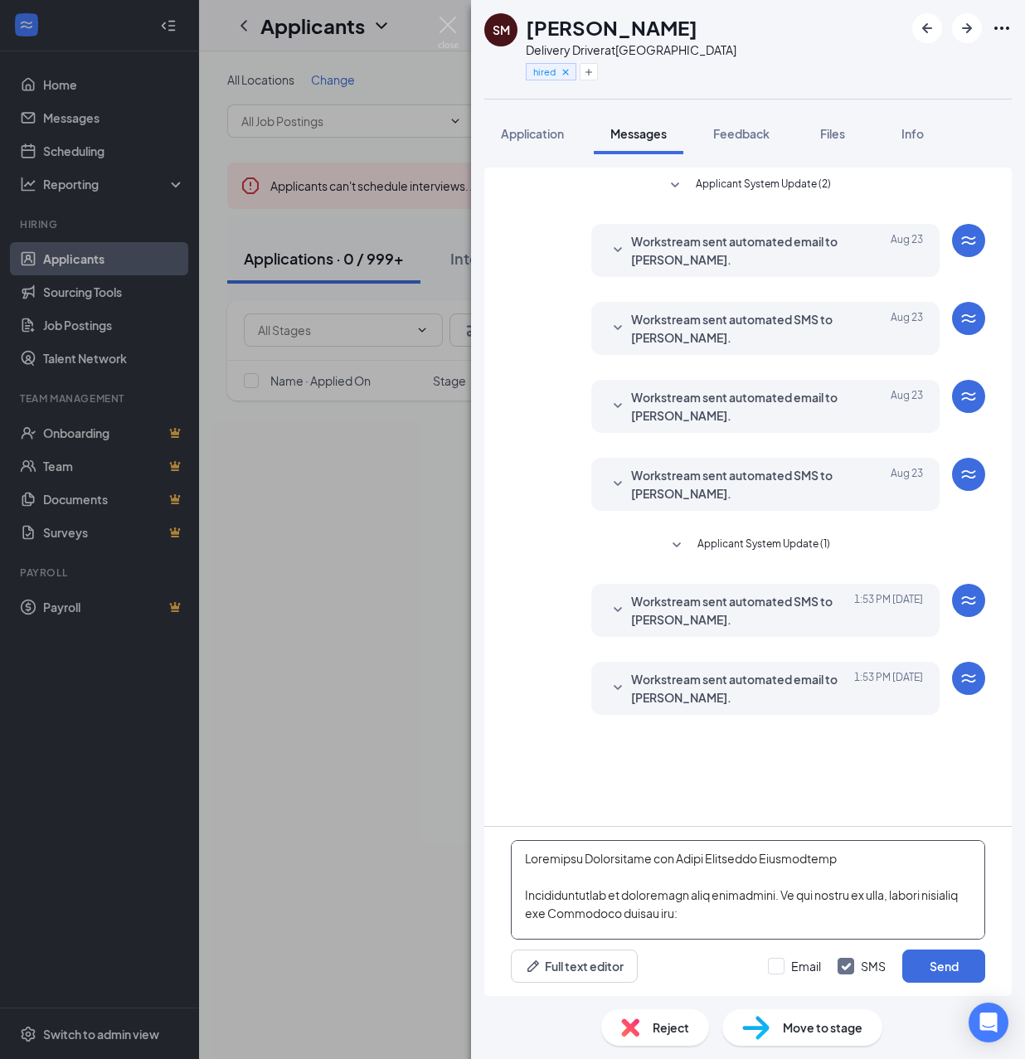
scroll to position [747, 0]
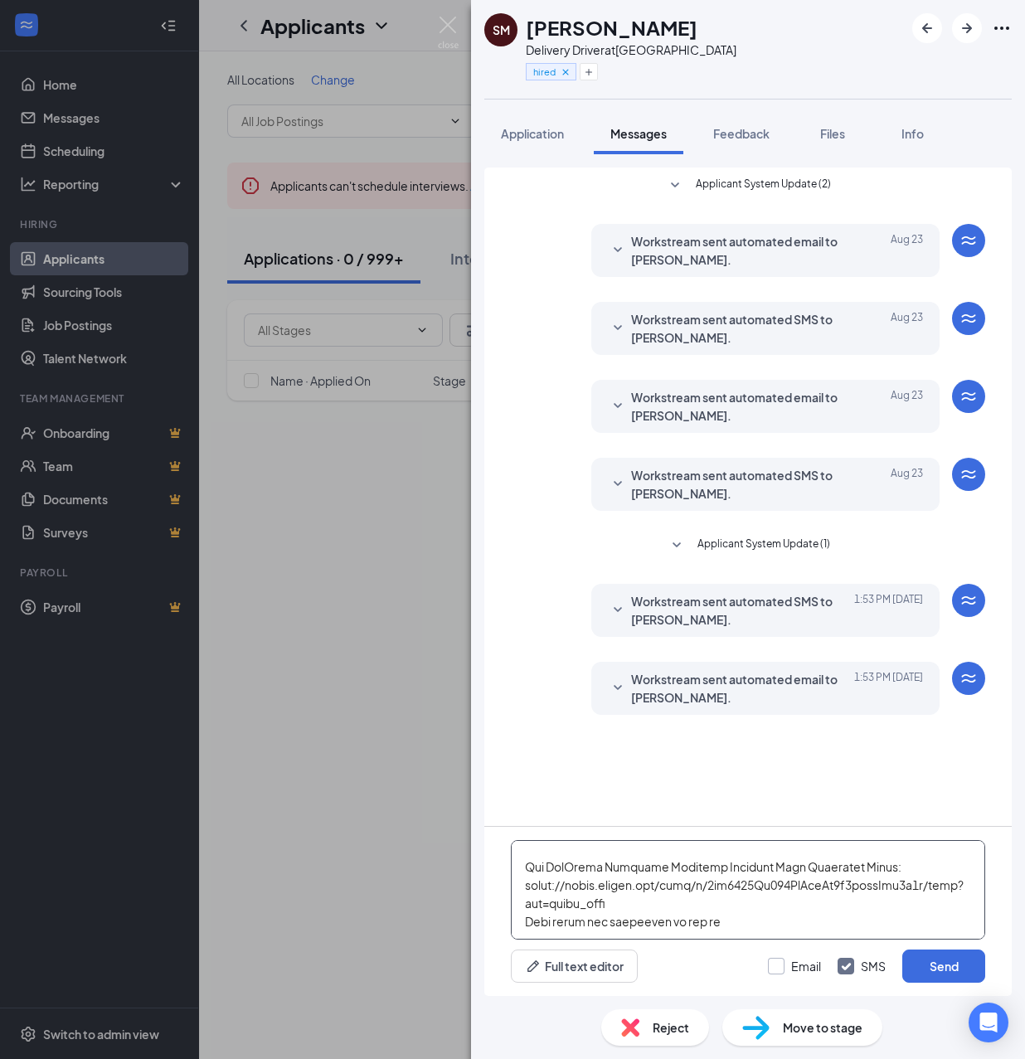
type textarea "Cartwheel Credentials and Other Important Information Congratulations on comple…"
click at [793, 970] on input "Email" at bounding box center [794, 966] width 53 height 17
checkbox input "true"
click at [930, 966] on button "Send" at bounding box center [943, 966] width 83 height 33
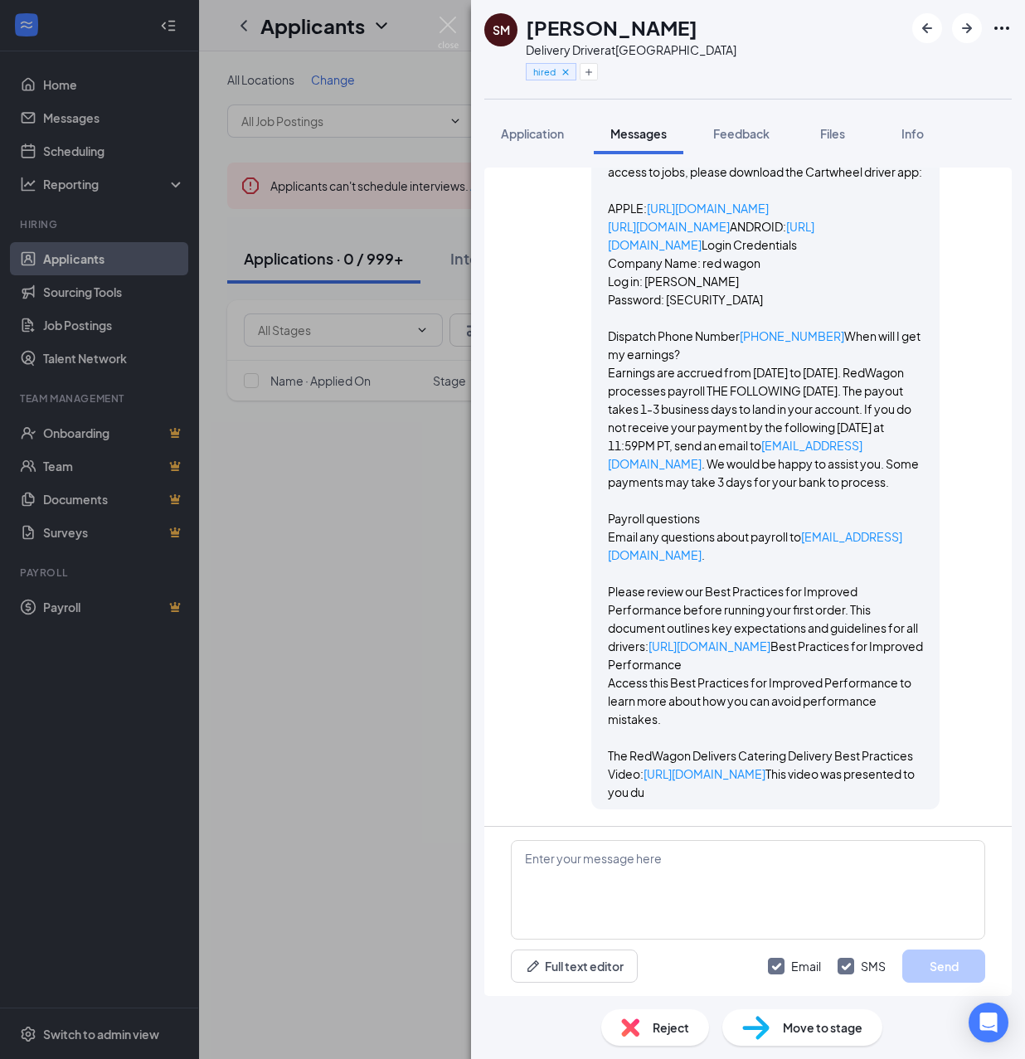
scroll to position [2089, 0]
click at [366, 572] on div "SM [PERSON_NAME] Delivery Driver at [GEOGRAPHIC_DATA] hired Application Message…" at bounding box center [512, 529] width 1025 height 1059
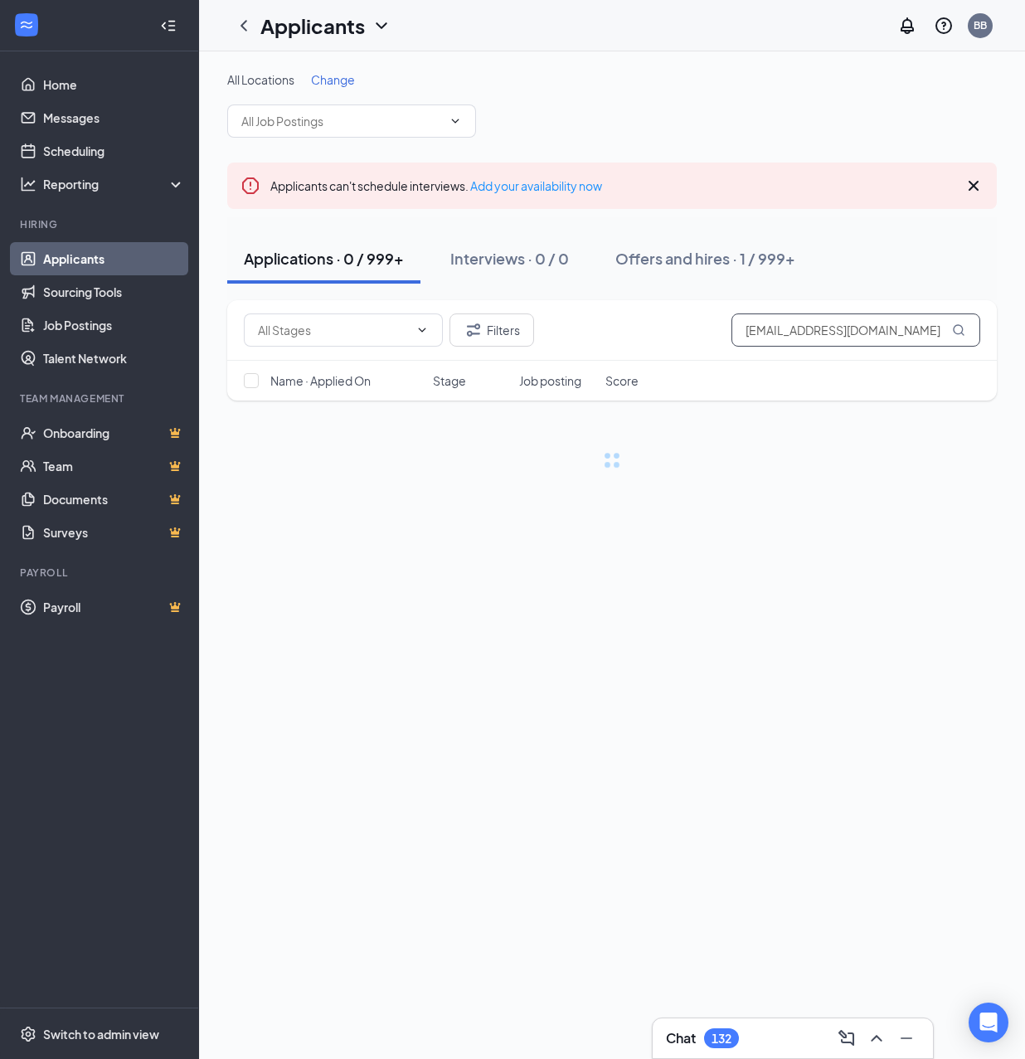
click at [883, 328] on input "[EMAIL_ADDRESS][DOMAIN_NAME]" at bounding box center [856, 330] width 249 height 33
paste input "channing.[PERSON_NAME]"
click at [888, 320] on input "[EMAIL_ADDRESS][PERSON_NAME][DOMAIN_NAME]" at bounding box center [856, 330] width 249 height 33
click at [821, 322] on input "[PERSON_NAME]" at bounding box center [856, 330] width 249 height 33
click at [805, 319] on input "[PERSON_NAME]" at bounding box center [856, 330] width 249 height 33
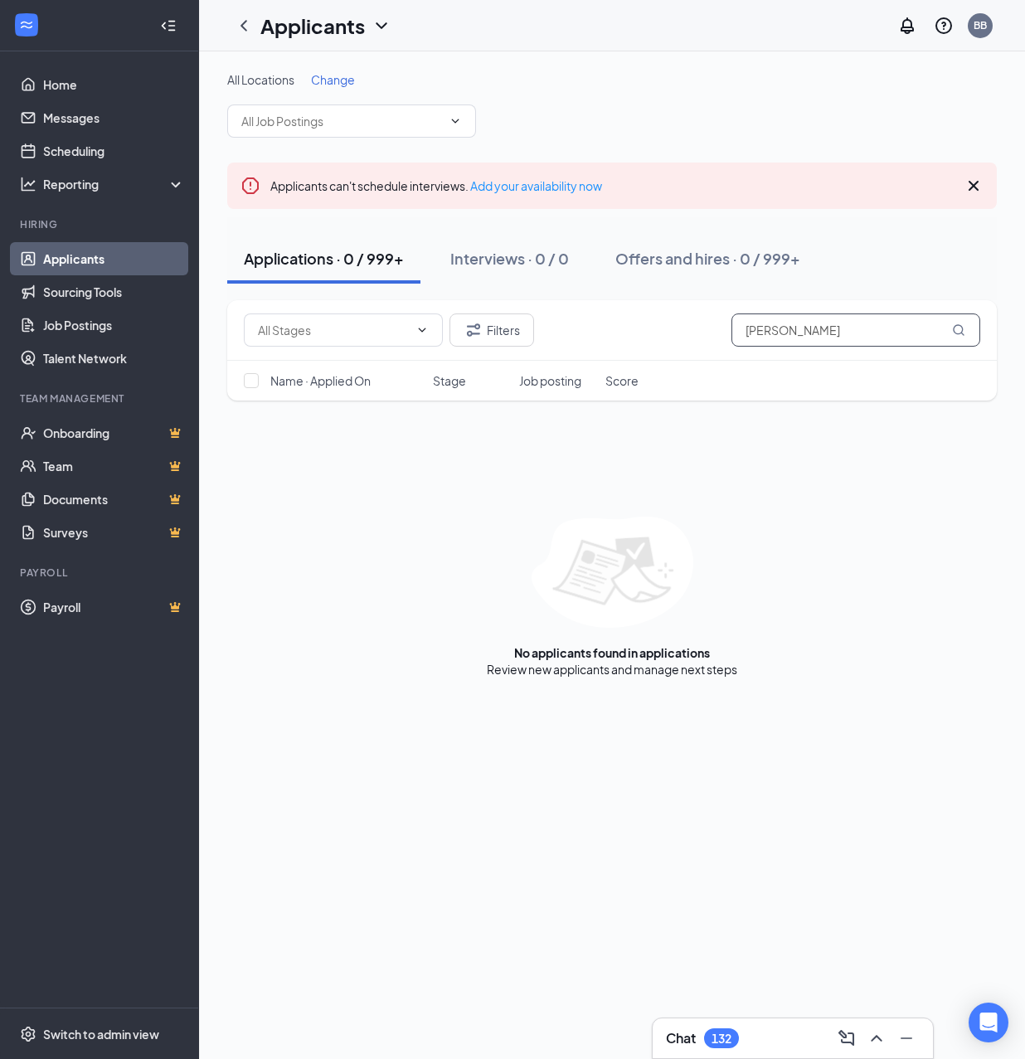
paste input "[EMAIL_ADDRESS][DOMAIN_NAME]"
type input "[EMAIL_ADDRESS][DOMAIN_NAME]"
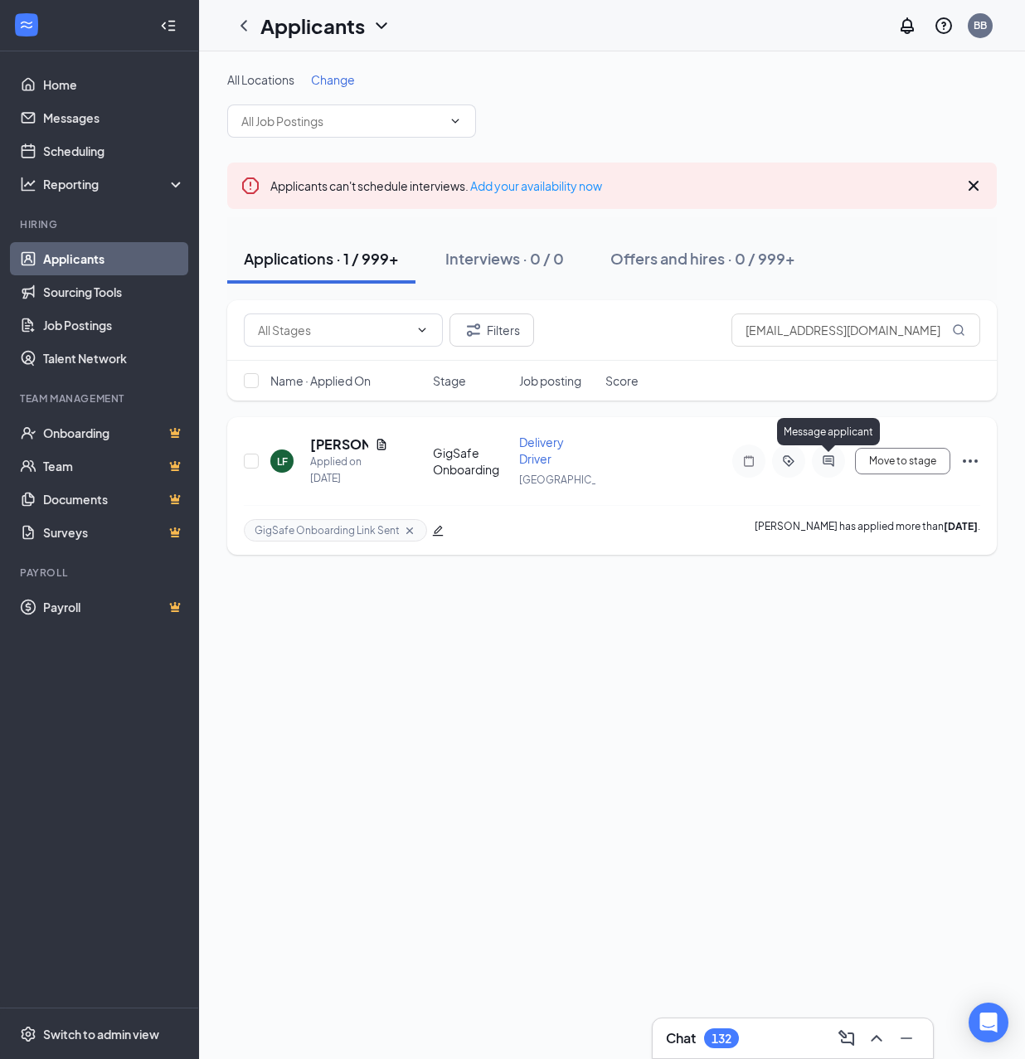
click at [830, 462] on icon "ActiveChat" at bounding box center [828, 460] width 11 height 11
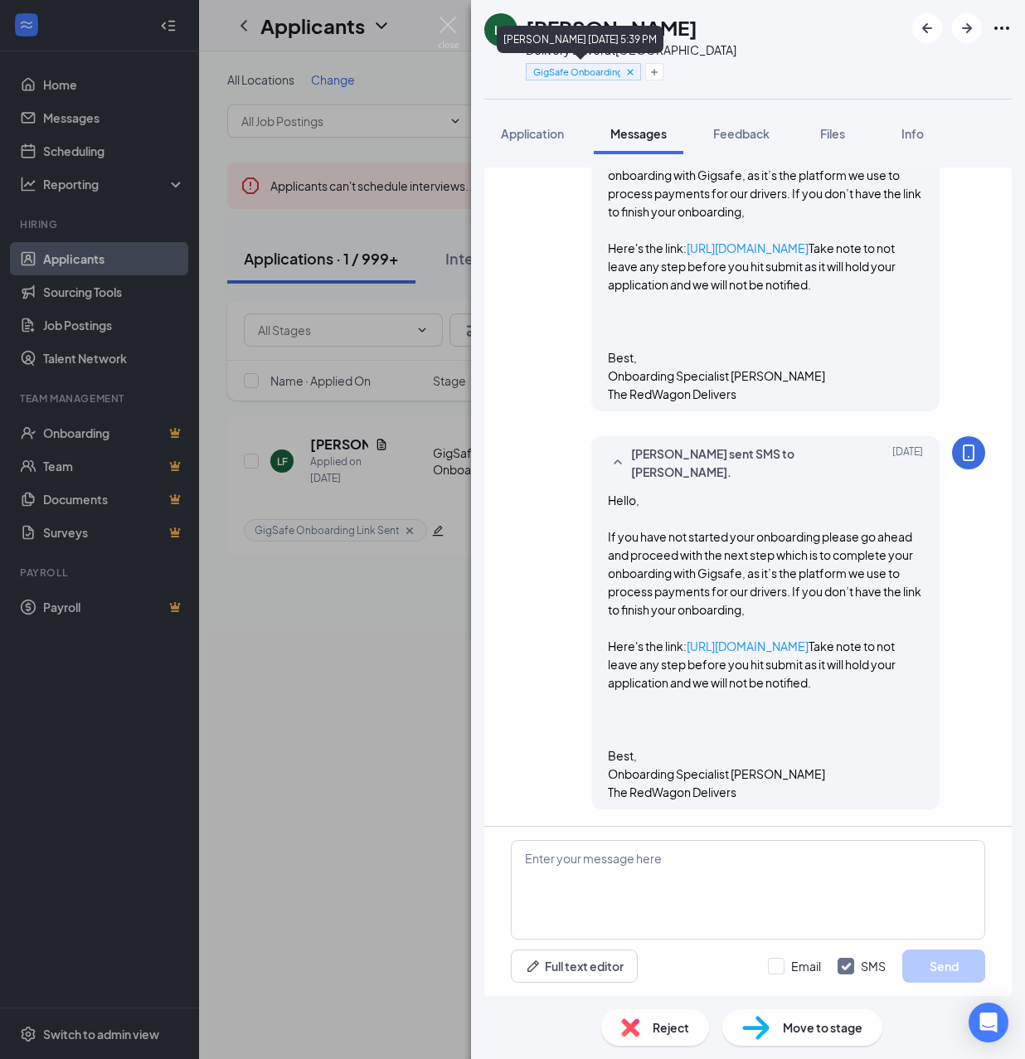
scroll to position [688, 0]
click at [660, 70] on button "button" at bounding box center [654, 71] width 18 height 17
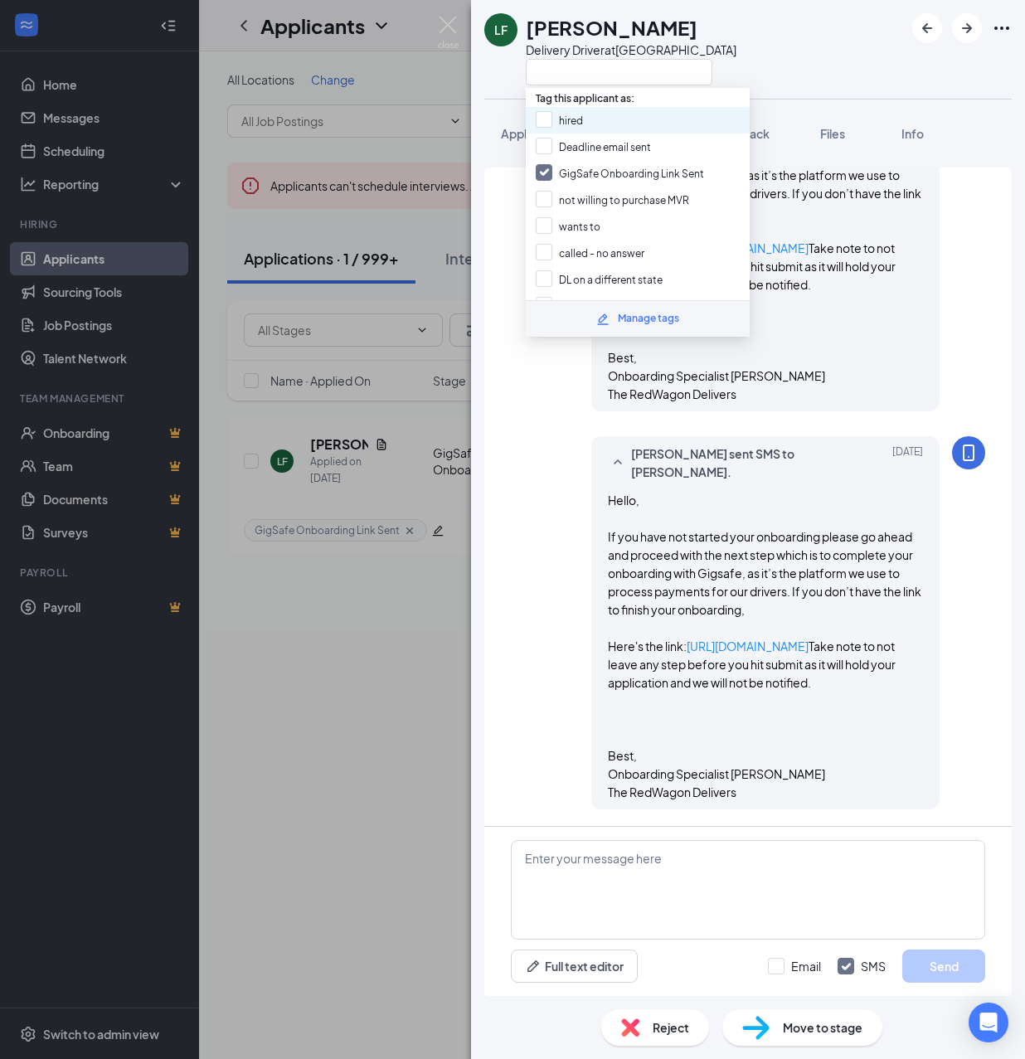
click at [635, 118] on div "hired" at bounding box center [638, 120] width 224 height 27
checkbox input "true"
click at [621, 171] on input "GigSafe Onboarding Link Sent" at bounding box center [620, 173] width 168 height 18
checkbox input "false"
click at [798, 1032] on span "Move to stage" at bounding box center [823, 1028] width 80 height 18
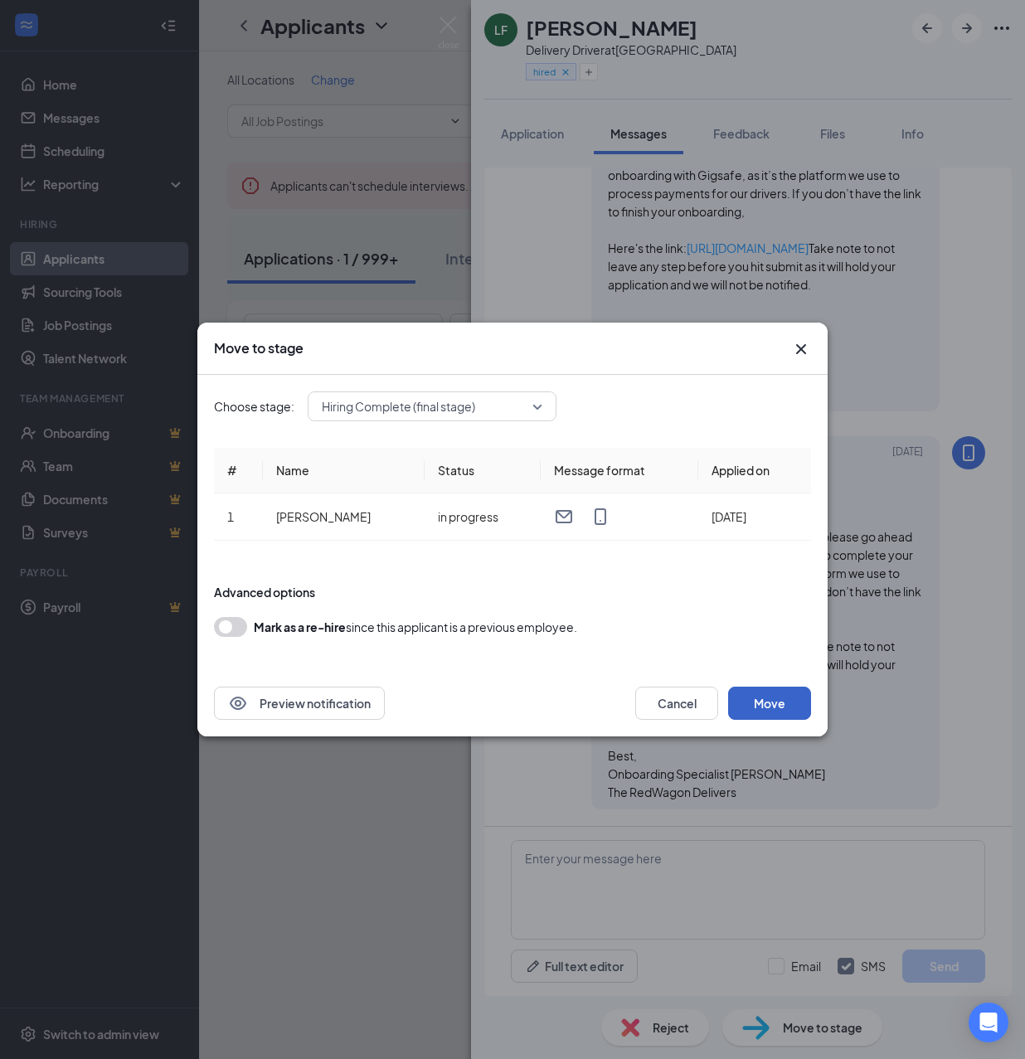
click at [786, 703] on button "Move" at bounding box center [769, 703] width 83 height 33
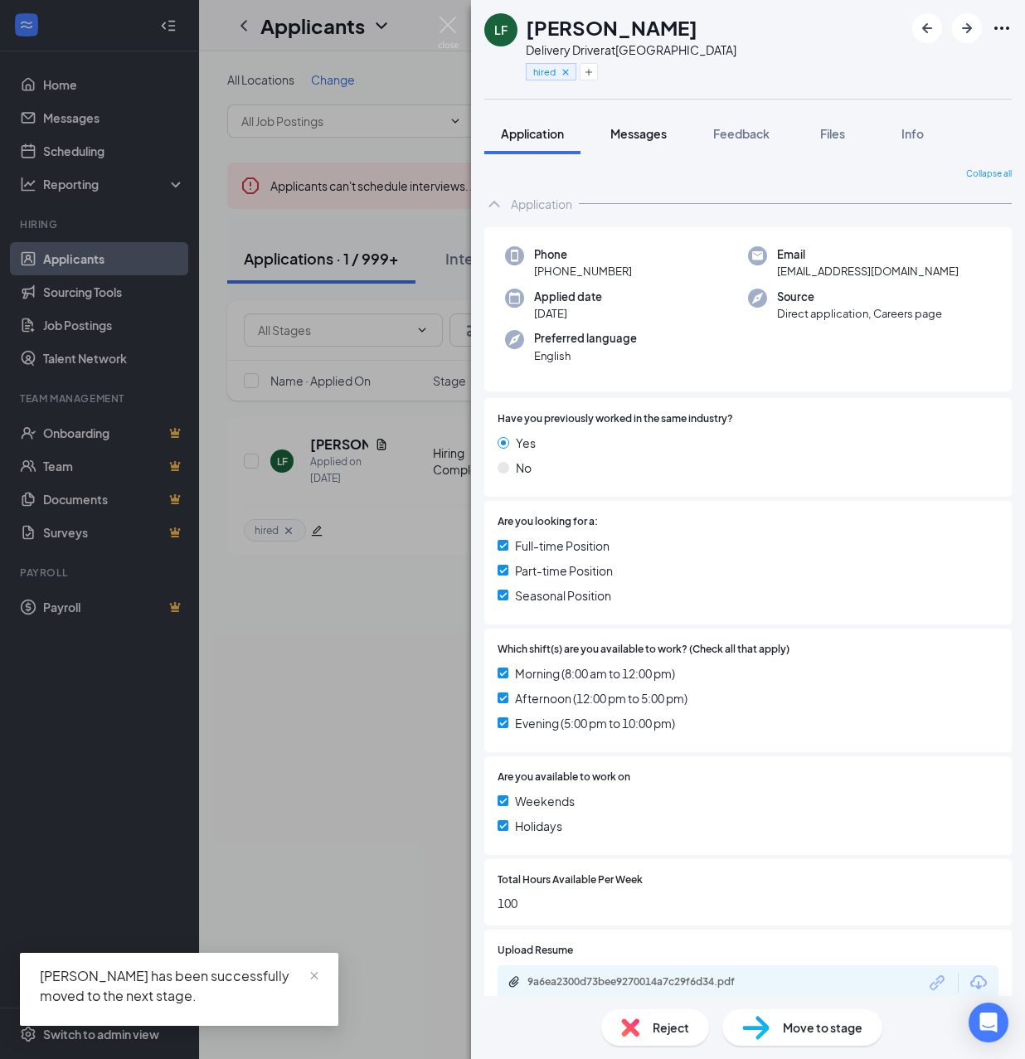
drag, startPoint x: 640, startPoint y: 138, endPoint x: 632, endPoint y: 121, distance: 18.5
click at [637, 138] on span "Messages" at bounding box center [639, 133] width 56 height 15
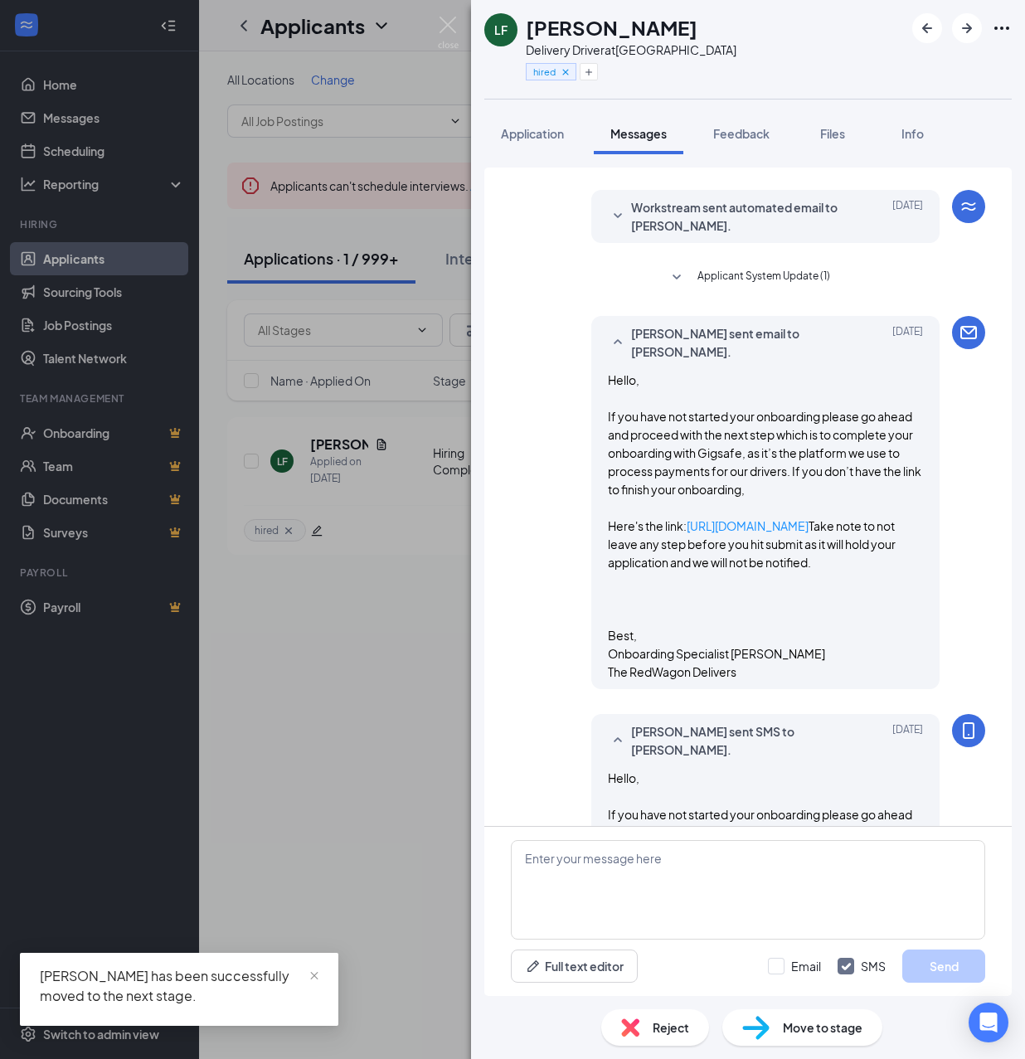
click at [641, 30] on h1 "[PERSON_NAME]" at bounding box center [612, 27] width 172 height 28
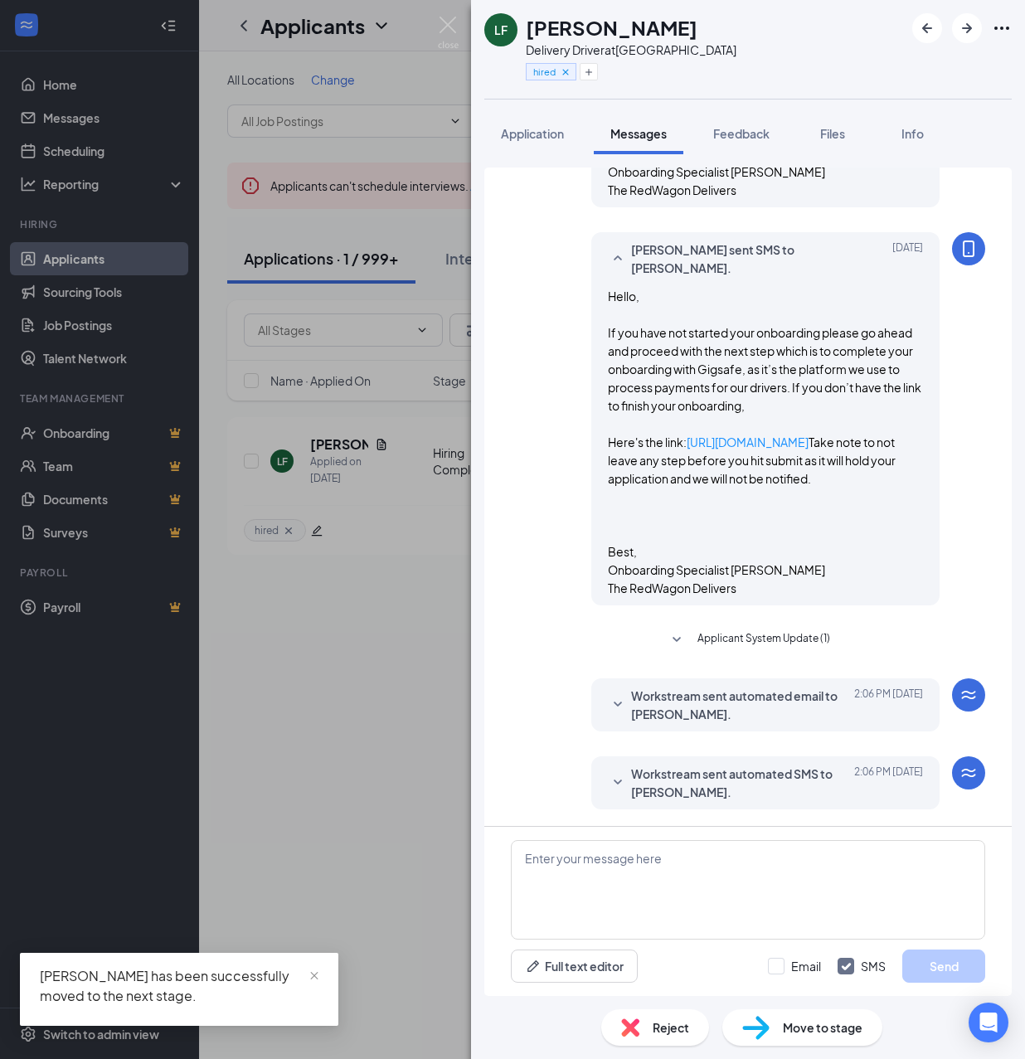
click at [641, 30] on h1 "[PERSON_NAME]" at bounding box center [612, 27] width 172 height 28
copy h1 "[PERSON_NAME]"
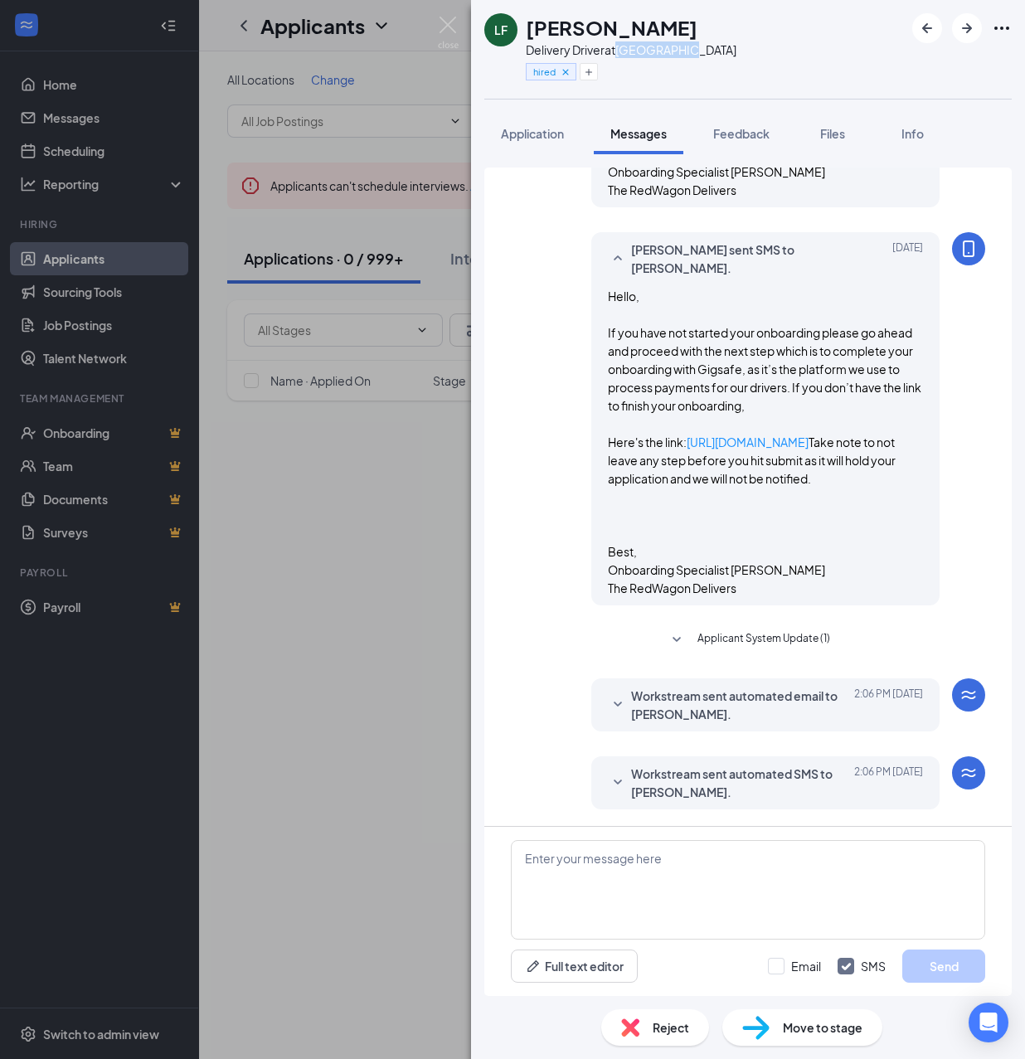
drag, startPoint x: 620, startPoint y: 51, endPoint x: 710, endPoint y: 48, distance: 89.6
click at [710, 48] on div "LF [PERSON_NAME] Delivery Driver at [GEOGRAPHIC_DATA] hired" at bounding box center [748, 49] width 554 height 99
copy div "[GEOGRAPHIC_DATA]"
click at [776, 901] on textarea at bounding box center [748, 890] width 474 height 100
click at [750, 899] on textarea at bounding box center [748, 890] width 474 height 100
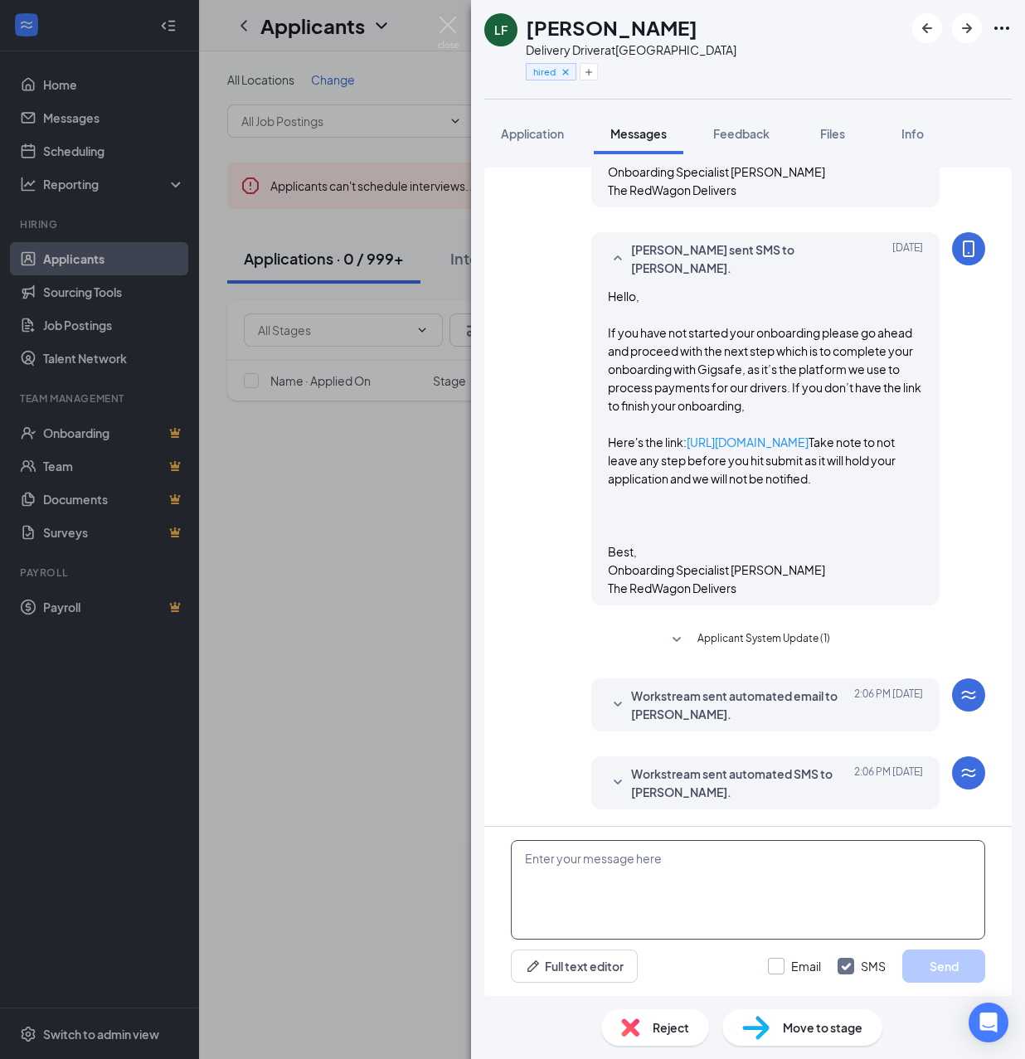
paste textarea "Cartwheel Credentials and Other Important Information Congratulations on comple…"
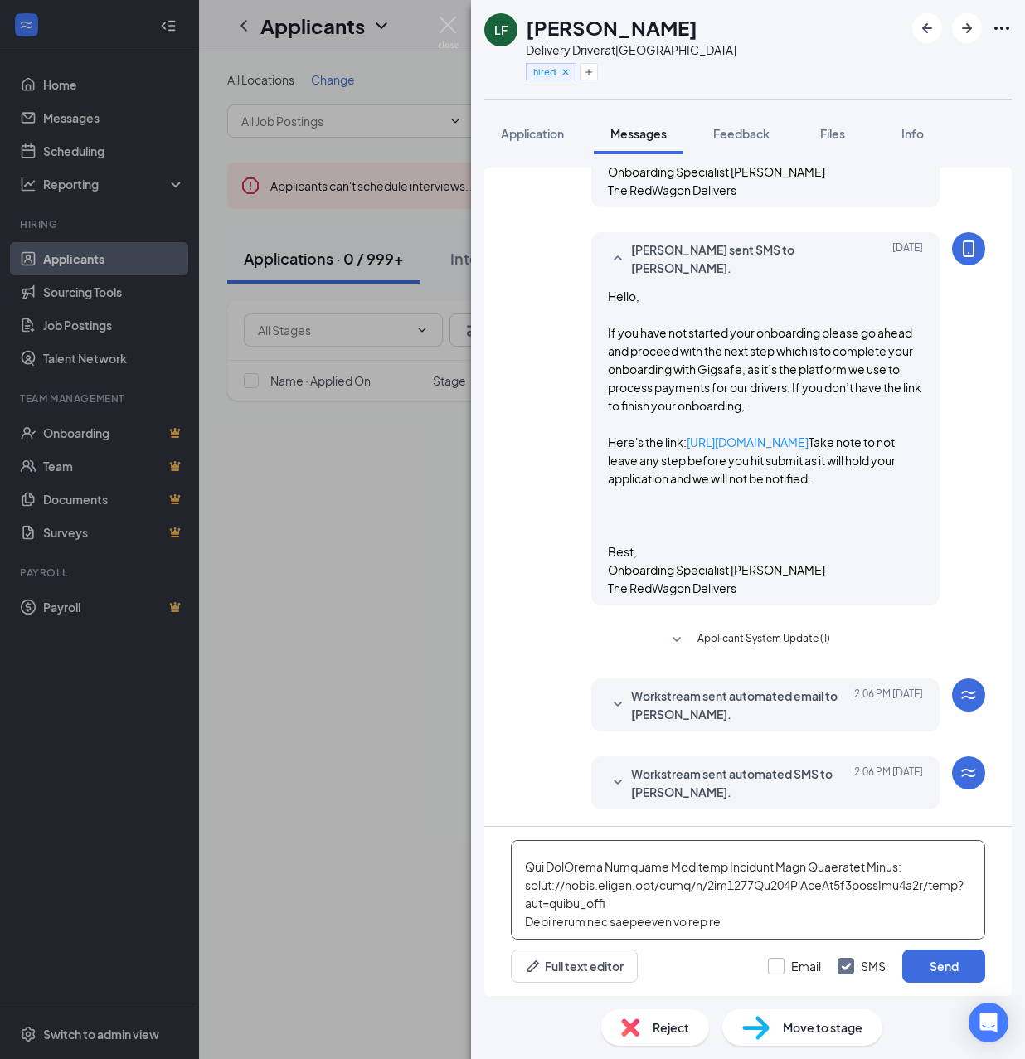
type textarea "Cartwheel Credentials and Other Important Information Congratulations on comple…"
click at [788, 964] on input "Email" at bounding box center [794, 966] width 53 height 17
checkbox input "true"
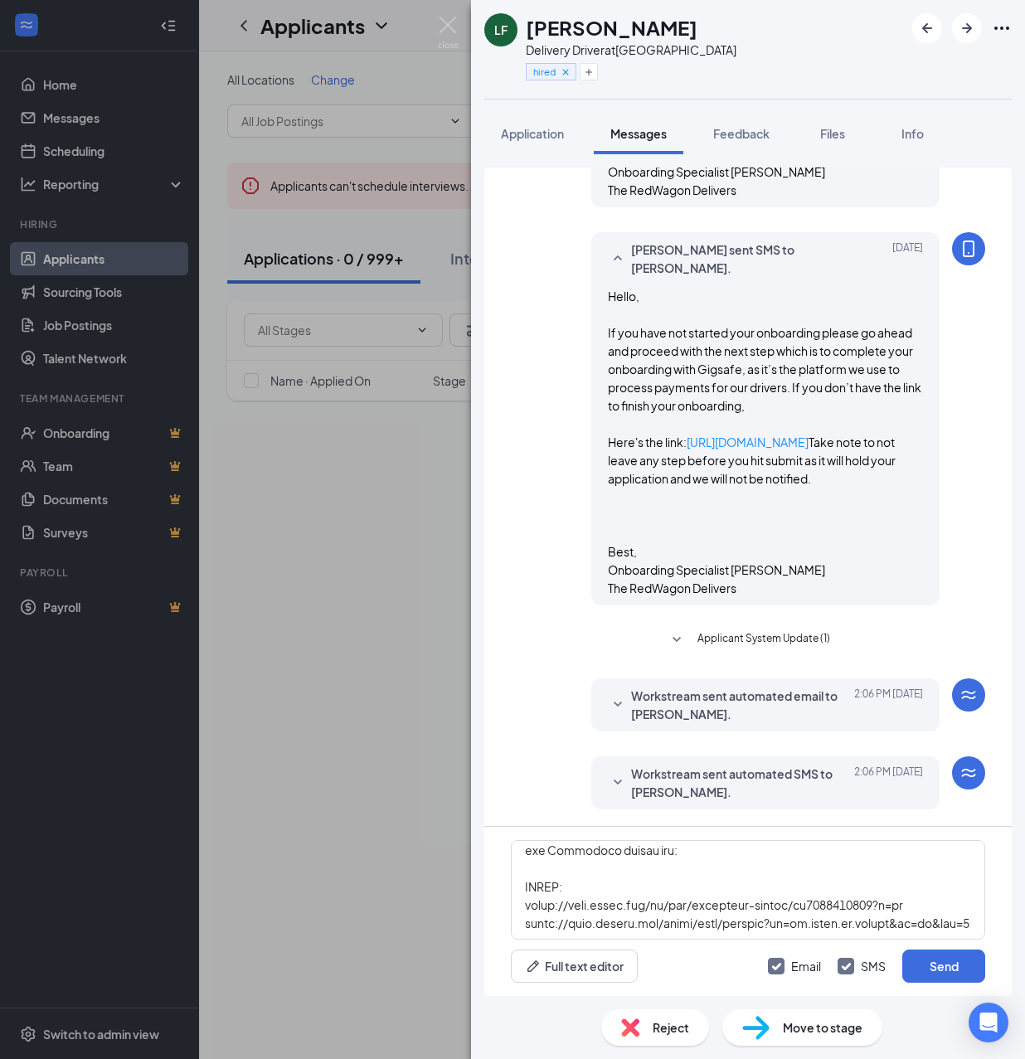
scroll to position [0, 0]
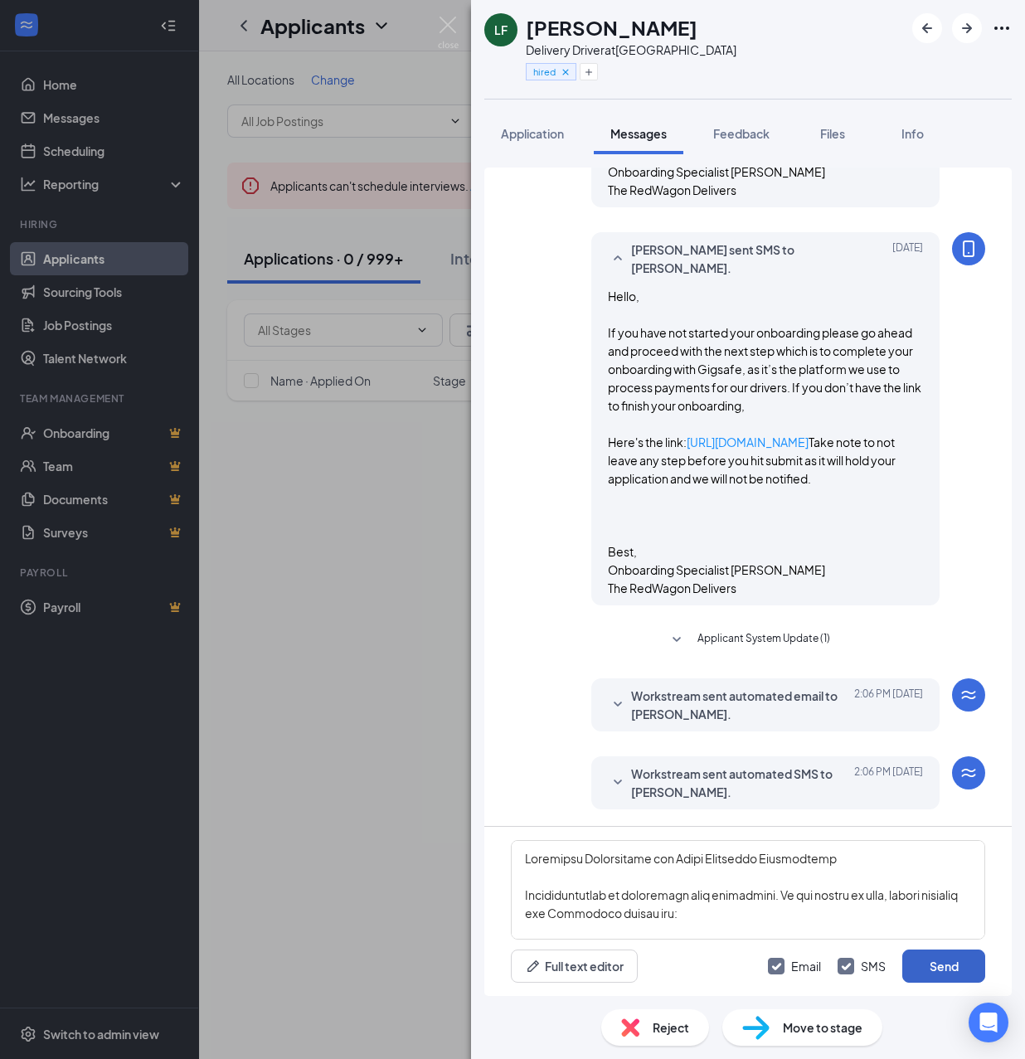
click at [923, 964] on button "Send" at bounding box center [943, 966] width 83 height 33
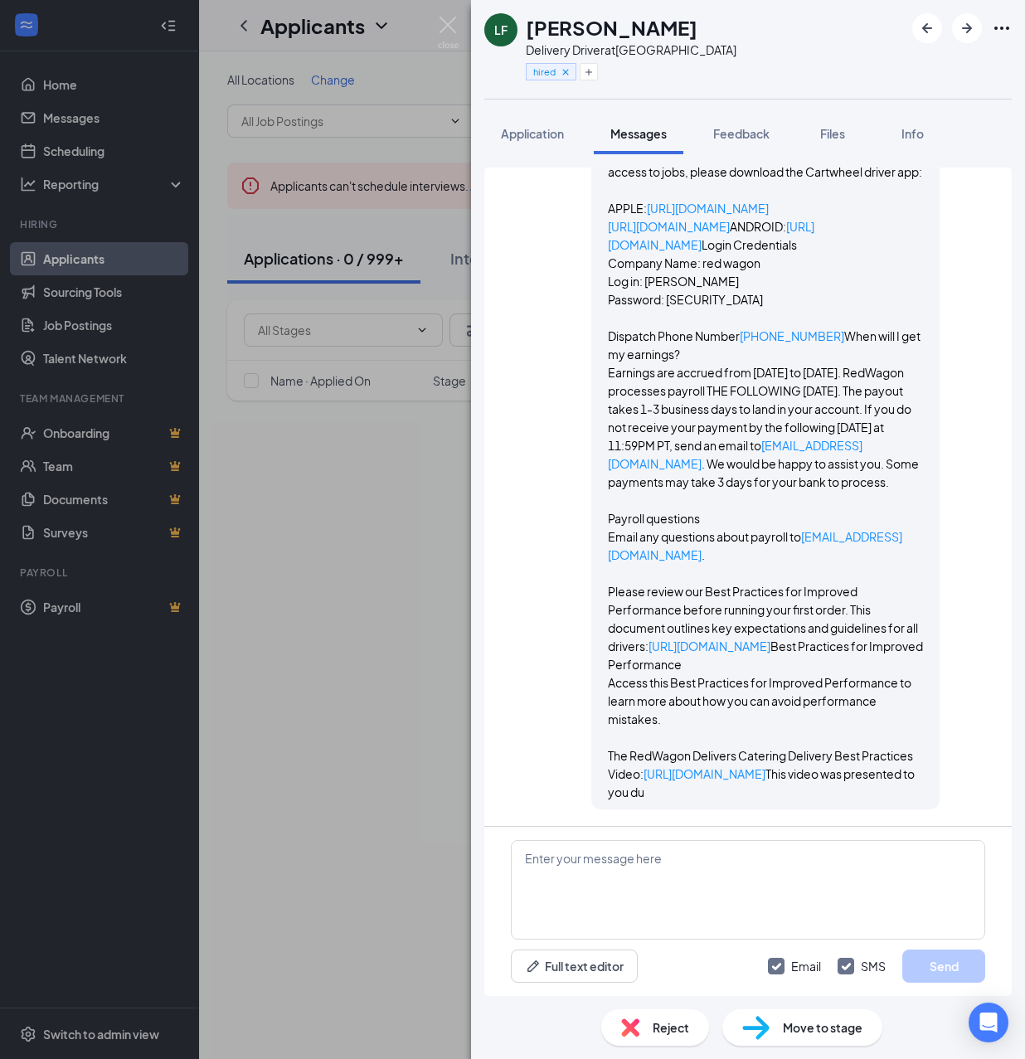
scroll to position [3127, 0]
drag, startPoint x: 332, startPoint y: 607, endPoint x: 329, endPoint y: 597, distance: 10.3
click at [330, 604] on div "LF [PERSON_NAME] Delivery Driver at [GEOGRAPHIC_DATA] hired Application Message…" at bounding box center [512, 529] width 1025 height 1059
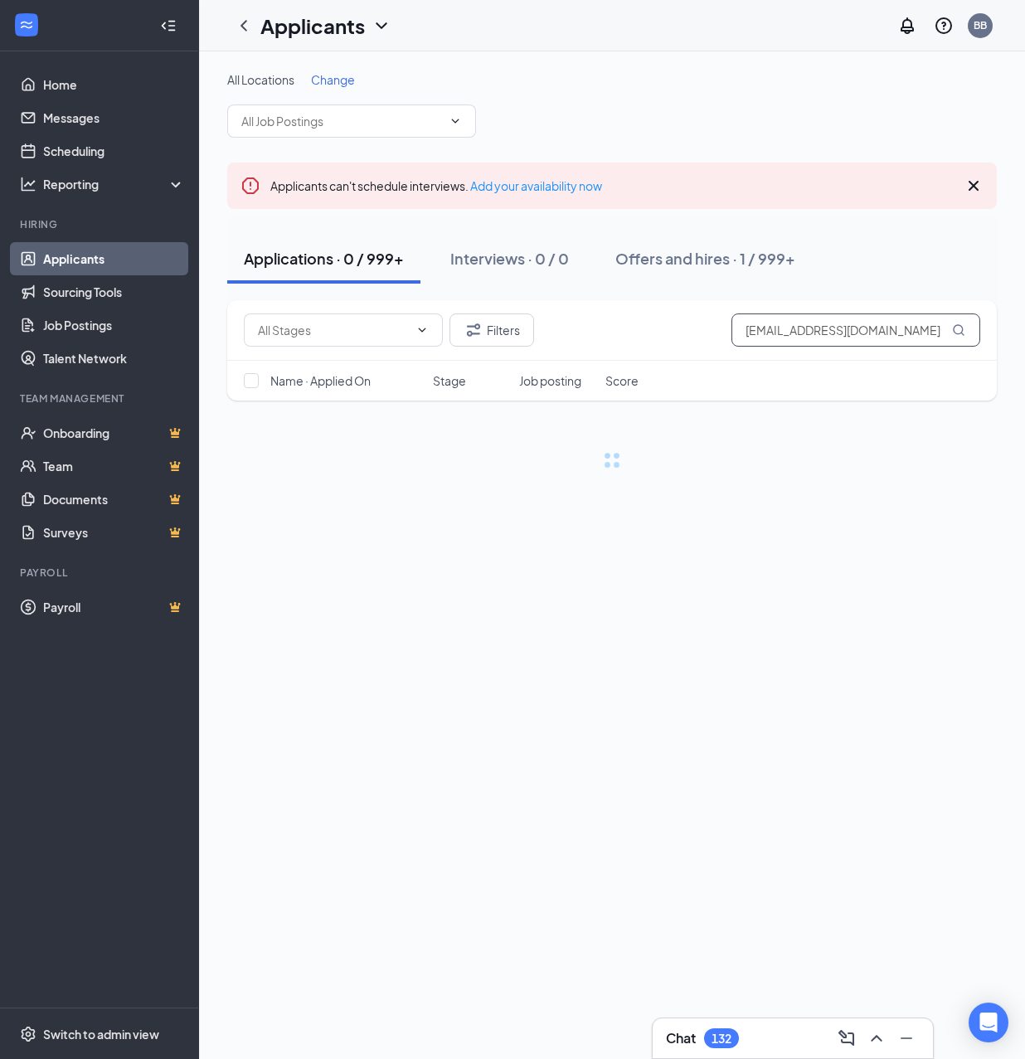
click at [854, 332] on input "[EMAIL_ADDRESS][DOMAIN_NAME]" at bounding box center [856, 330] width 249 height 33
paste input "Trequalon36"
type input "[EMAIL_ADDRESS][DOMAIN_NAME]"
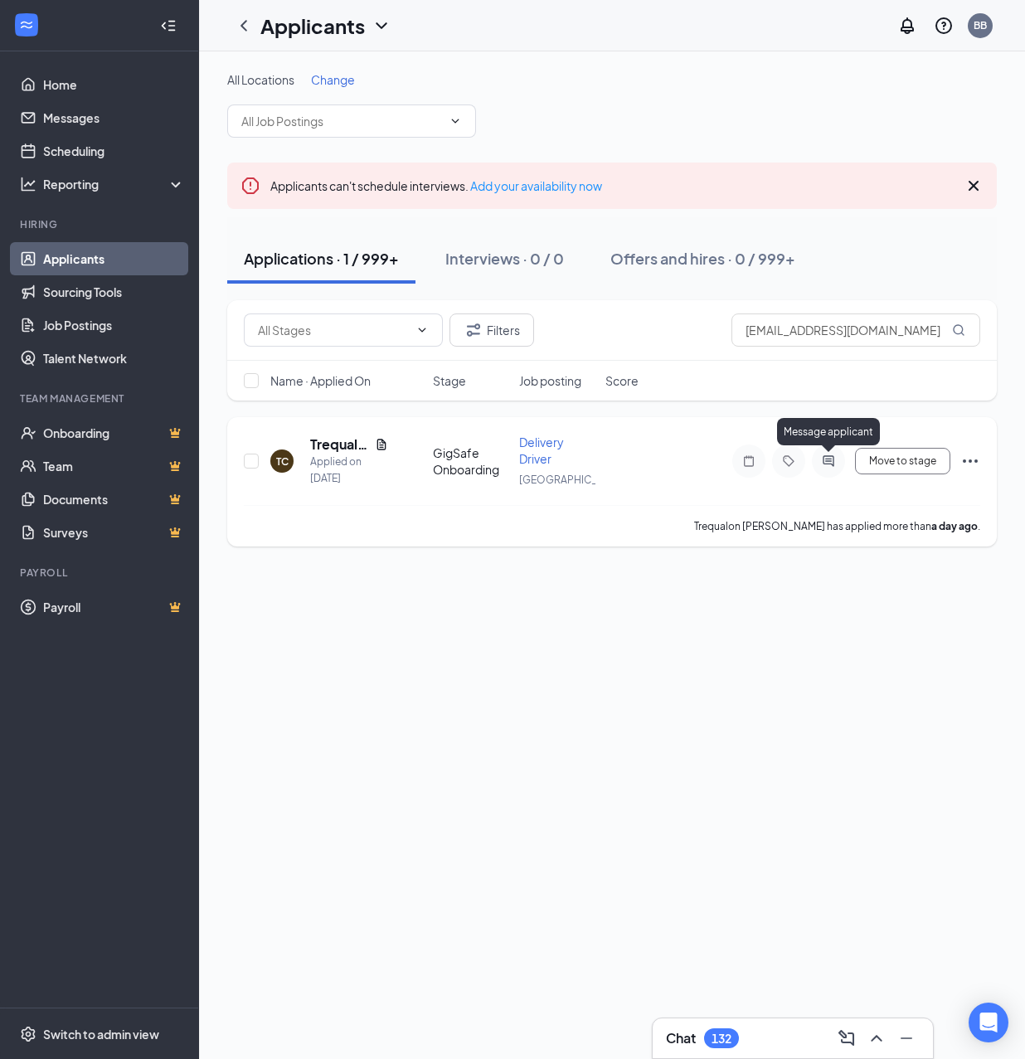
click at [836, 458] on icon "ActiveChat" at bounding box center [829, 461] width 20 height 13
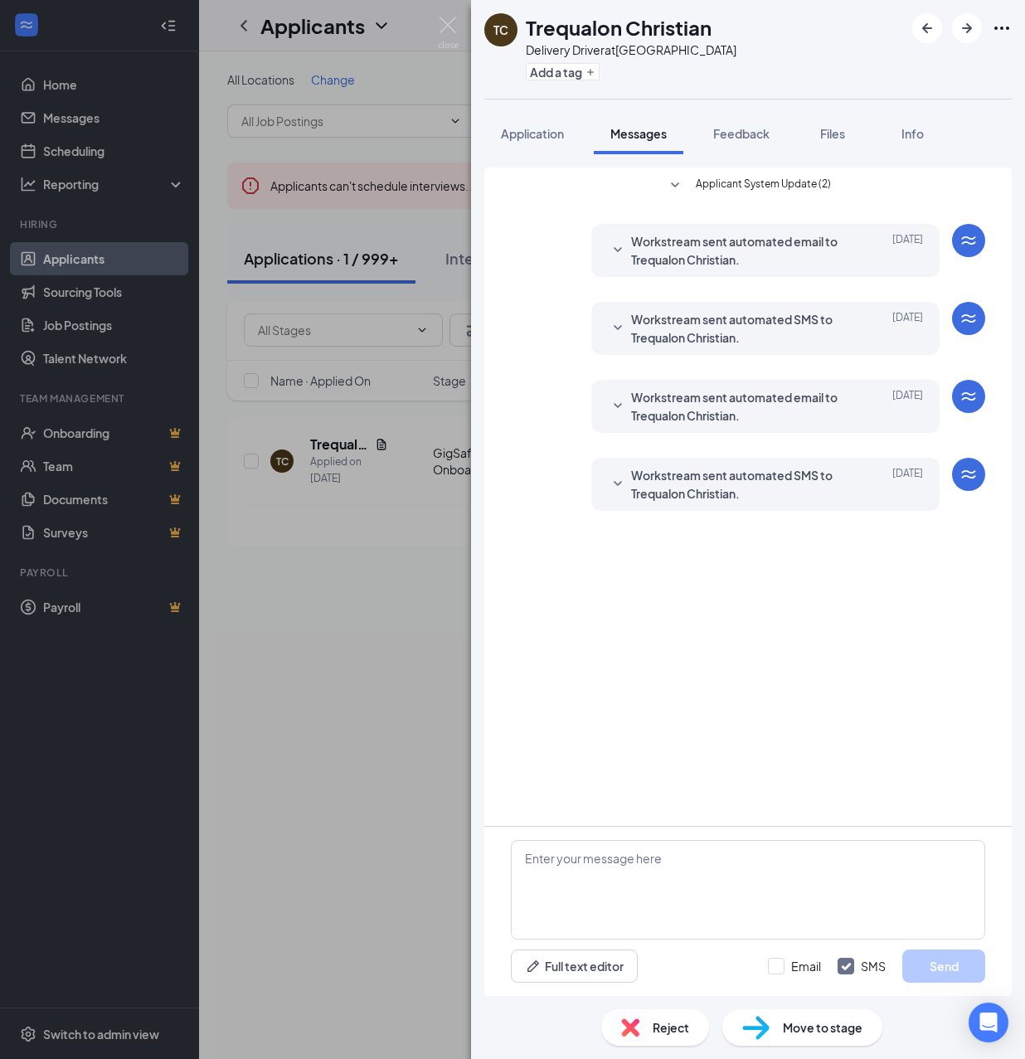
click at [675, 27] on h1 "Trequalon Christian" at bounding box center [619, 27] width 186 height 28
copy h1 "Trequalon Christian"
drag, startPoint x: 621, startPoint y: 50, endPoint x: 702, endPoint y: 50, distance: 80.5
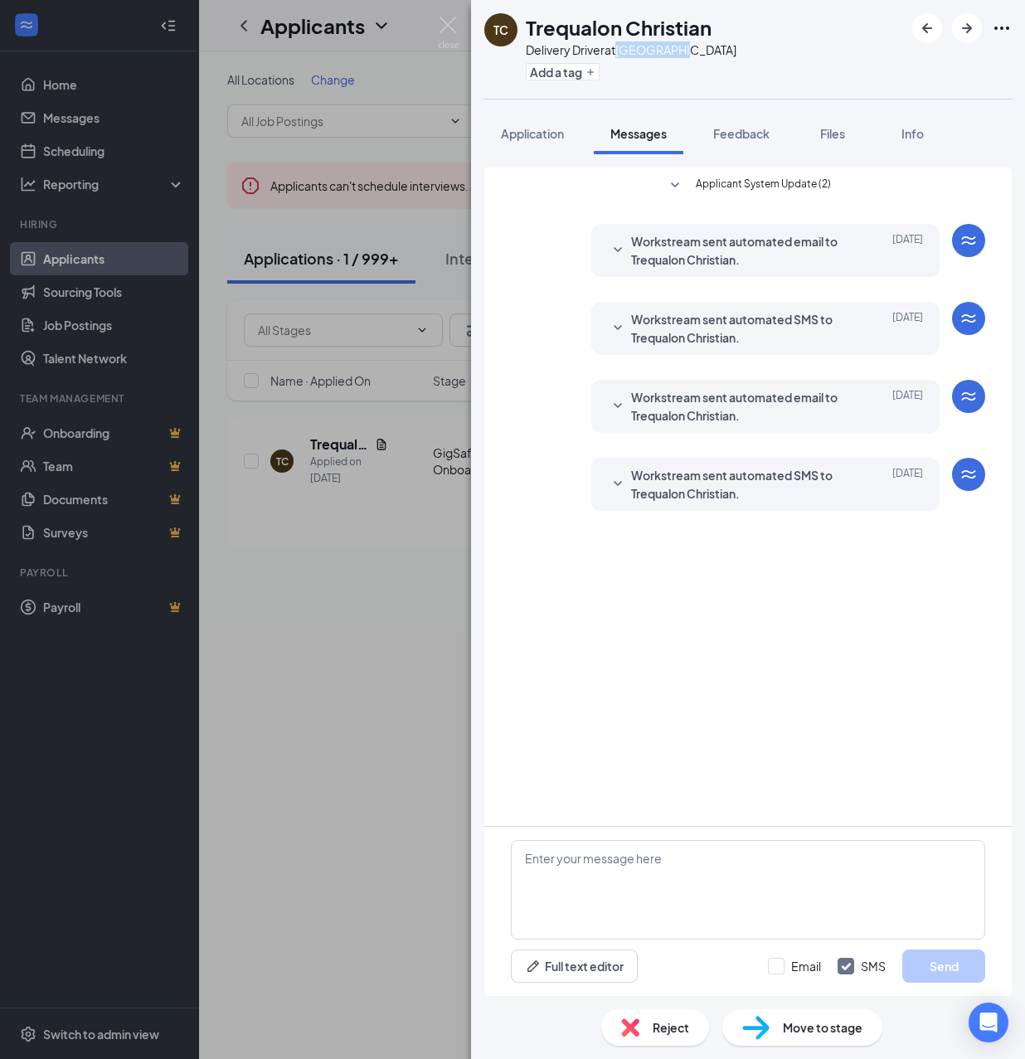
click at [702, 50] on div "Delivery Driver at [GEOGRAPHIC_DATA]" at bounding box center [631, 49] width 211 height 17
click at [730, 876] on textarea at bounding box center [748, 890] width 474 height 100
click at [575, 71] on button "Add a tag" at bounding box center [563, 71] width 74 height 17
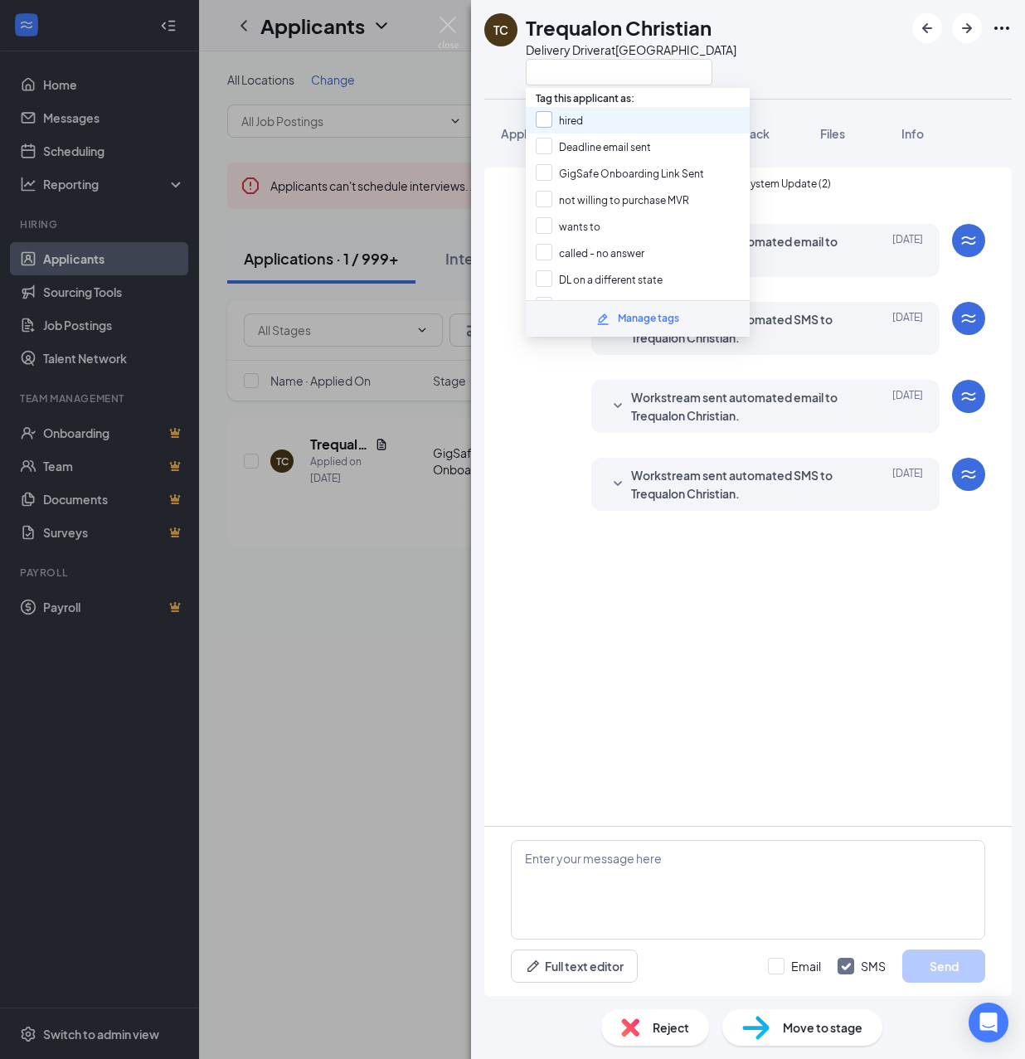
click at [578, 114] on input "hired" at bounding box center [559, 120] width 47 height 18
checkbox input "true"
click at [790, 1019] on span "Move to stage" at bounding box center [823, 1028] width 80 height 18
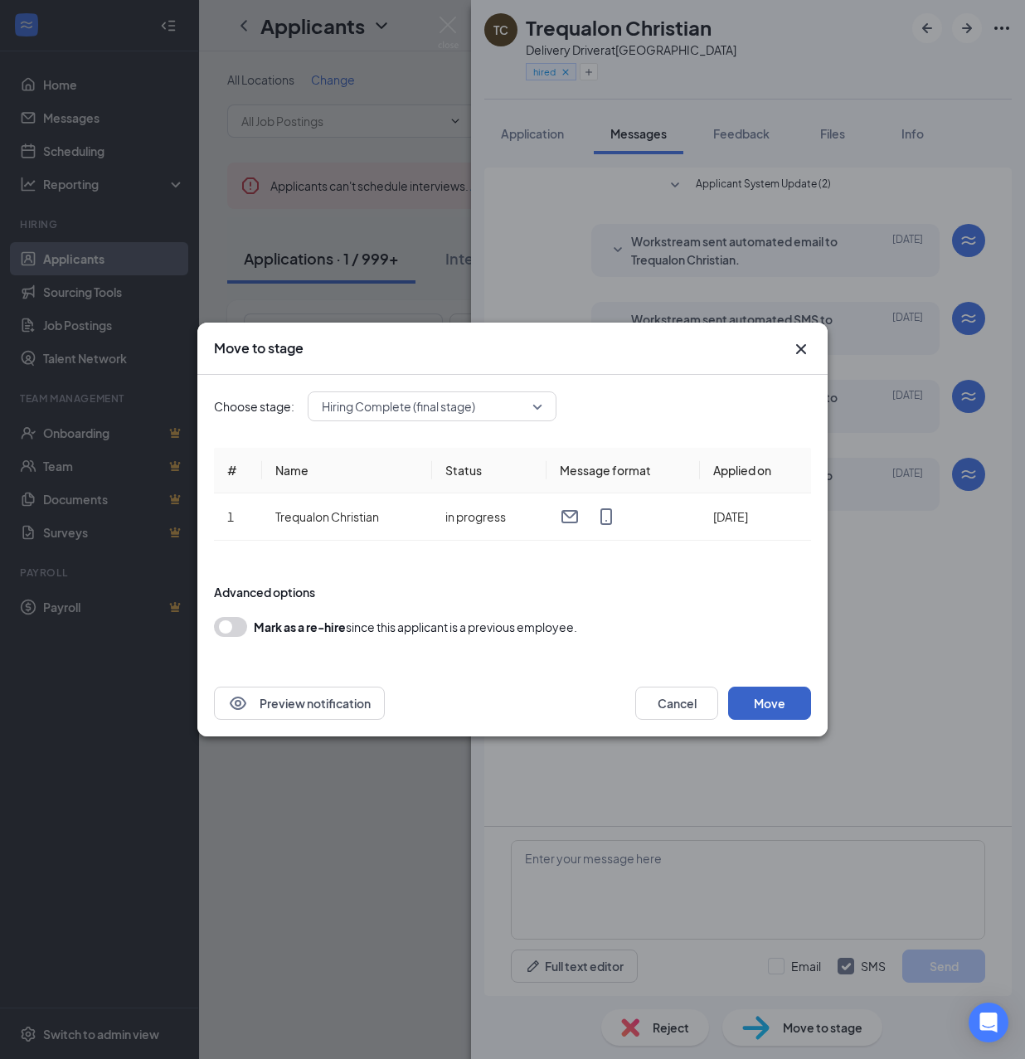
click at [775, 707] on button "Move" at bounding box center [769, 703] width 83 height 33
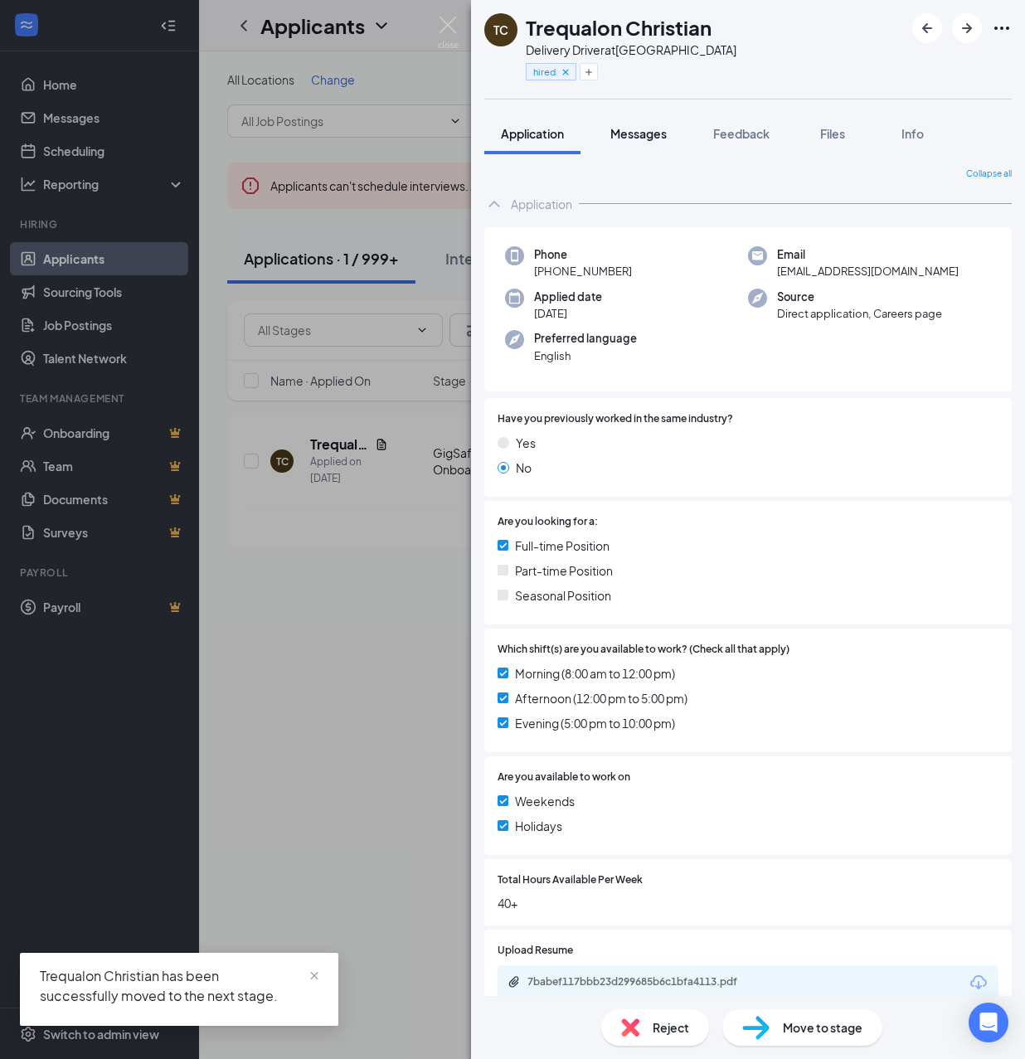
click at [639, 144] on button "Messages" at bounding box center [639, 133] width 90 height 41
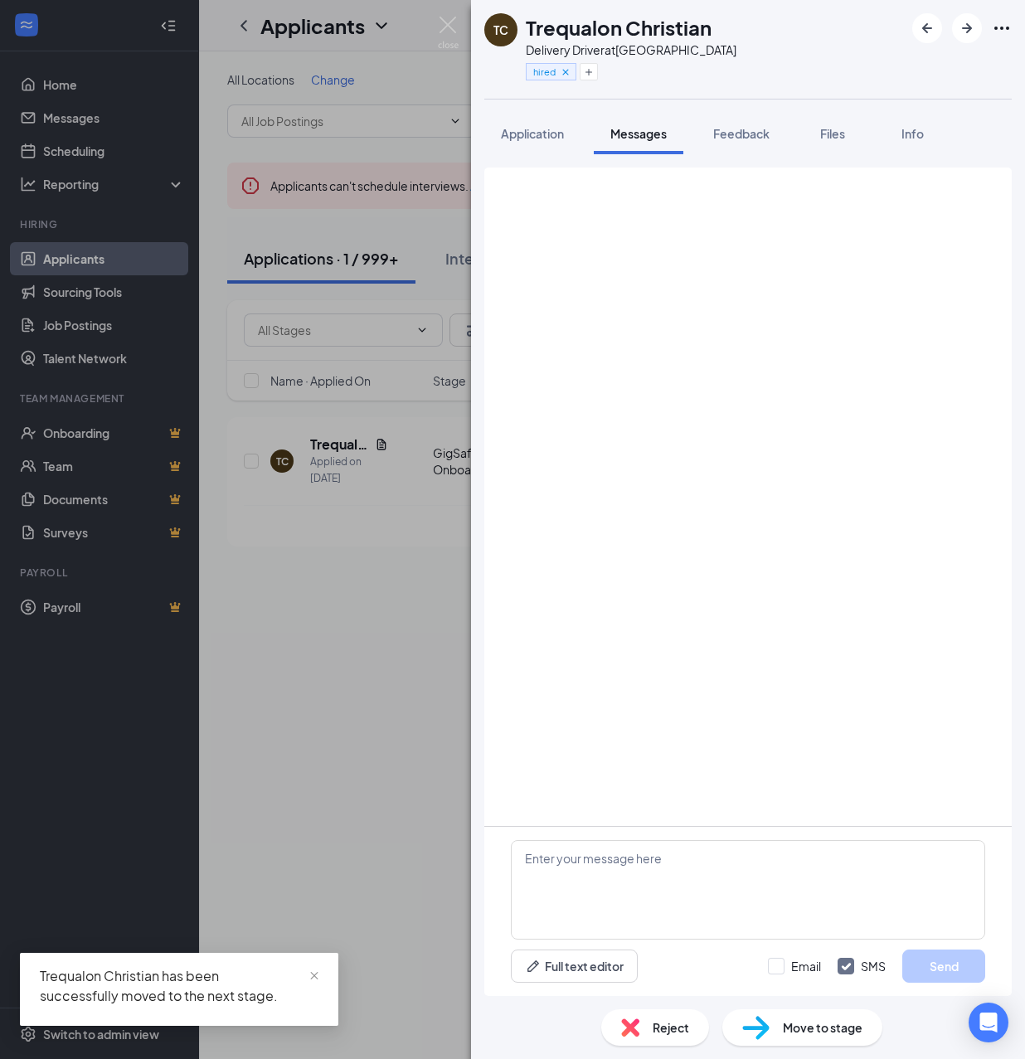
drag, startPoint x: 637, startPoint y: 144, endPoint x: 635, endPoint y: 129, distance: 14.3
click at [635, 143] on button "Messages" at bounding box center [639, 133] width 90 height 41
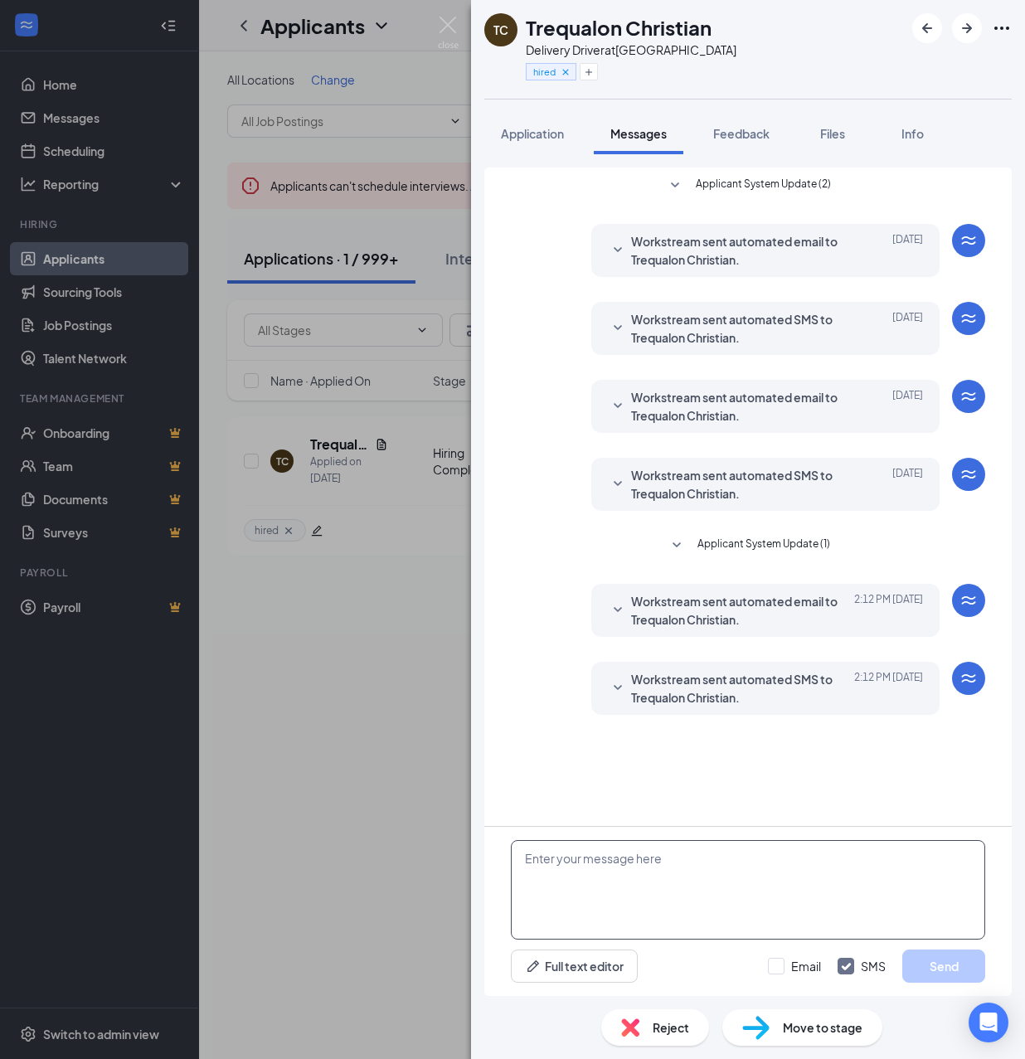
click at [711, 876] on textarea at bounding box center [748, 890] width 474 height 100
paste textarea "Cartwheel Credentials and Other Important Information Congratulations on comple…"
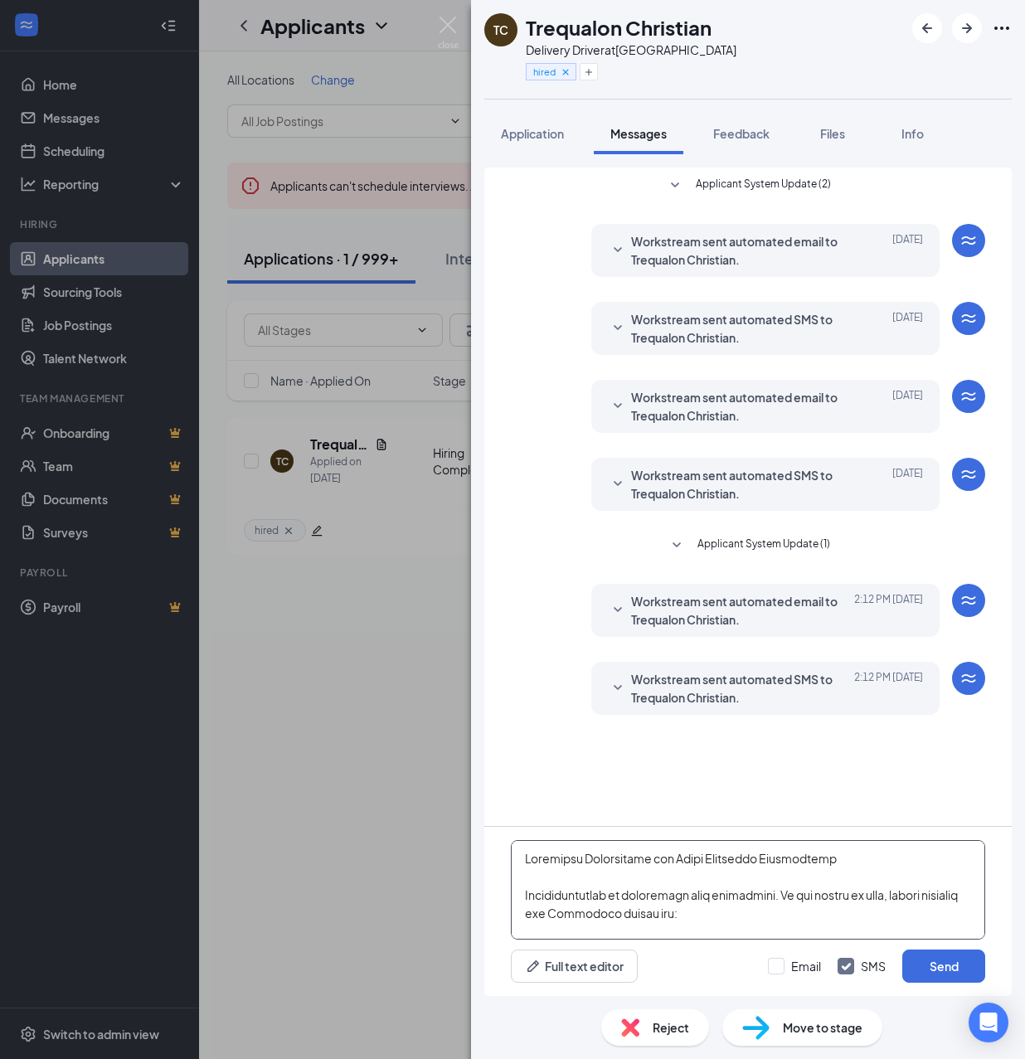
scroll to position [747, 0]
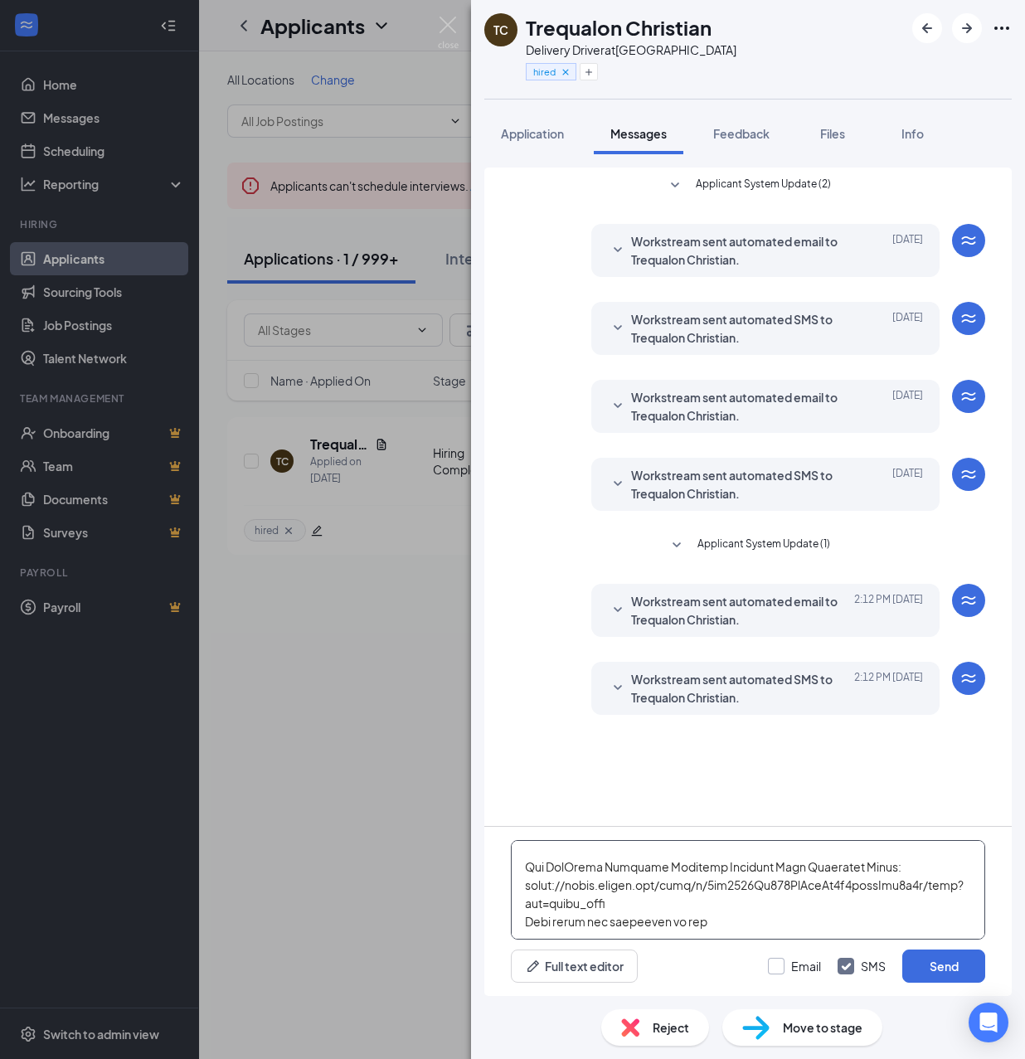
type textarea "Cartwheel Credentials and Other Important Information Congratulations on comple…"
click at [781, 958] on input "Email" at bounding box center [794, 966] width 53 height 17
checkbox input "true"
click at [936, 967] on button "Send" at bounding box center [943, 966] width 83 height 33
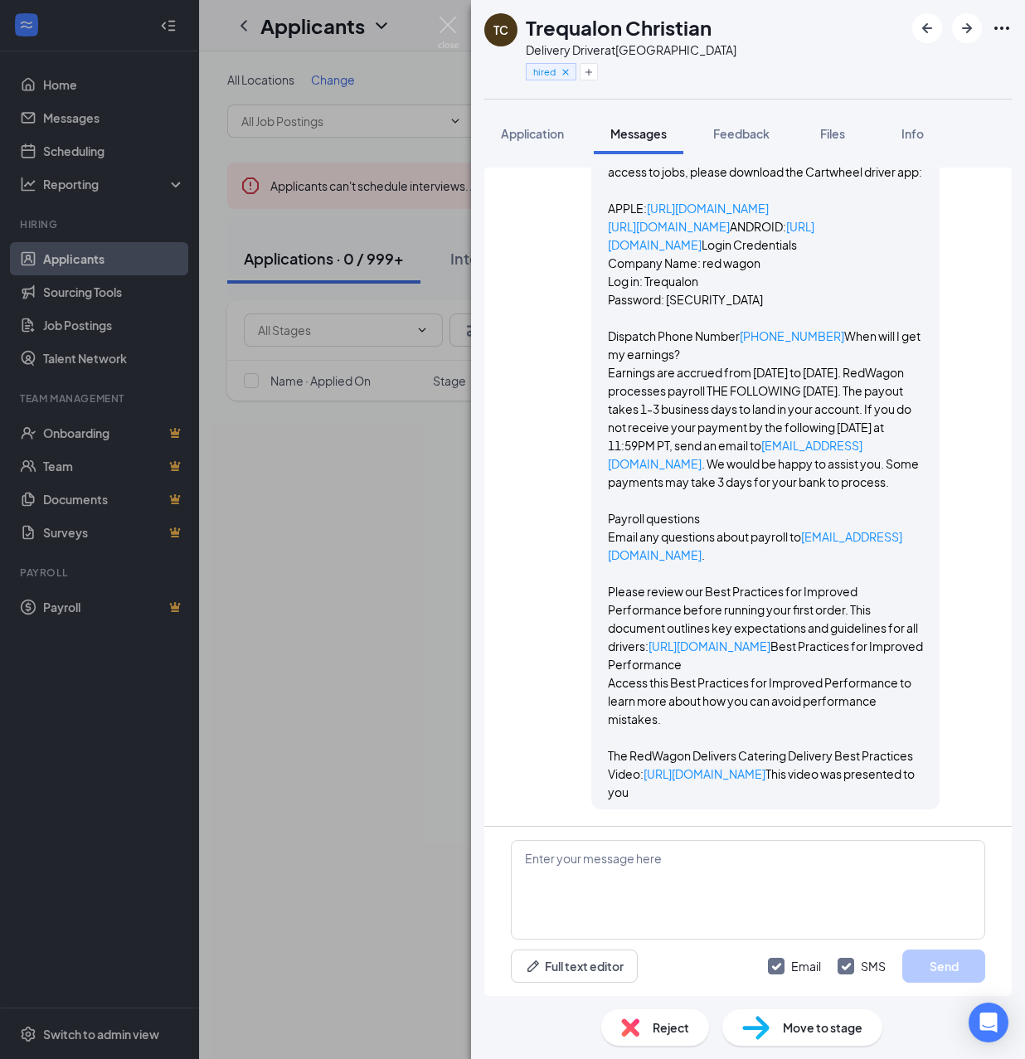
scroll to position [2089, 0]
click at [395, 546] on div "TC Trequalon Christian Delivery Driver at [GEOGRAPHIC_DATA] hired Application M…" at bounding box center [512, 529] width 1025 height 1059
